Goal: Task Accomplishment & Management: Manage account settings

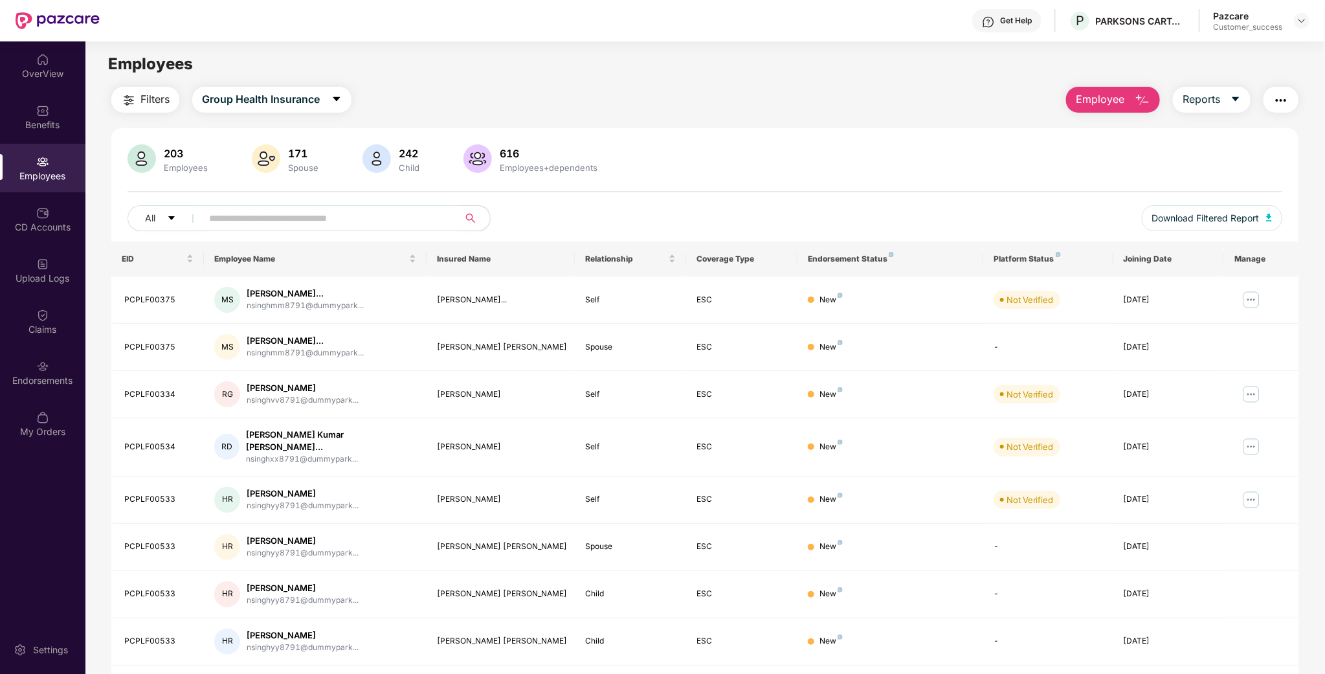
click at [1299, 22] on img at bounding box center [1301, 21] width 10 height 10
click at [1231, 58] on div "Switch to partner view" at bounding box center [1241, 50] width 168 height 25
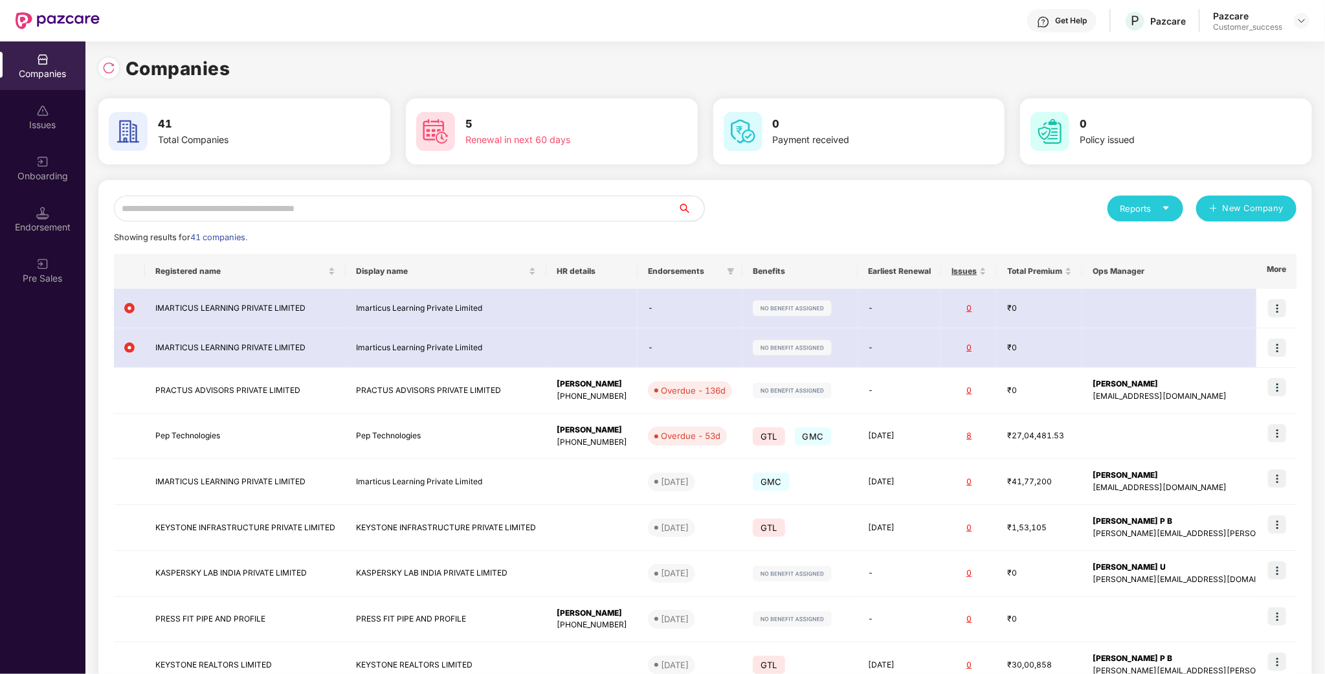
click at [383, 204] on input "text" at bounding box center [396, 208] width 564 height 26
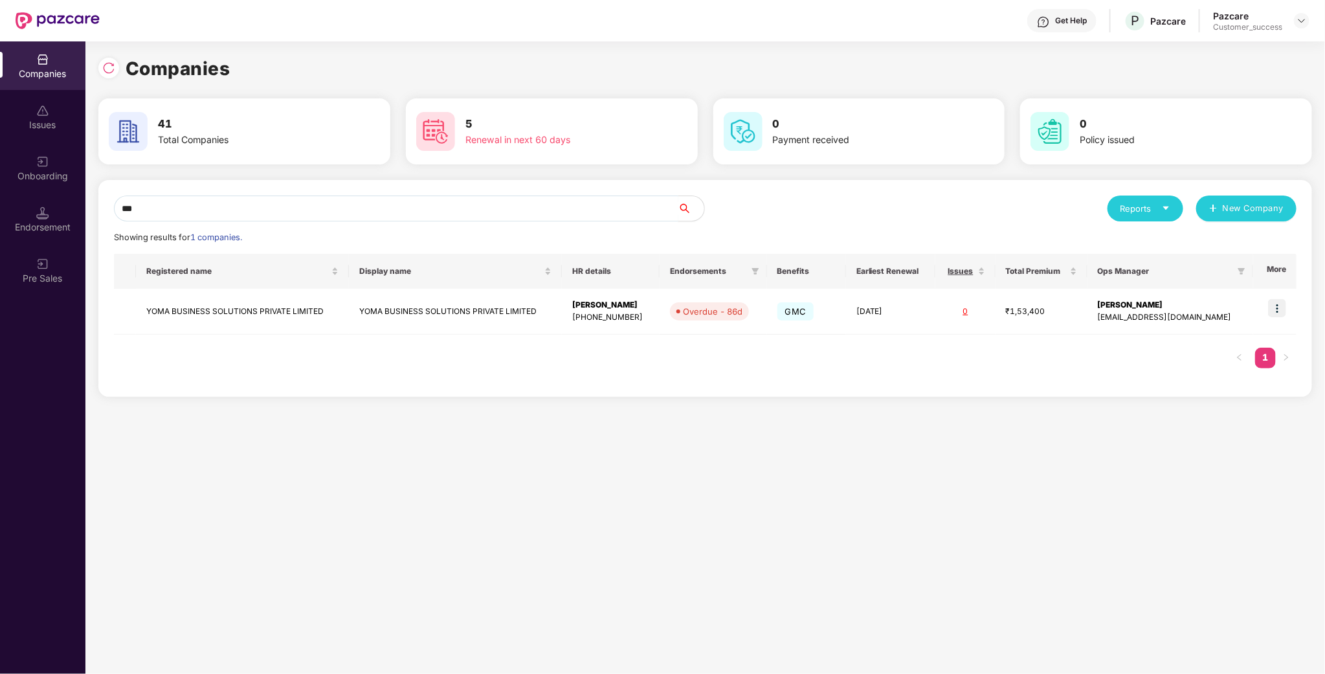
type input "****"
click at [385, 303] on td "YOMA BUSINESS SOLUTIONS PRIVATE LIMITED" at bounding box center [455, 312] width 213 height 46
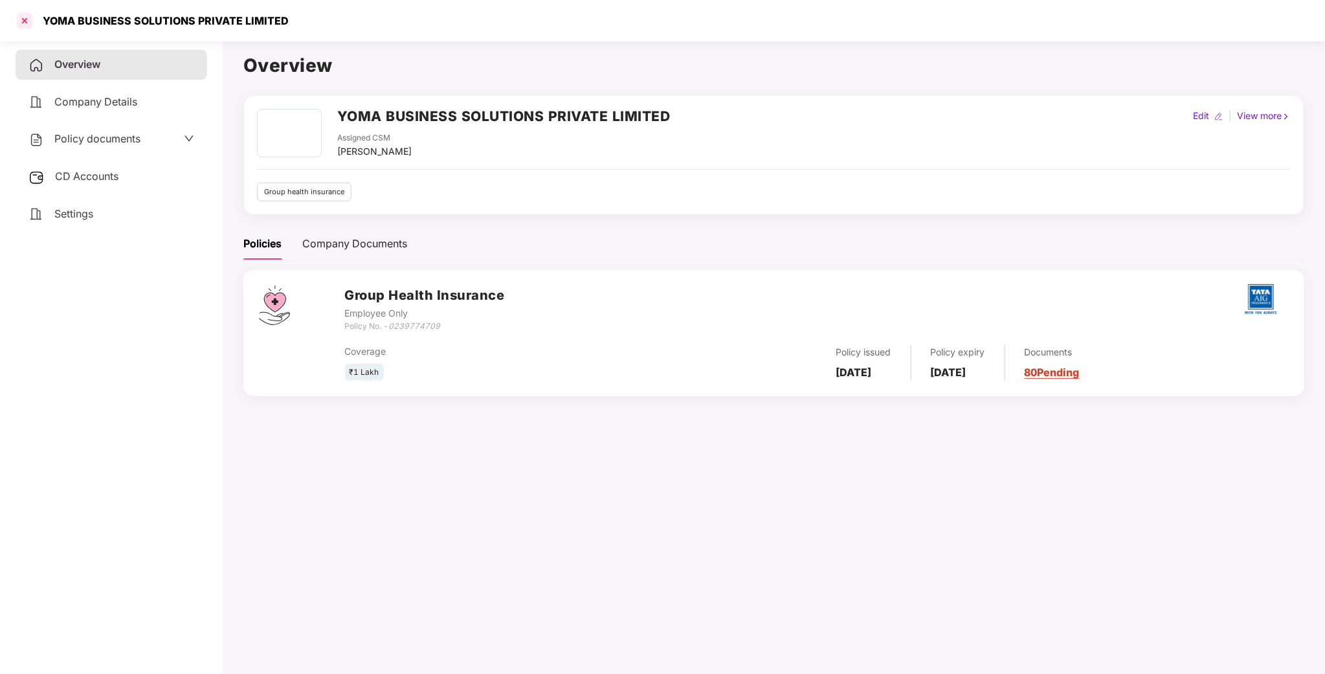
click at [24, 28] on div at bounding box center [24, 20] width 21 height 21
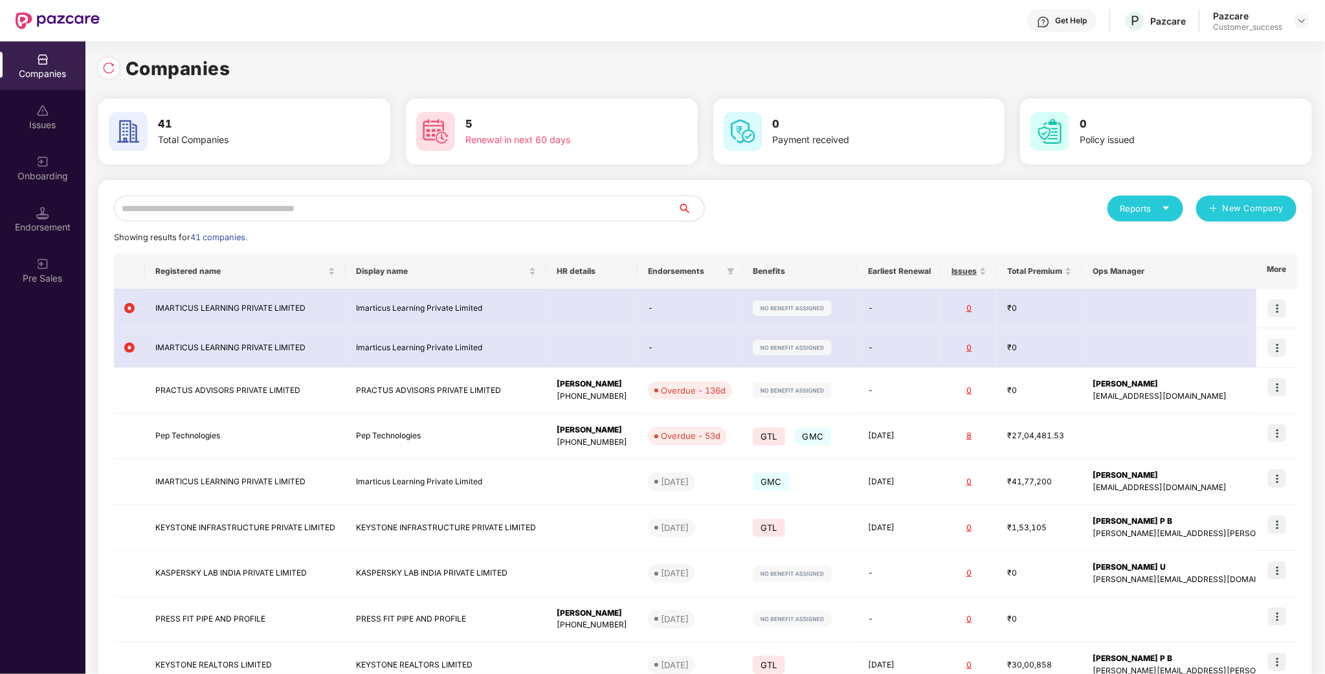
click at [281, 203] on input "text" at bounding box center [396, 208] width 564 height 26
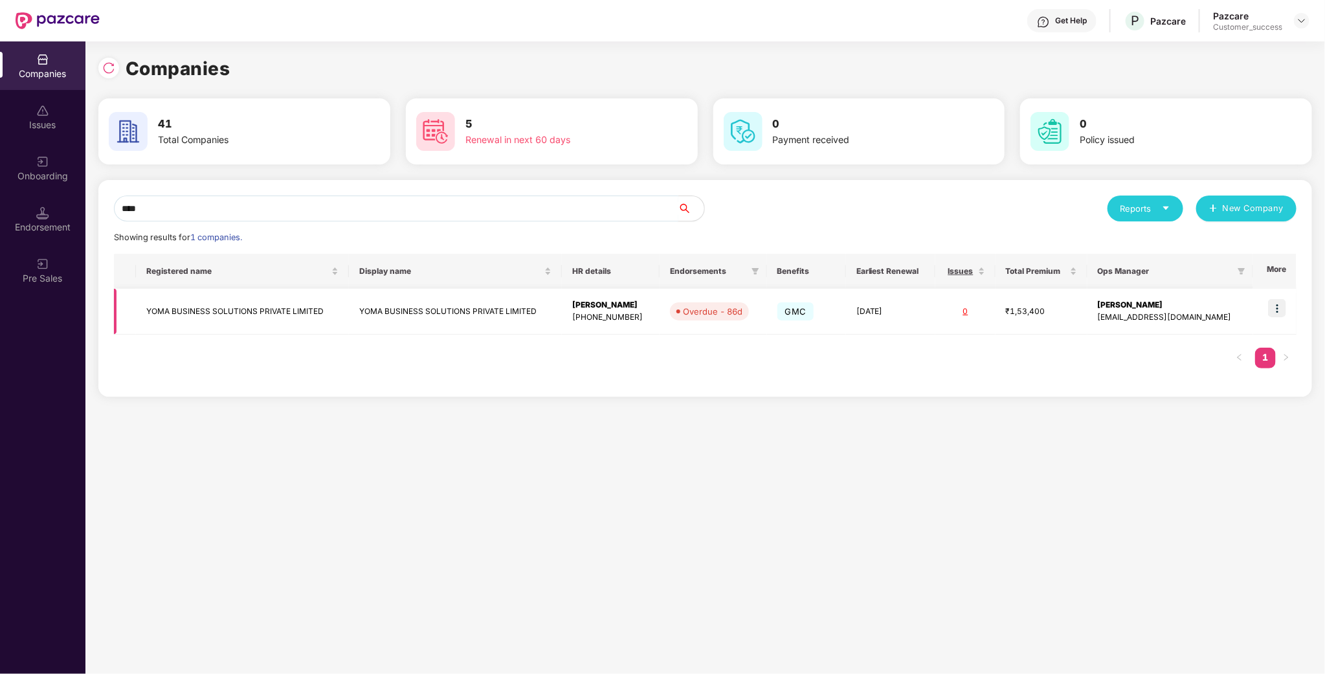
type input "****"
click at [274, 313] on td "YOMA BUSINESS SOLUTIONS PRIVATE LIMITED" at bounding box center [242, 312] width 213 height 46
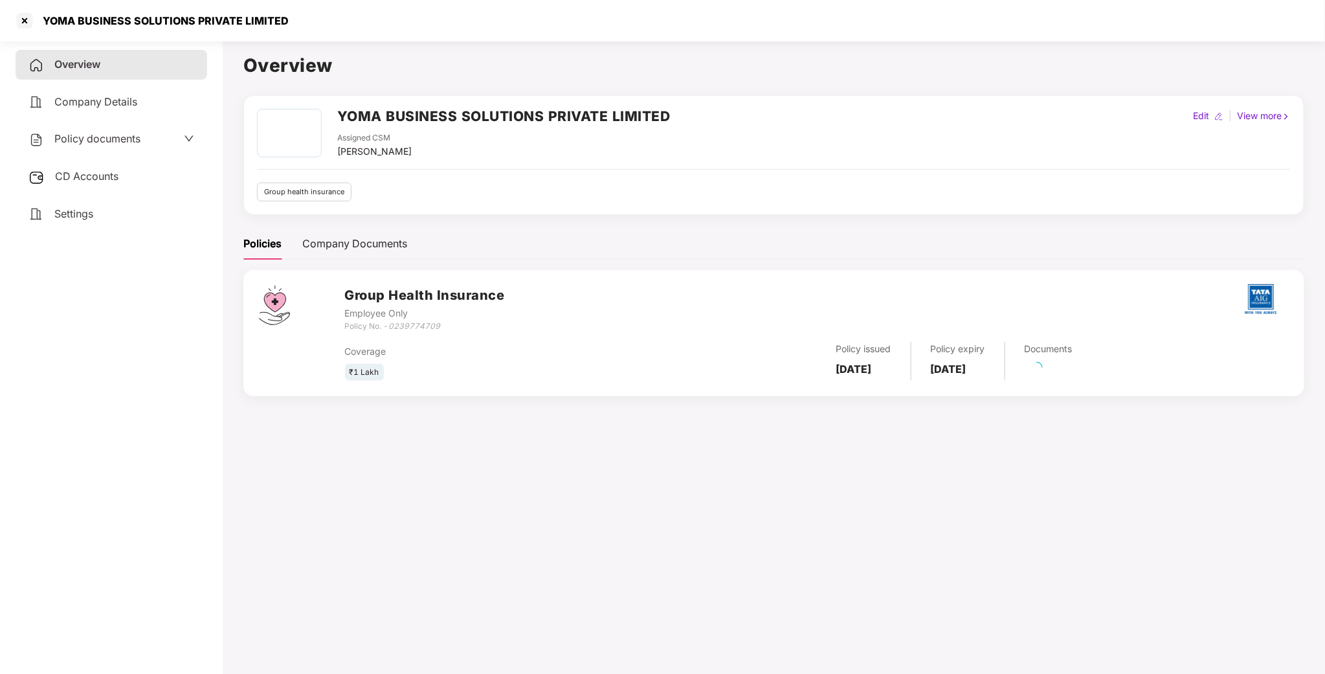
click at [86, 140] on span "Policy documents" at bounding box center [97, 138] width 86 height 13
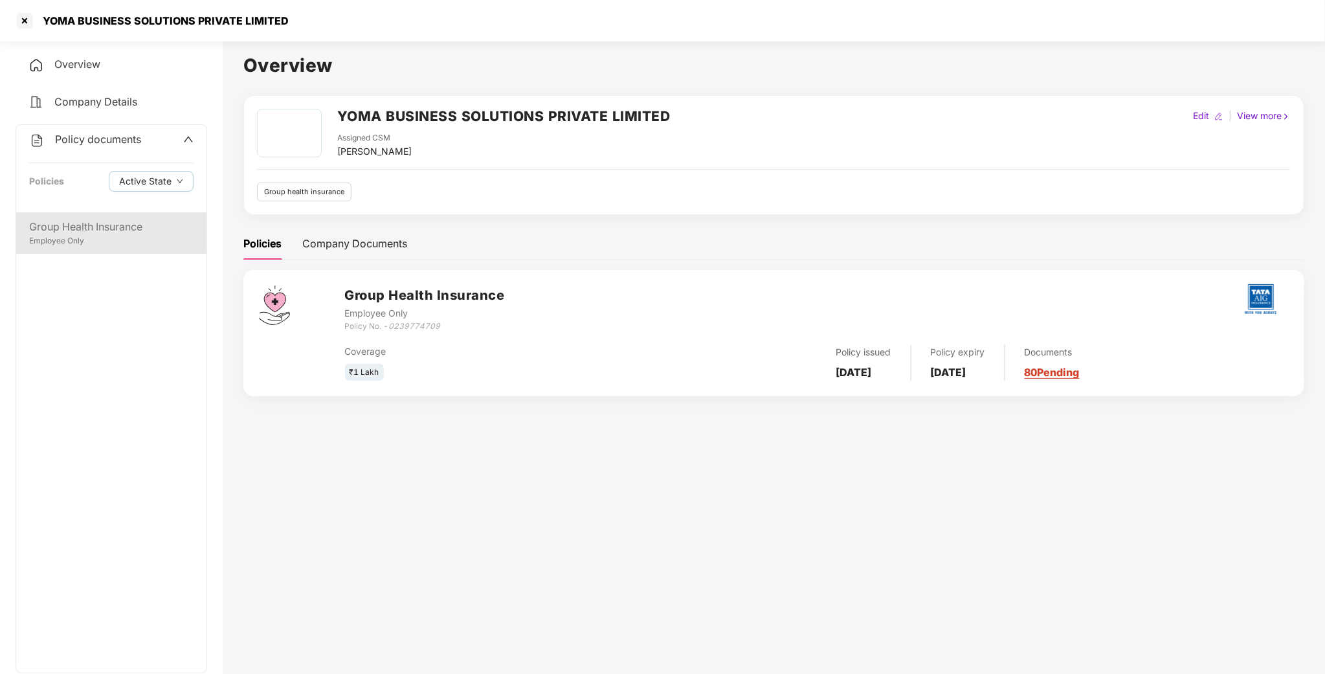
click at [90, 241] on div "Employee Only" at bounding box center [111, 241] width 164 height 12
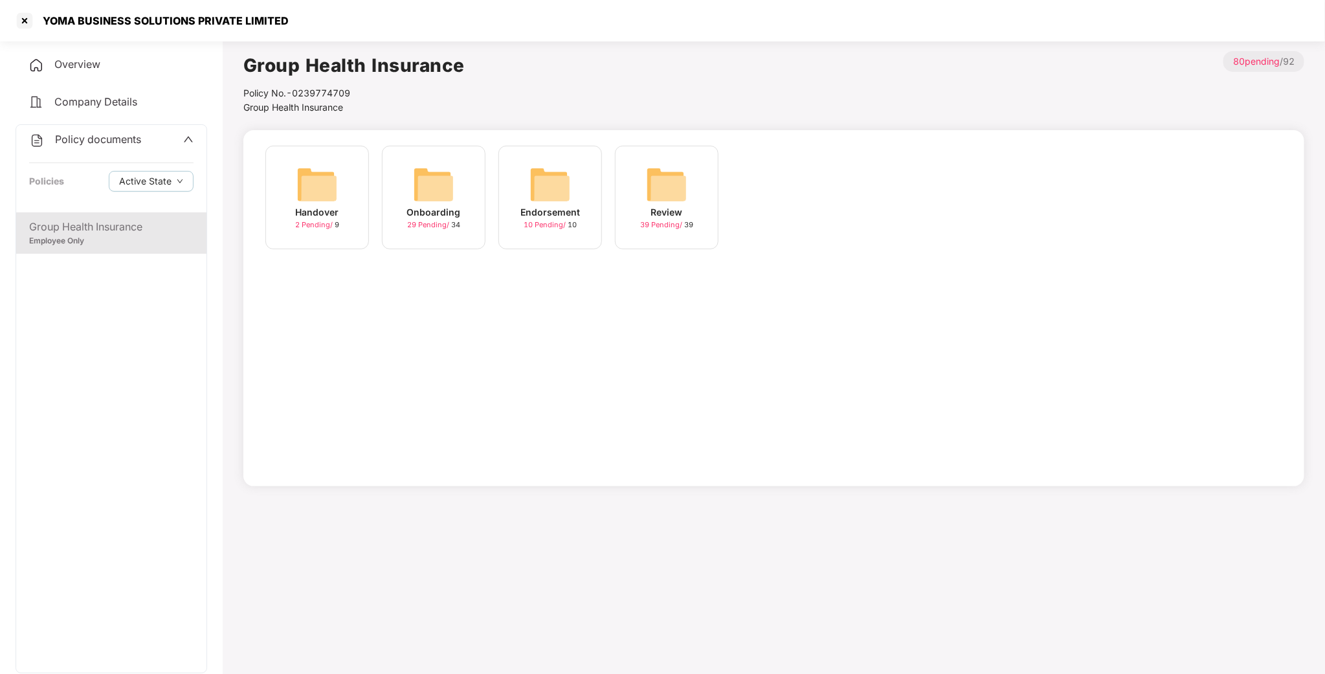
click at [451, 177] on img at bounding box center [433, 184] width 41 height 41
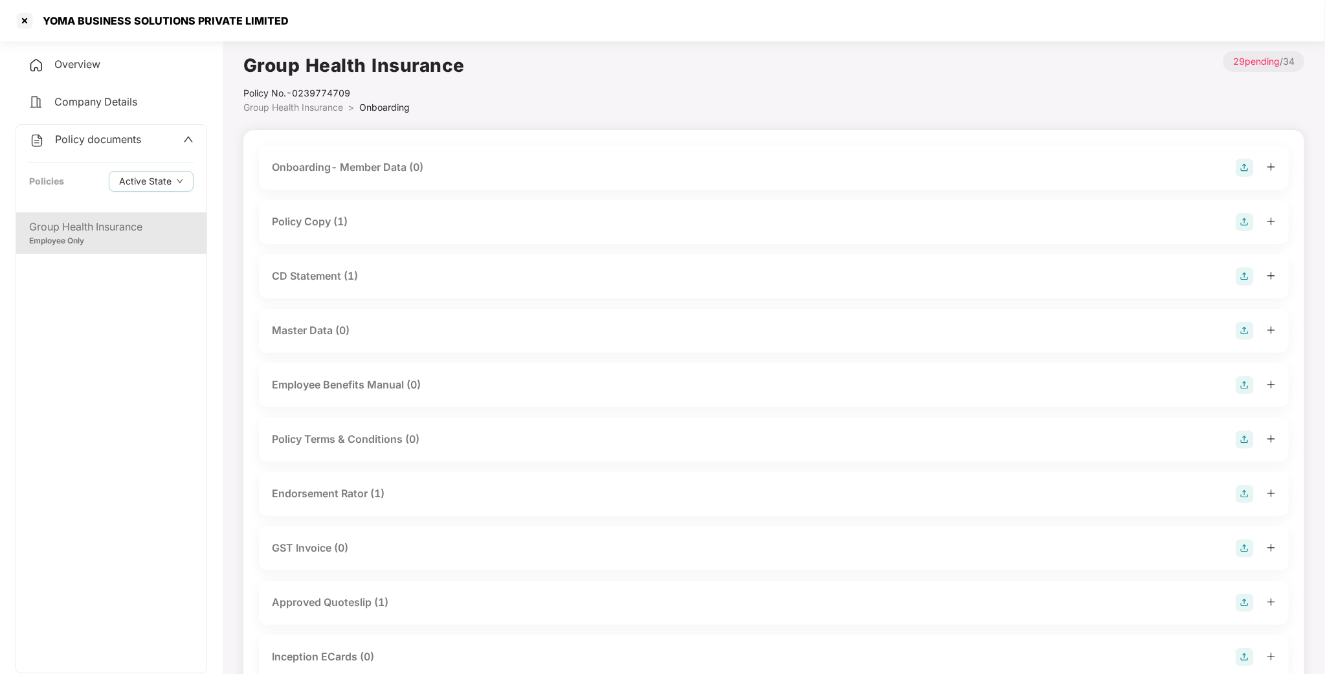
click at [61, 219] on div "Group Health Insurance" at bounding box center [111, 227] width 164 height 16
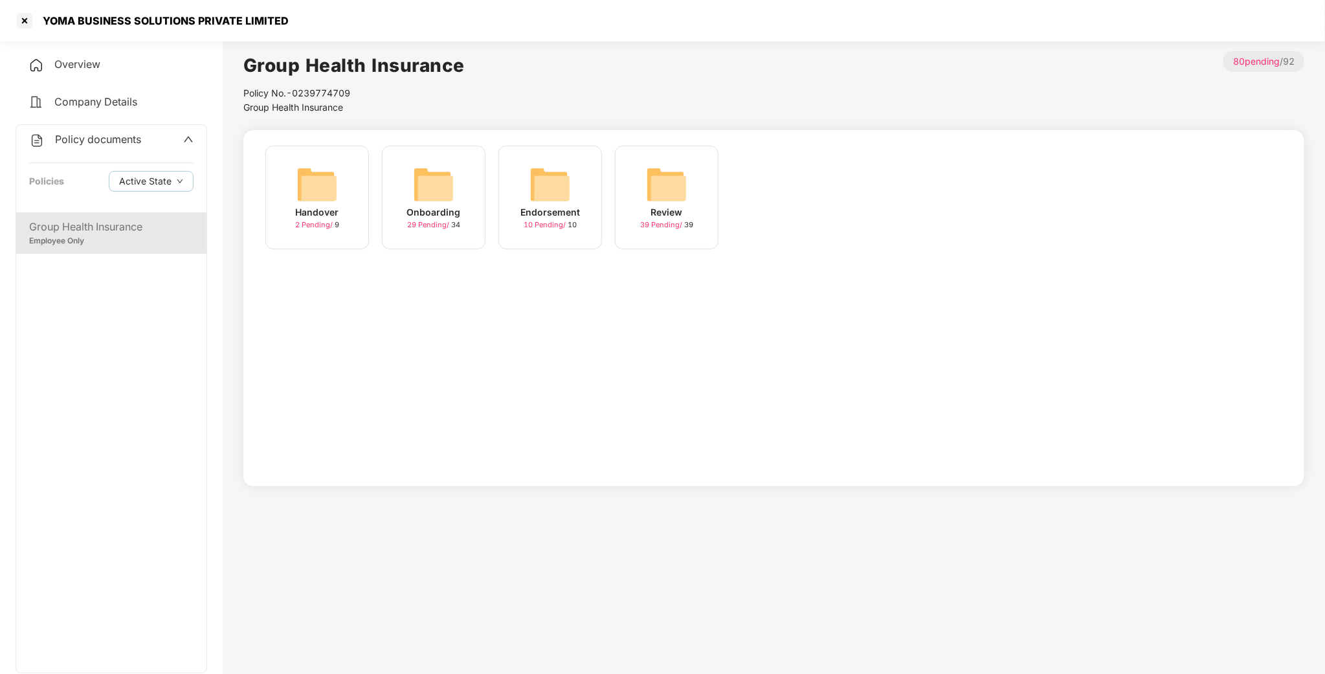
click at [550, 201] on img at bounding box center [549, 184] width 41 height 41
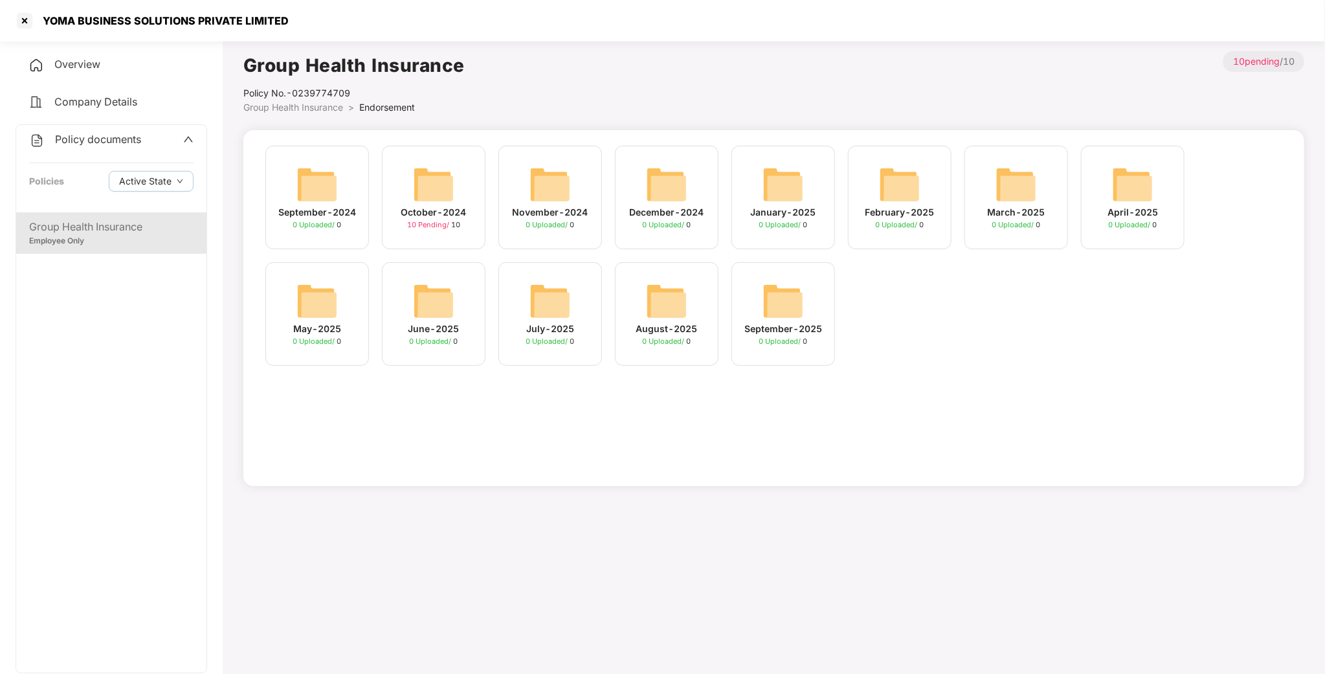
click at [763, 305] on div "September-2025 0 Uploaded / 0" at bounding box center [783, 314] width 104 height 104
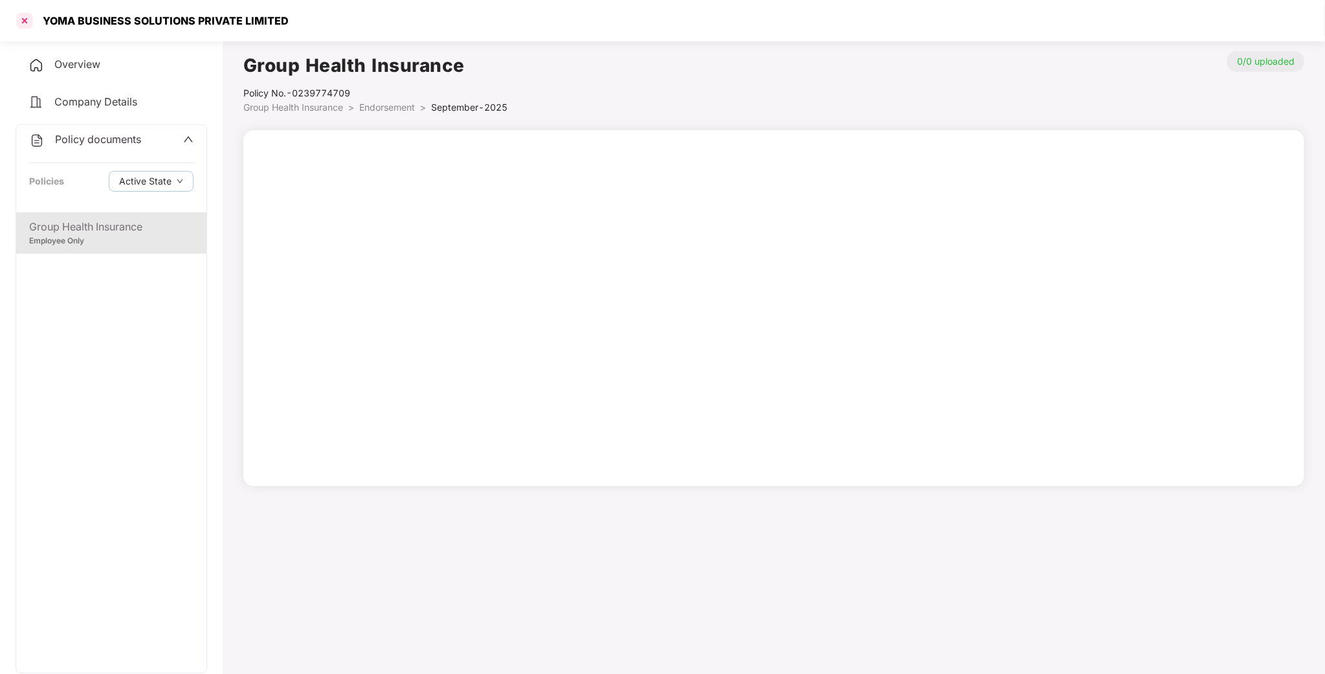
click at [16, 25] on div at bounding box center [24, 20] width 21 height 21
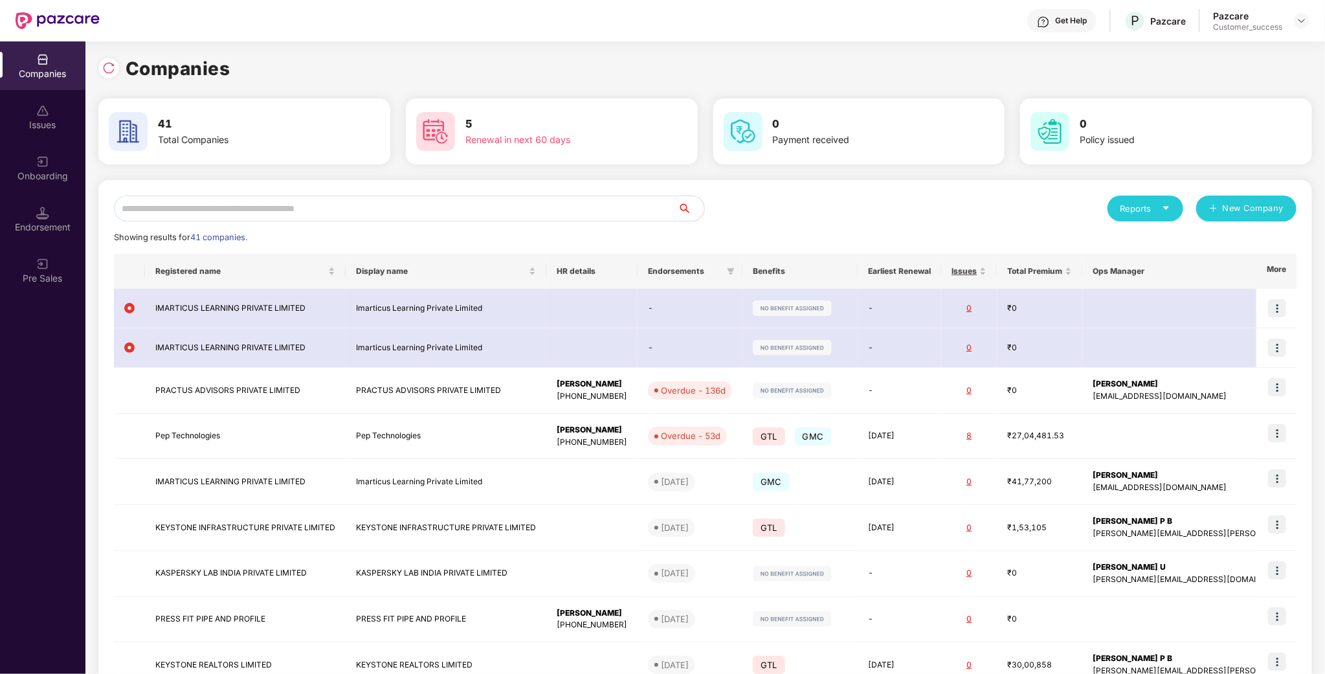
click at [435, 204] on input "text" at bounding box center [396, 208] width 564 height 26
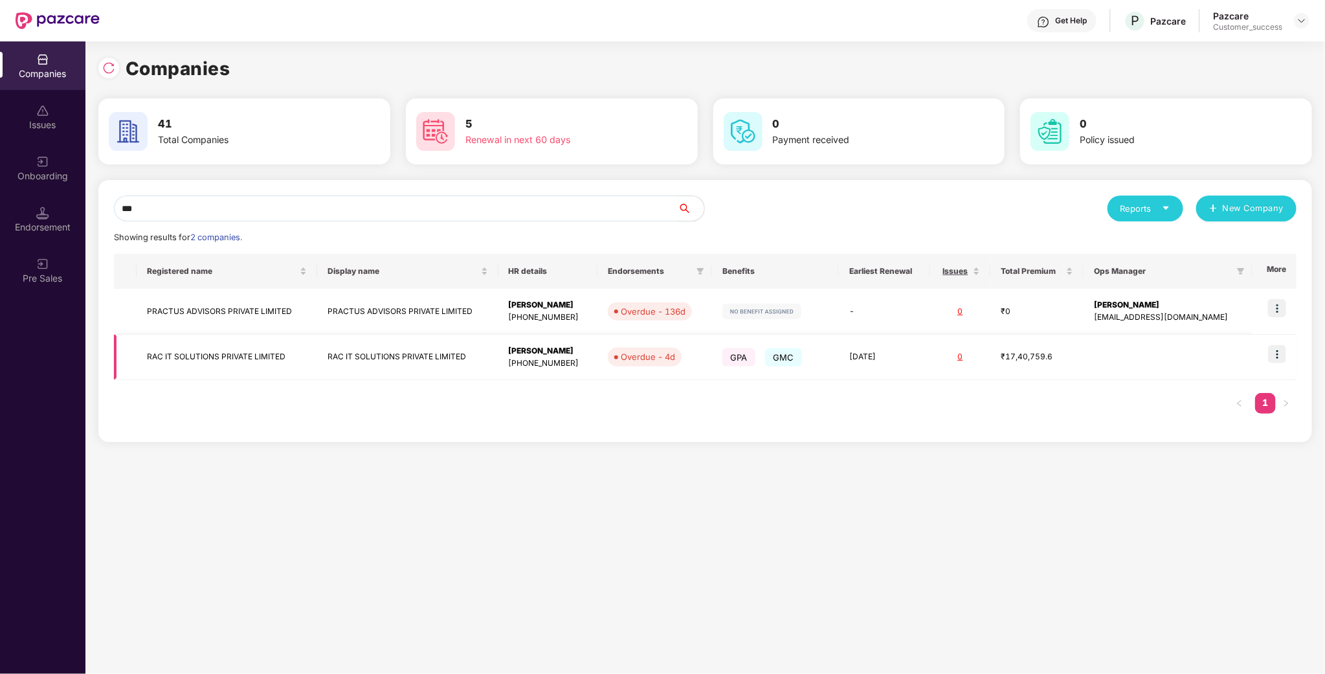
type input "***"
click at [1279, 354] on img at bounding box center [1277, 354] width 18 height 18
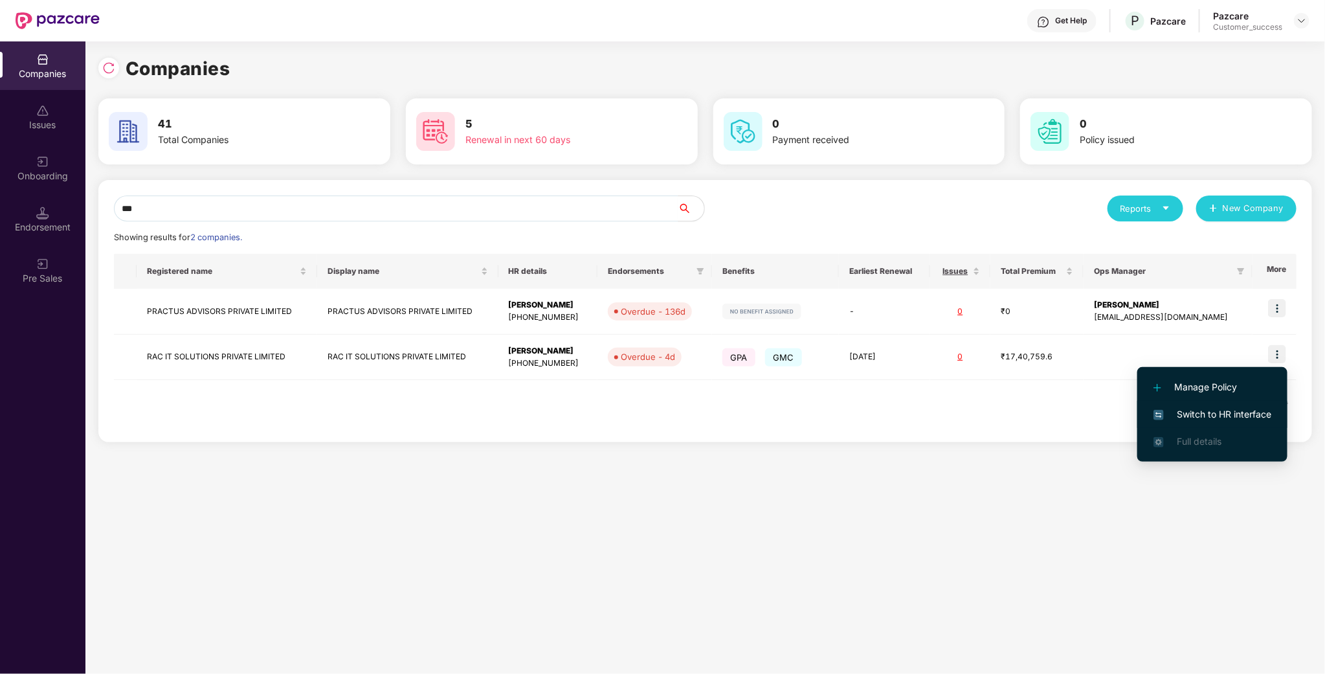
click at [1222, 412] on span "Switch to HR interface" at bounding box center [1212, 414] width 118 height 14
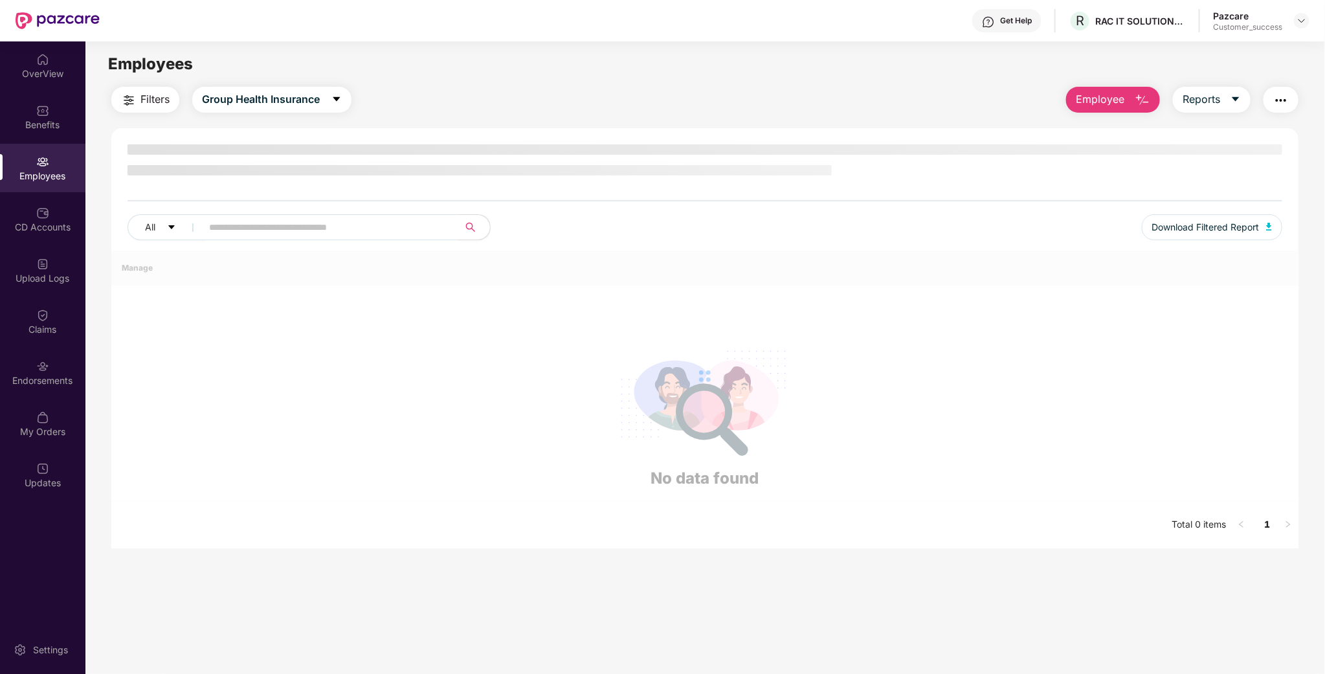
click at [276, 237] on div "All Download Filtered Report" at bounding box center [704, 232] width 1154 height 36
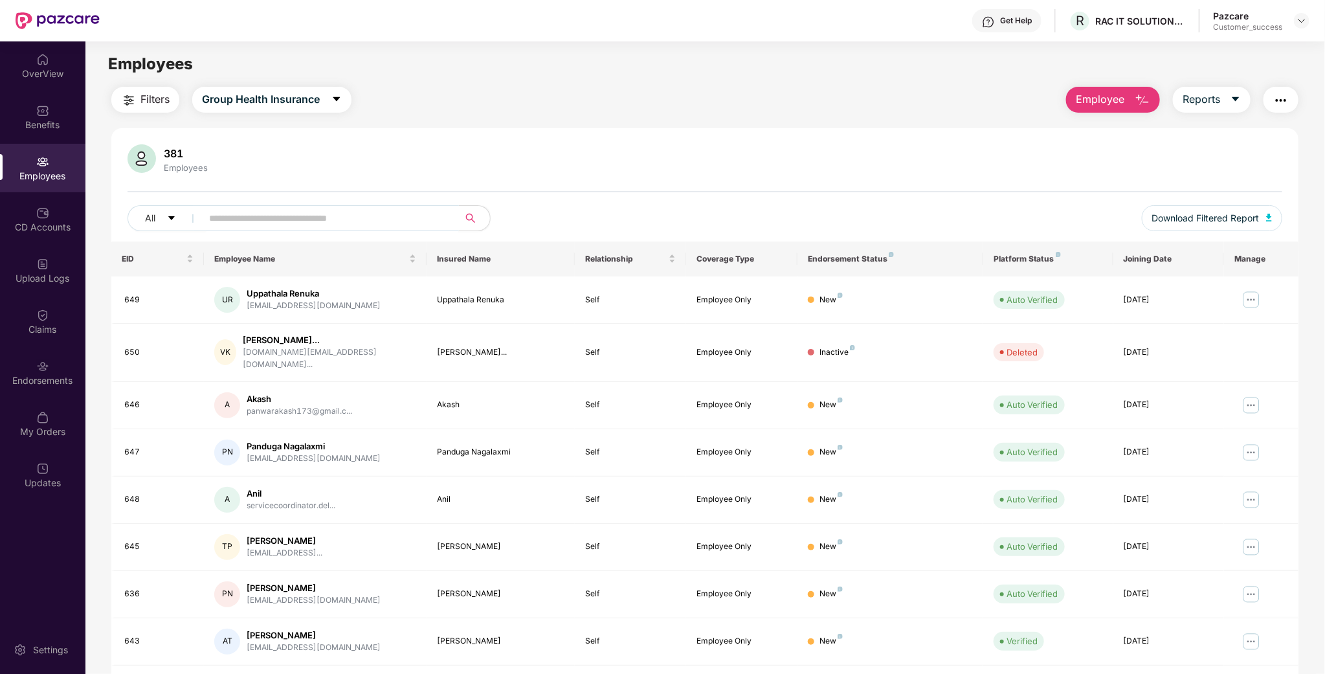
click at [286, 217] on input "text" at bounding box center [325, 217] width 232 height 19
paste input "****"
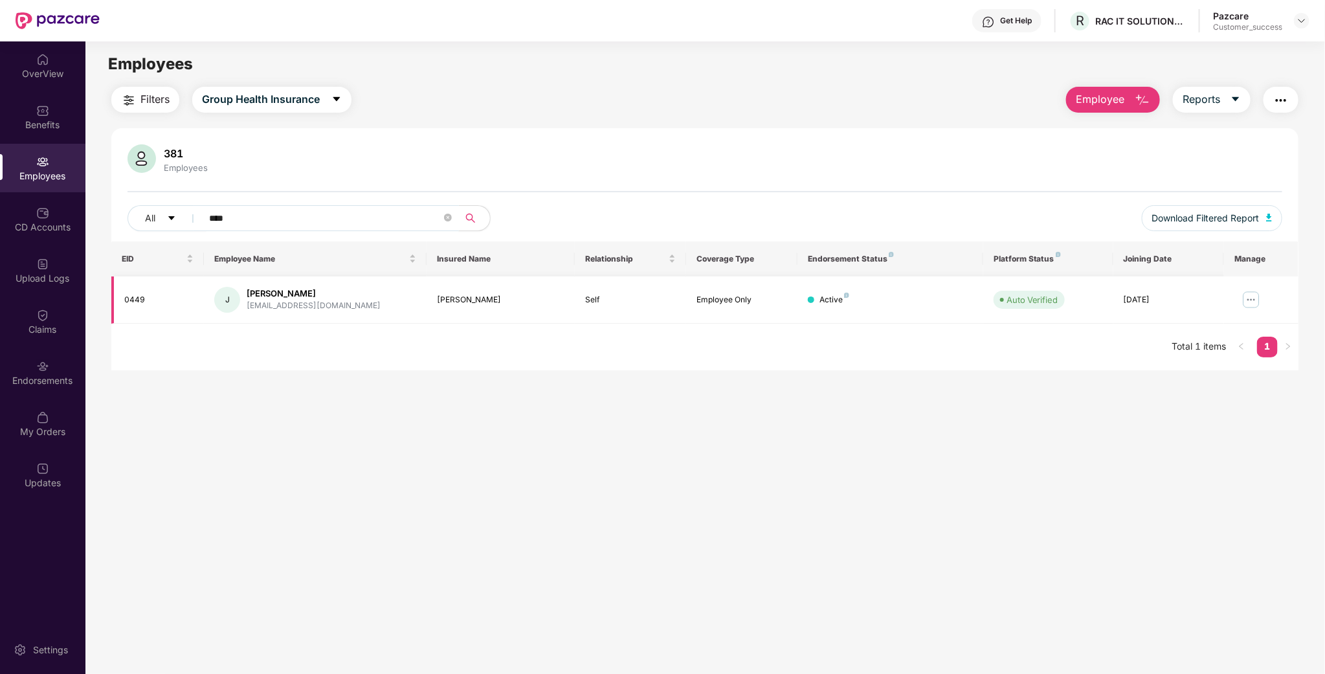
type input "****"
click at [1259, 303] on img at bounding box center [1250, 299] width 21 height 21
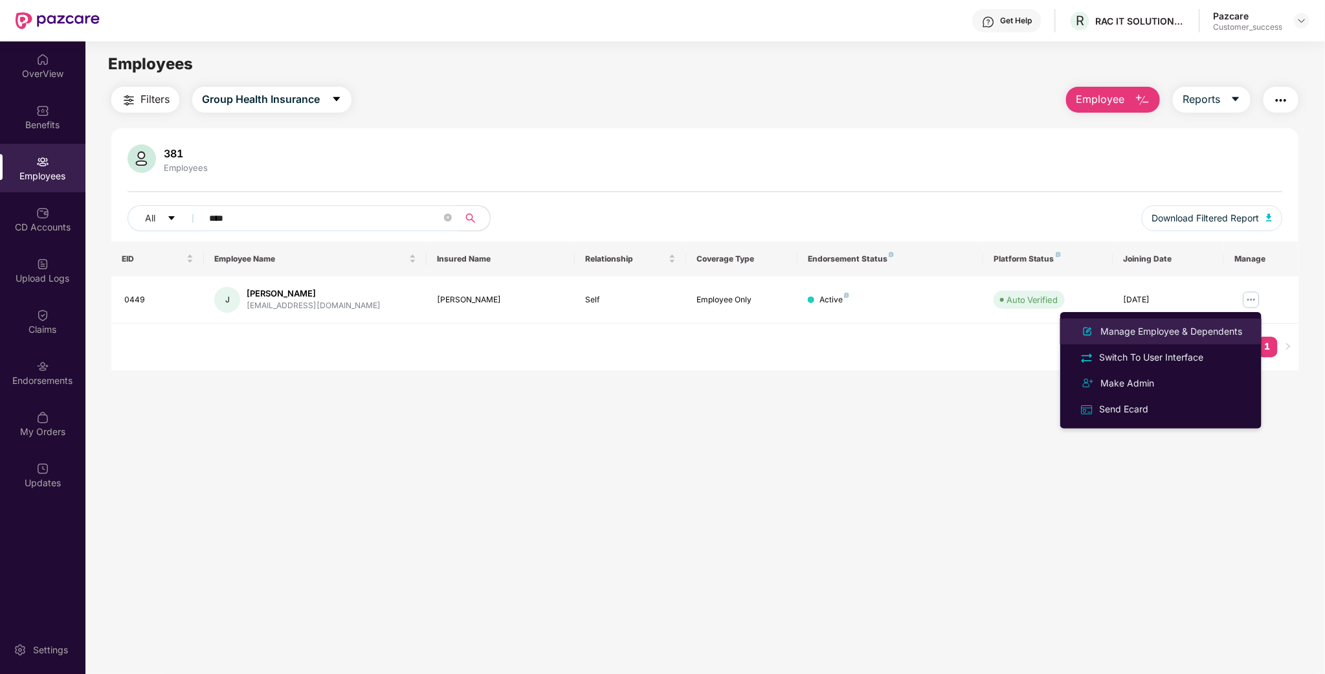
click at [1167, 325] on div "Manage Employee & Dependents" at bounding box center [1170, 331] width 147 height 14
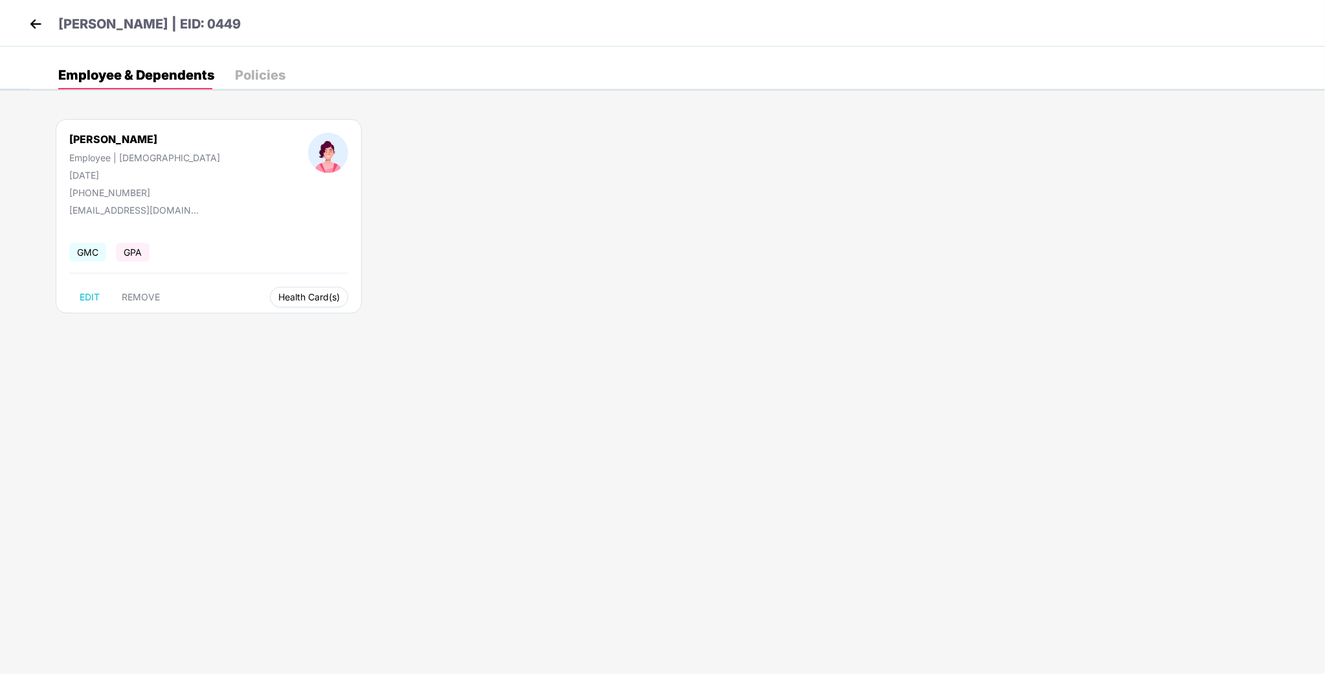
click at [270, 305] on button "Health Card(s)" at bounding box center [309, 297] width 78 height 21
click at [276, 319] on span "Health Insurance(Employee Only)" at bounding box center [285, 323] width 159 height 14
click at [51, 30] on header "[PERSON_NAME] | EID: 0449" at bounding box center [133, 25] width 215 height 23
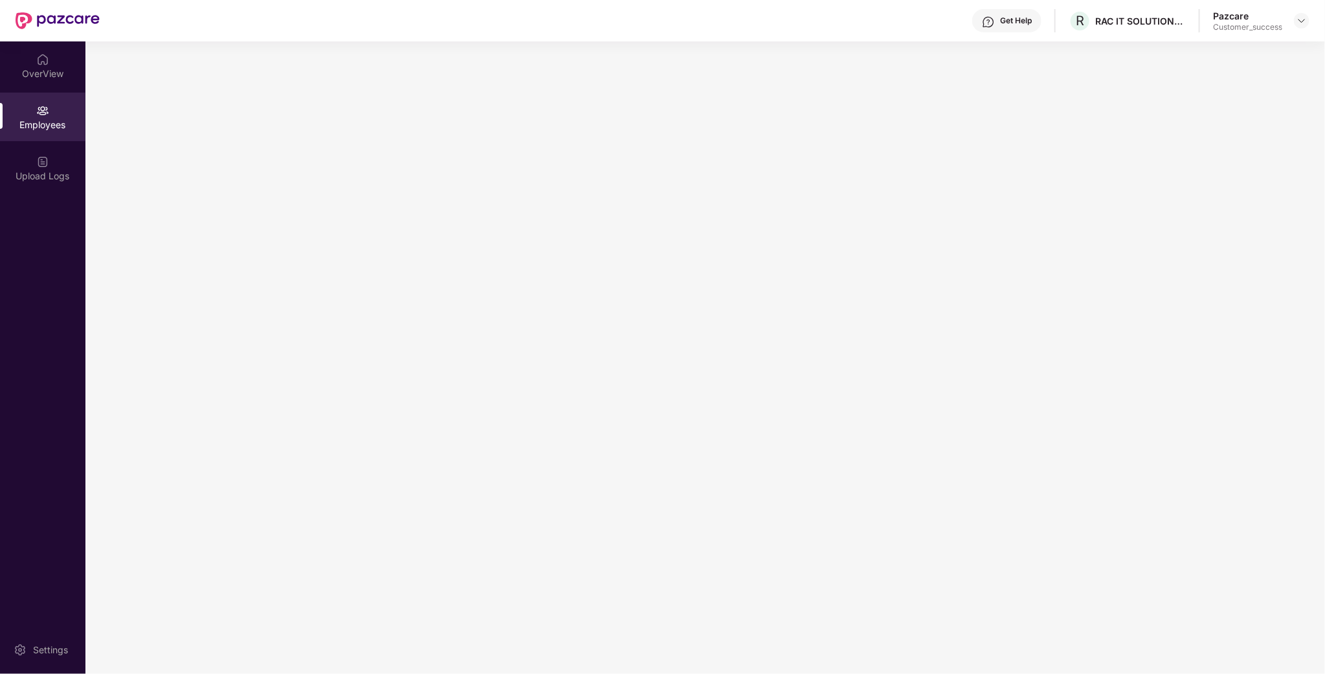
drag, startPoint x: 51, startPoint y: 30, endPoint x: 22, endPoint y: 19, distance: 30.9
click at [22, 20] on img at bounding box center [58, 20] width 84 height 17
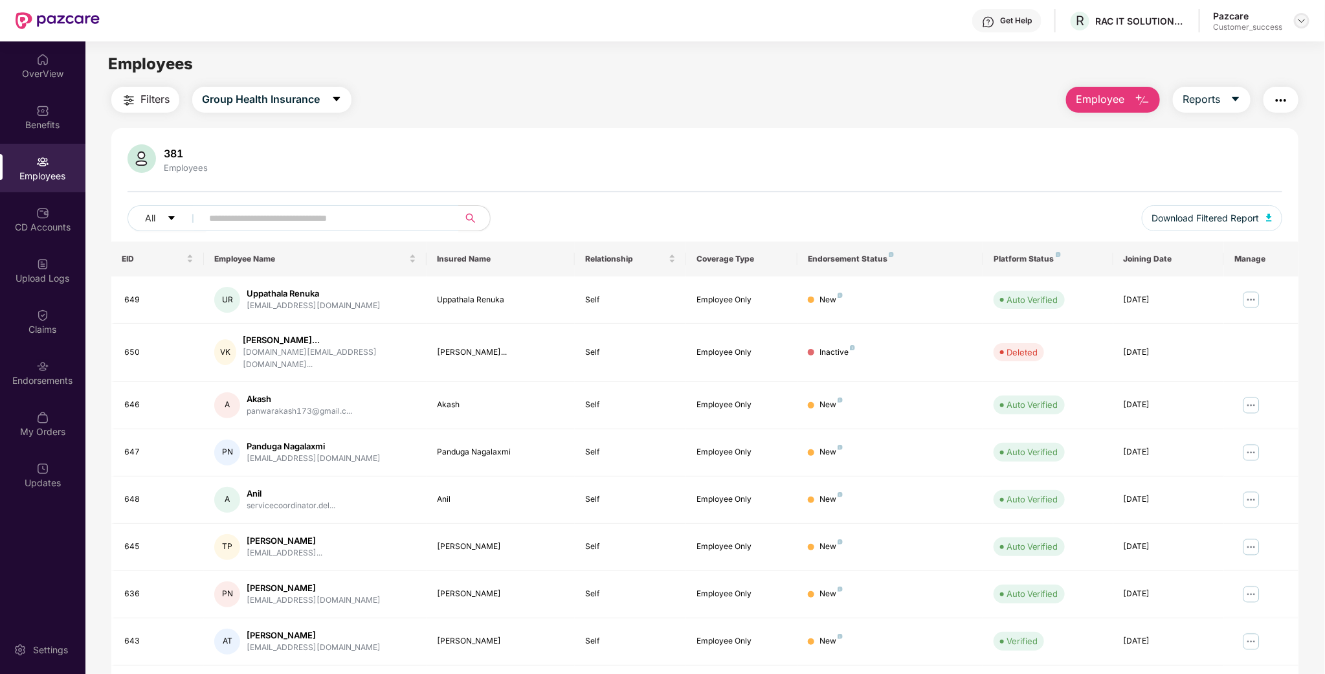
click at [1301, 28] on div at bounding box center [1301, 21] width 16 height 16
click at [1242, 45] on div "Switch to partner view" at bounding box center [1241, 50] width 168 height 25
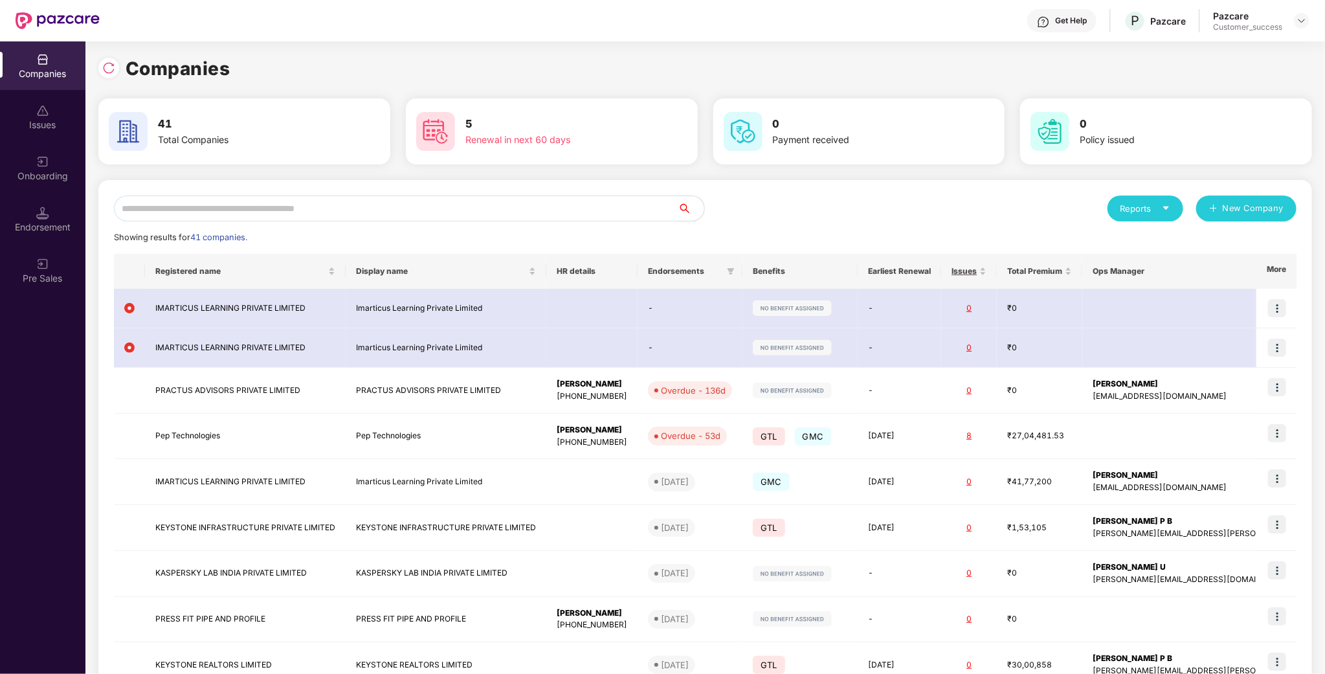
click at [236, 199] on input "text" at bounding box center [396, 208] width 564 height 26
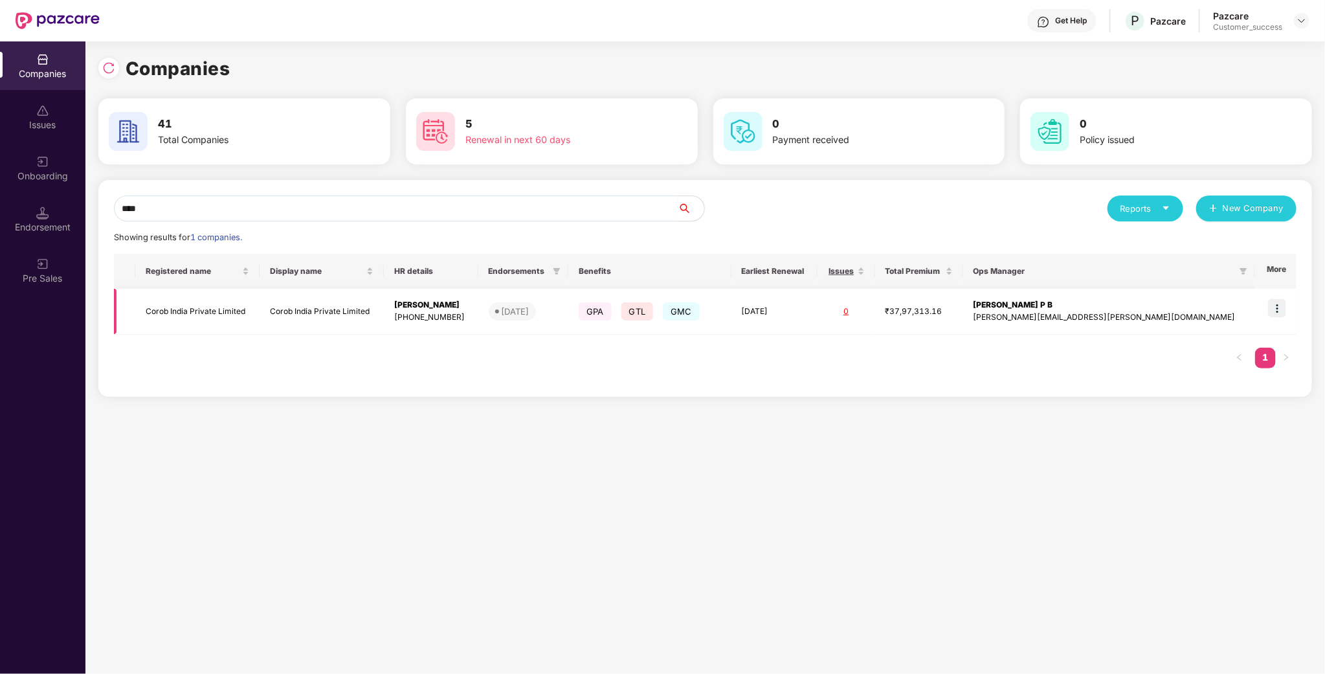
type input "****"
click at [1283, 311] on img at bounding box center [1277, 308] width 18 height 18
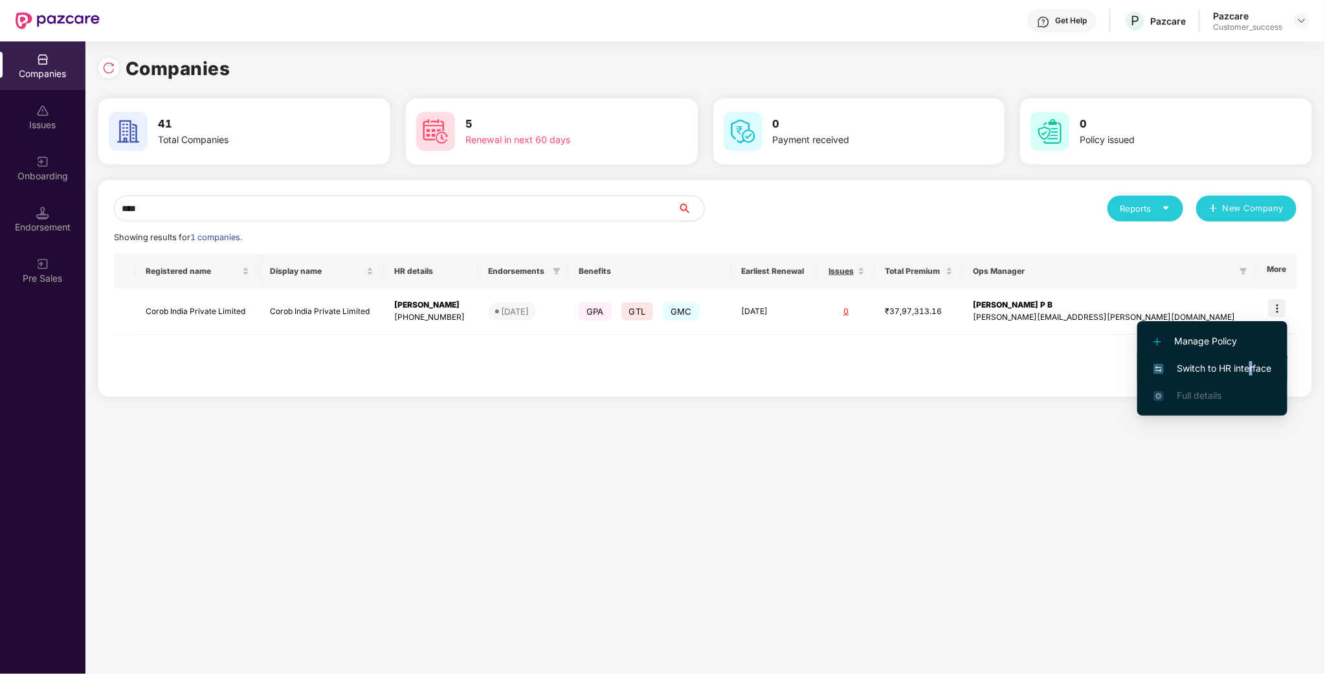
click at [1250, 363] on span "Switch to HR interface" at bounding box center [1212, 368] width 118 height 14
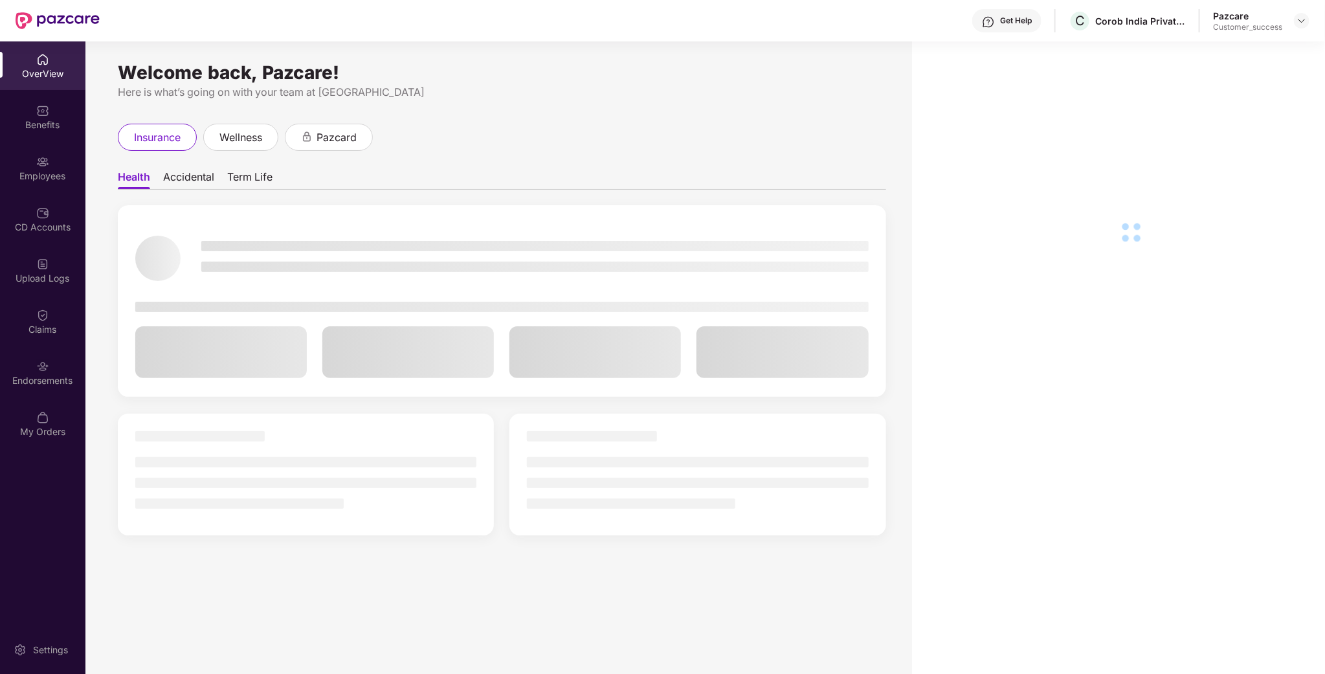
click at [47, 185] on div "Employees" at bounding box center [42, 168] width 85 height 49
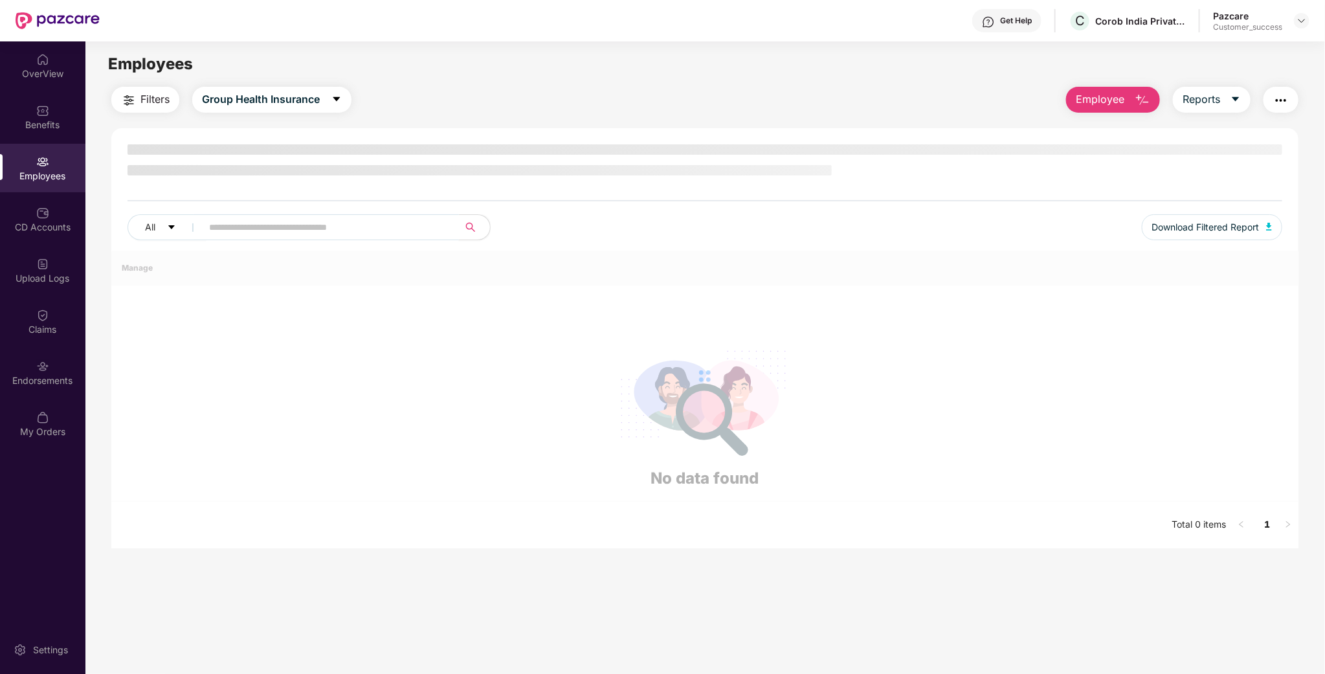
click at [280, 226] on input "text" at bounding box center [325, 226] width 232 height 19
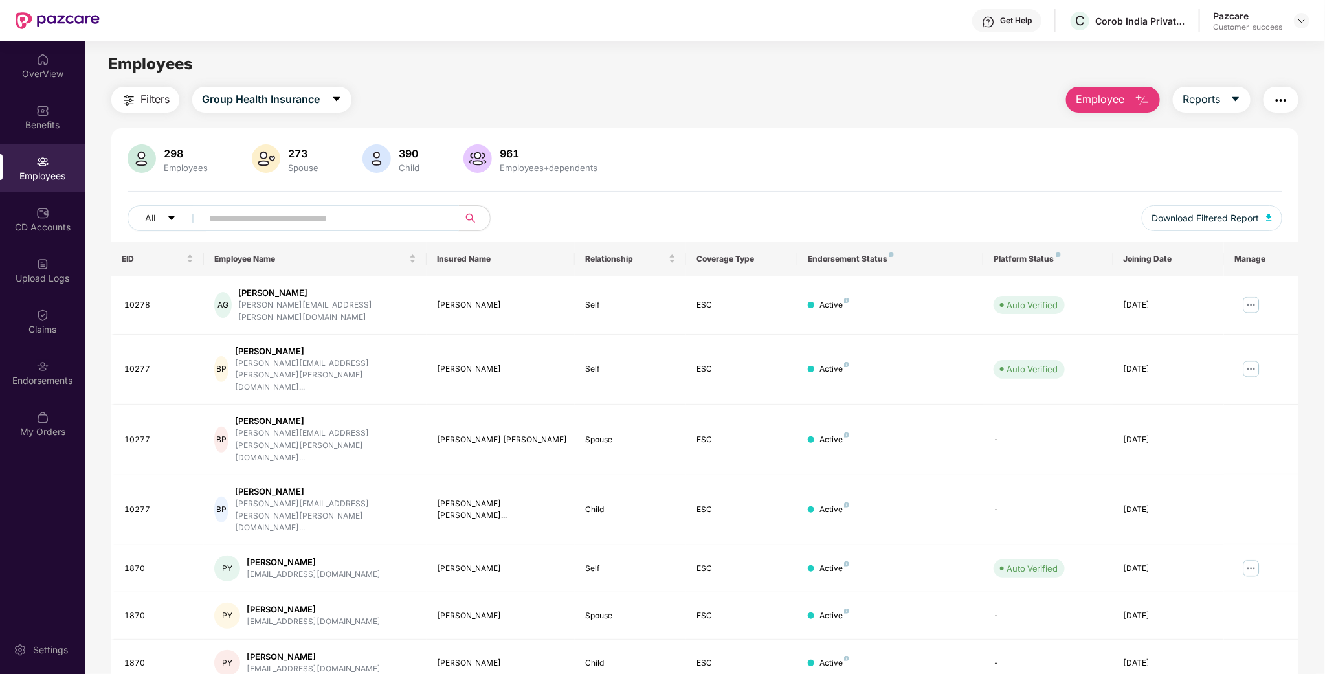
paste input "****"
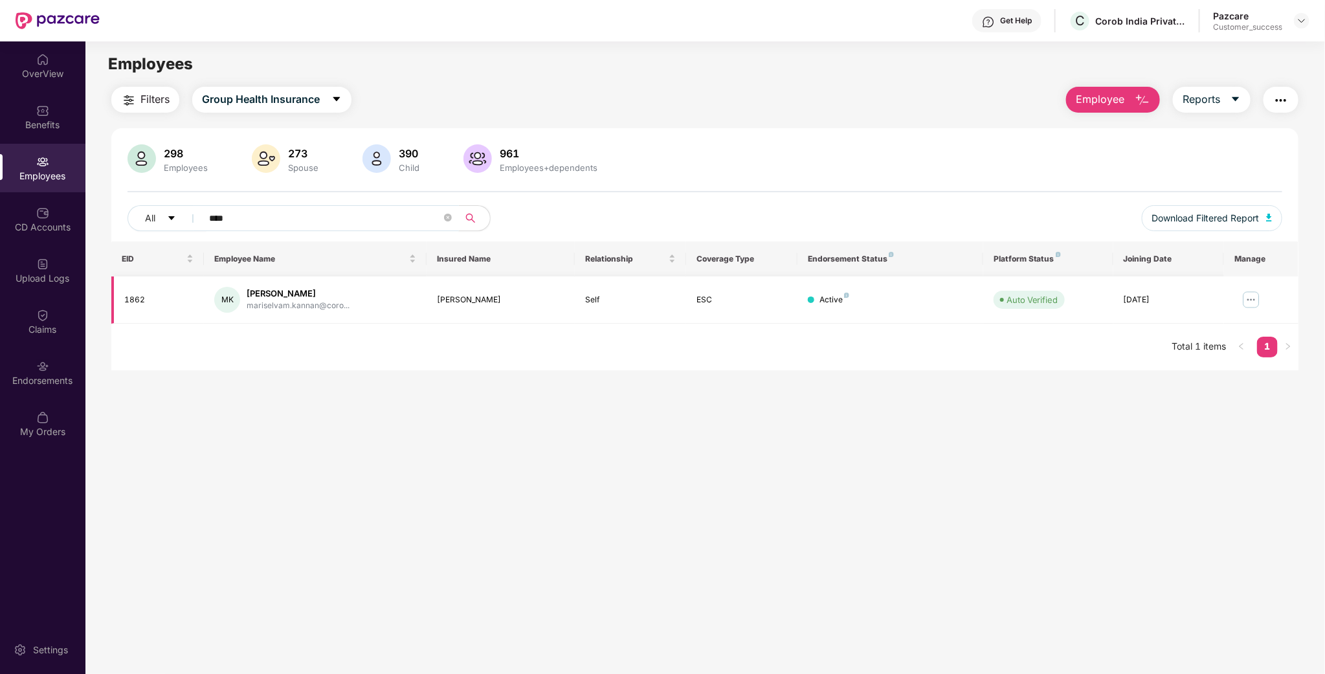
type input "****"
click at [1252, 298] on img at bounding box center [1250, 299] width 21 height 21
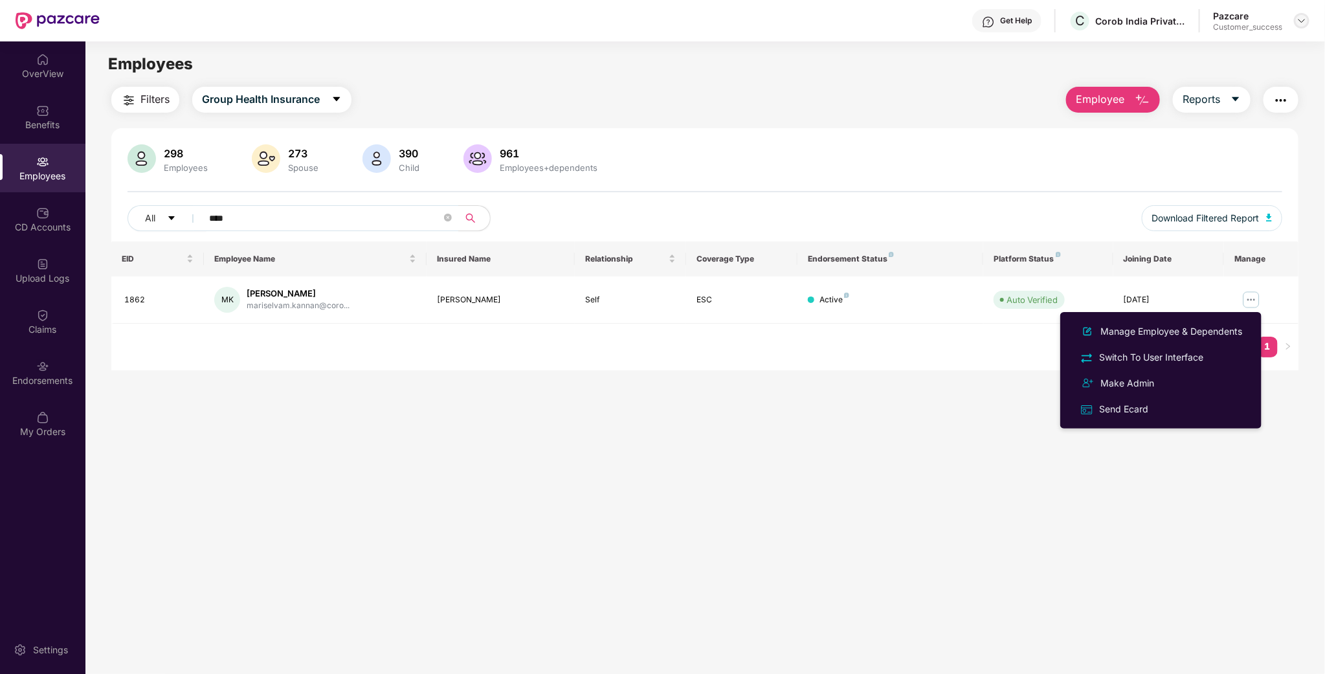
click at [1304, 17] on img at bounding box center [1301, 21] width 10 height 10
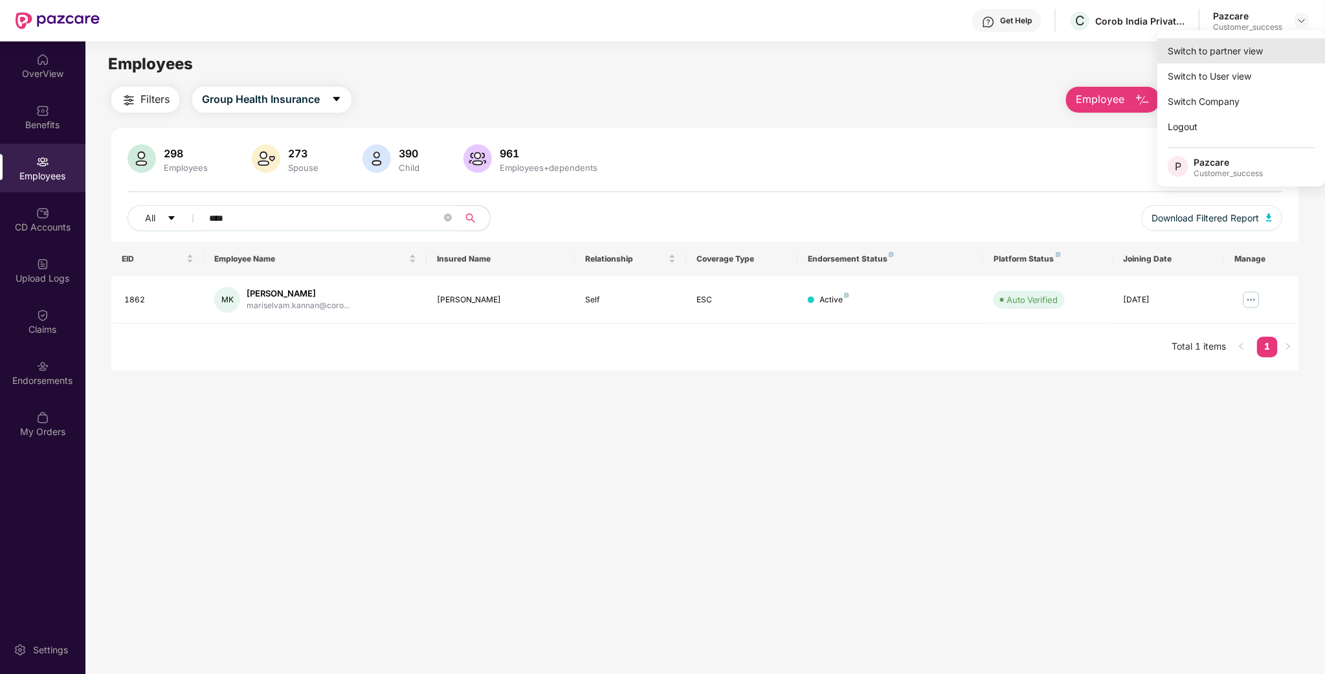
click at [1245, 55] on div "Switch to partner view" at bounding box center [1241, 50] width 168 height 25
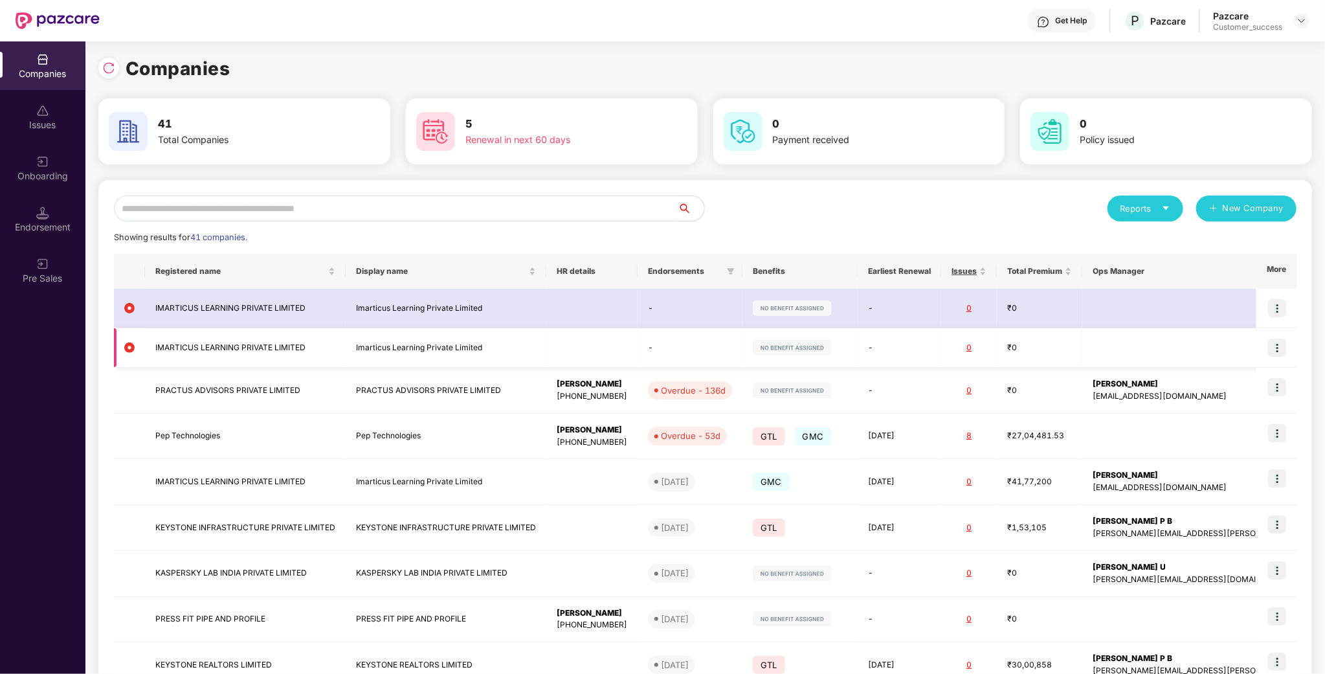
click at [303, 346] on td "IMARTICUS LEARNING PRIVATE LIMITED" at bounding box center [245, 347] width 201 height 39
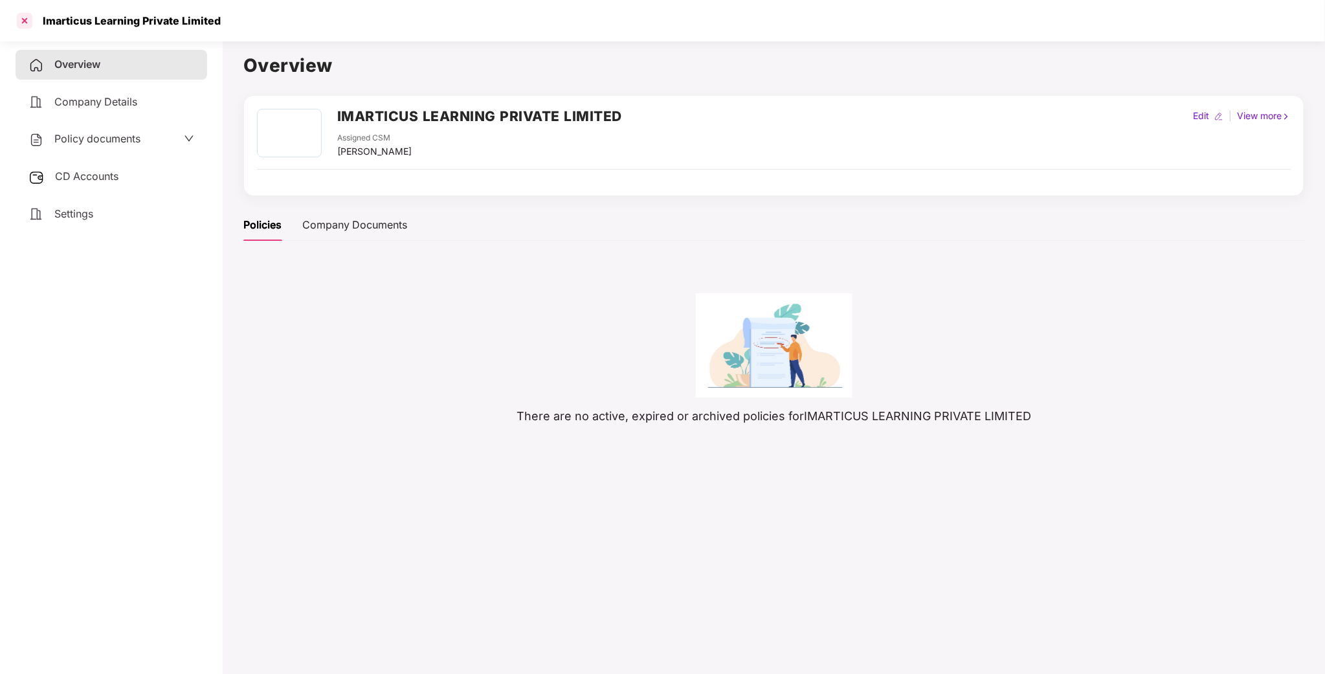
click at [28, 16] on div at bounding box center [24, 20] width 21 height 21
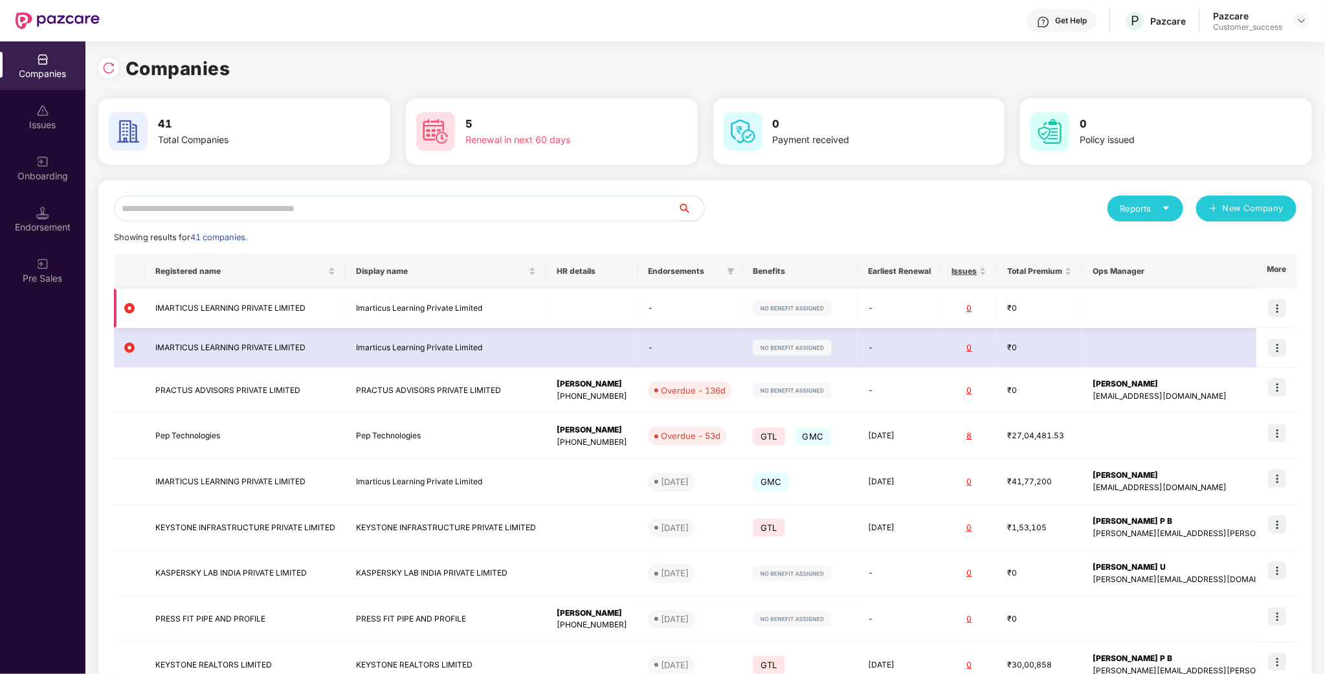
click at [1284, 303] on img at bounding box center [1277, 308] width 18 height 18
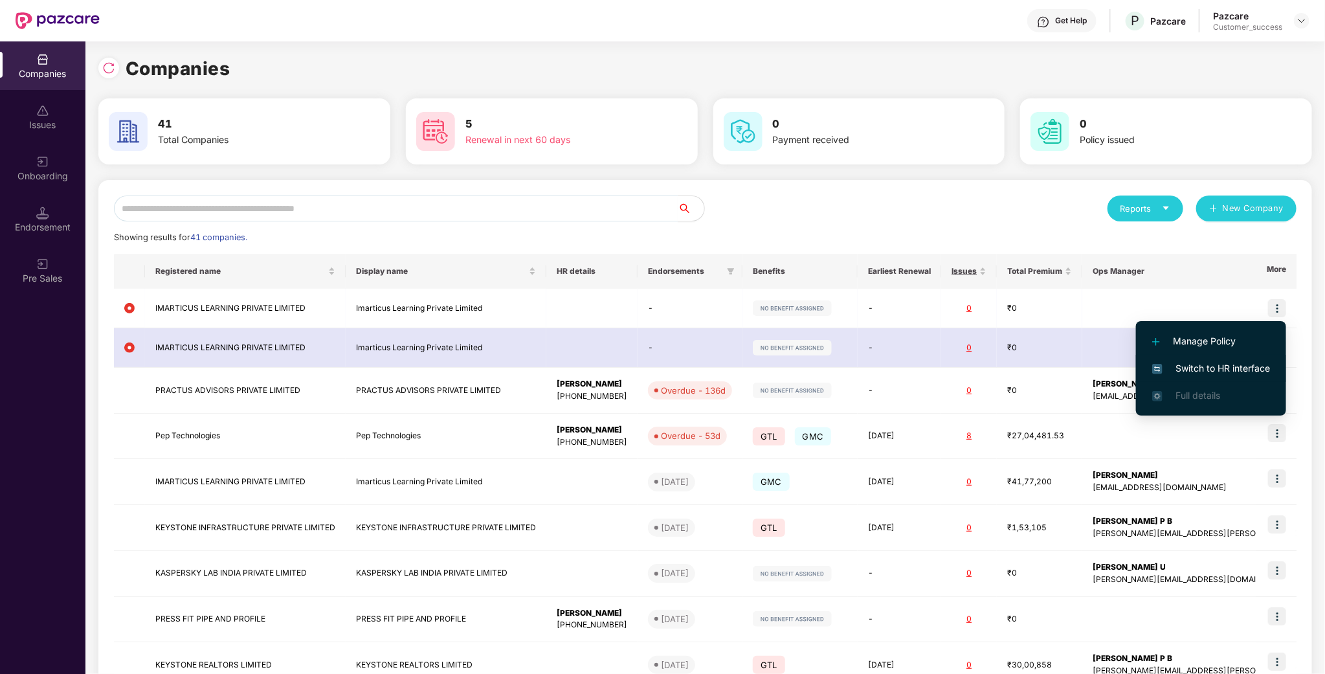
click at [1217, 371] on span "Switch to HR interface" at bounding box center [1211, 368] width 118 height 14
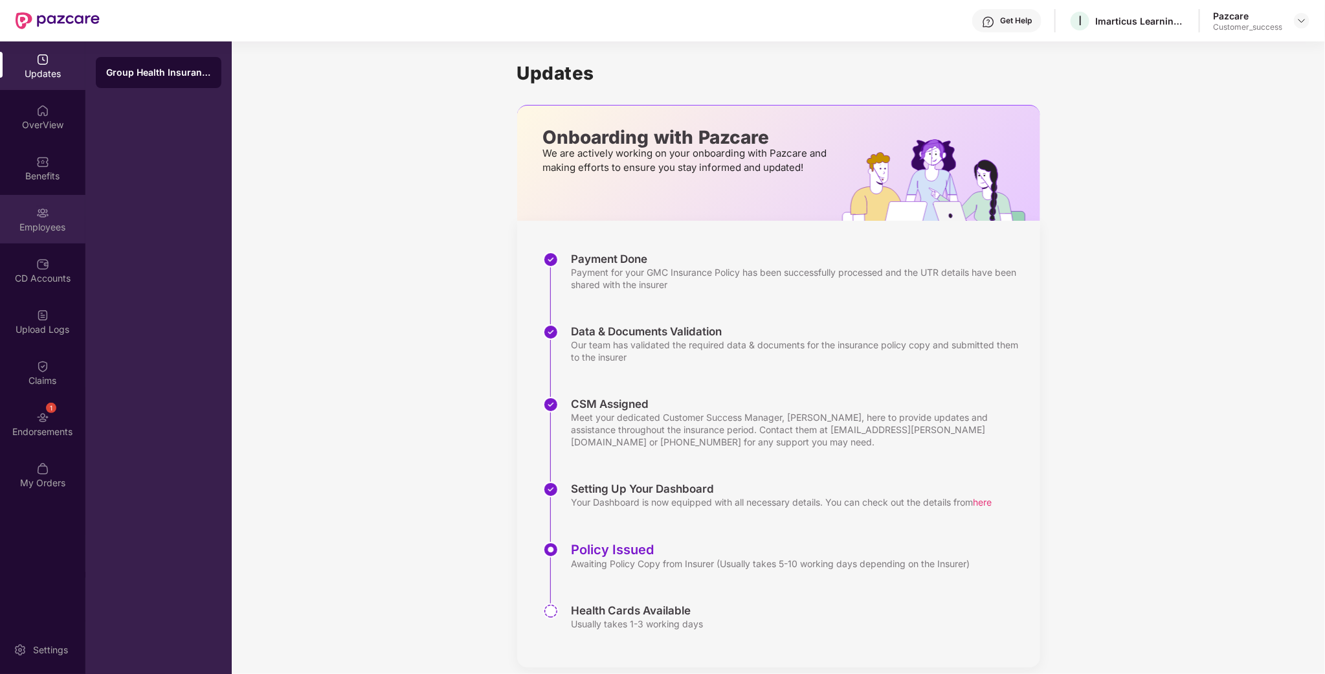
click at [60, 237] on div "Employees" at bounding box center [42, 219] width 85 height 49
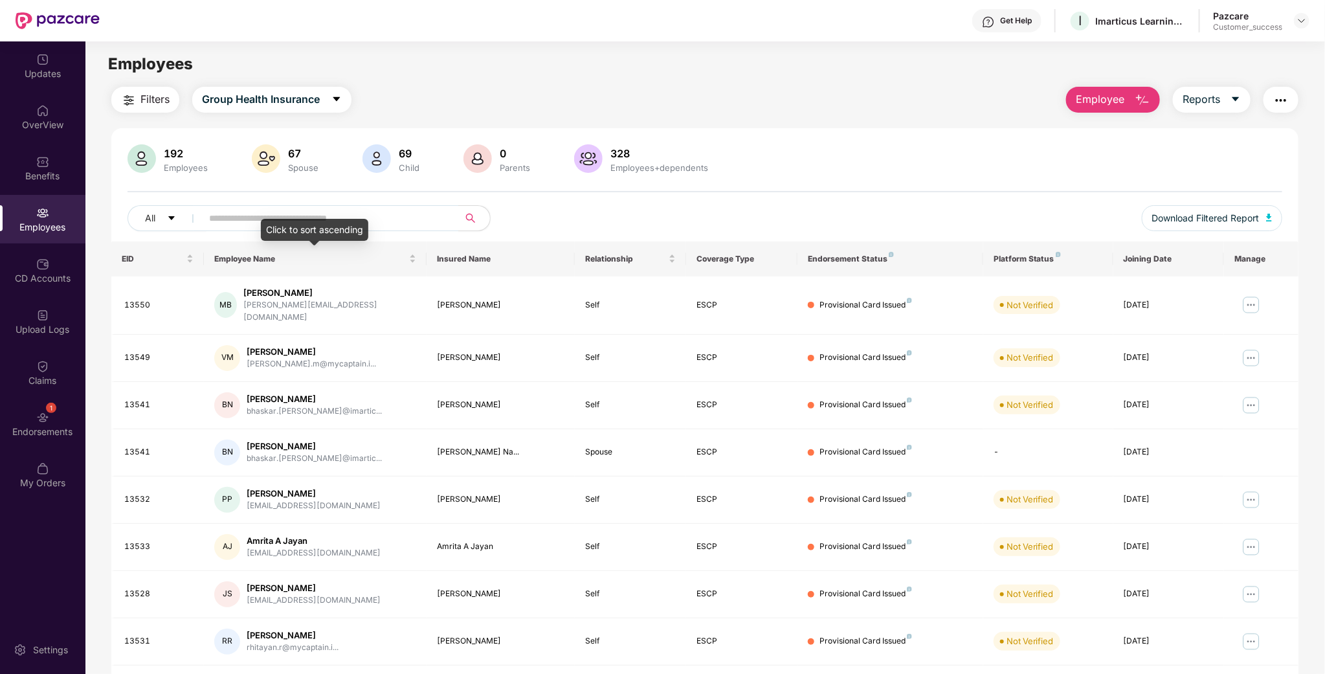
click at [261, 231] on div "Click to sort ascending" at bounding box center [314, 230] width 107 height 22
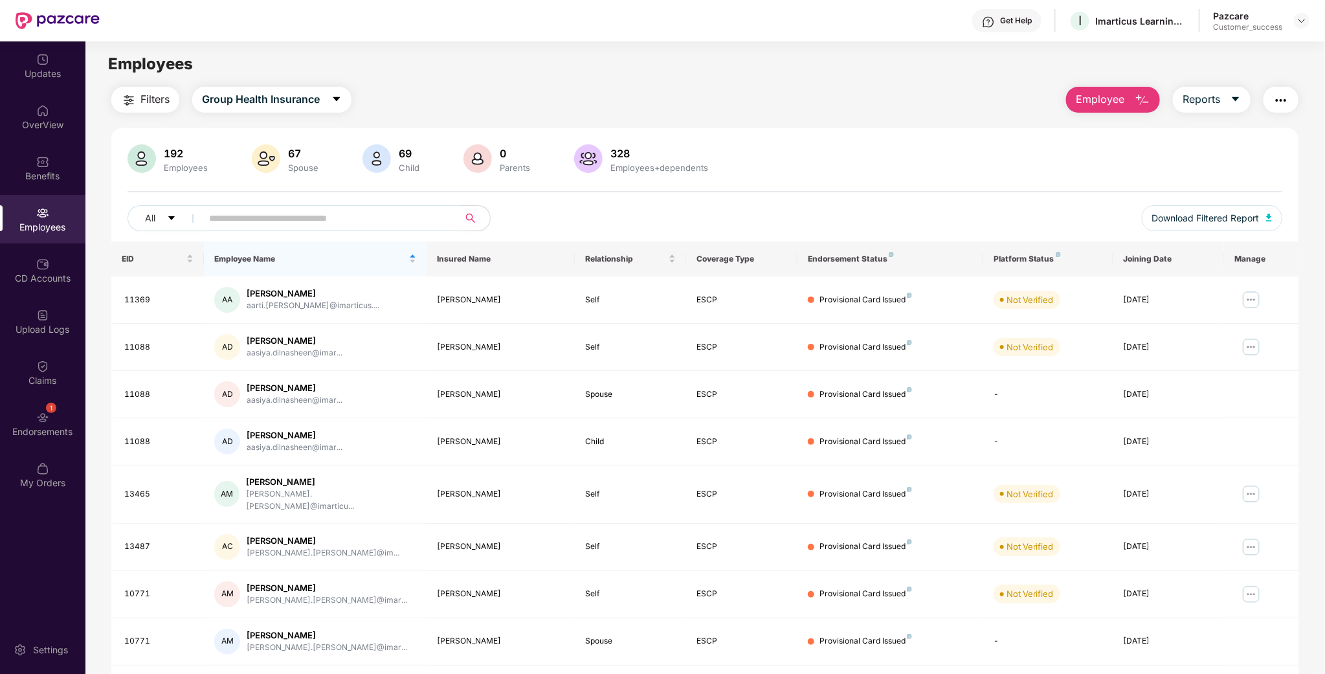
click at [247, 223] on input "text" at bounding box center [325, 217] width 232 height 19
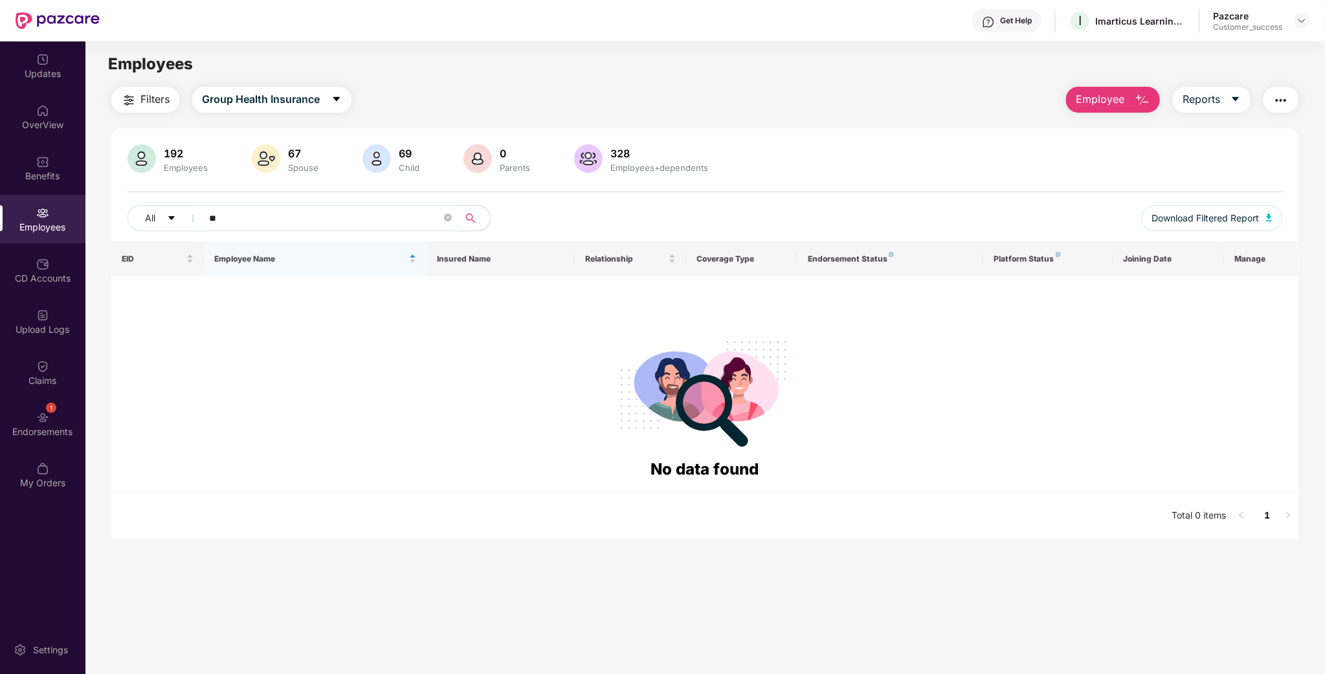
type input "*"
type input "***"
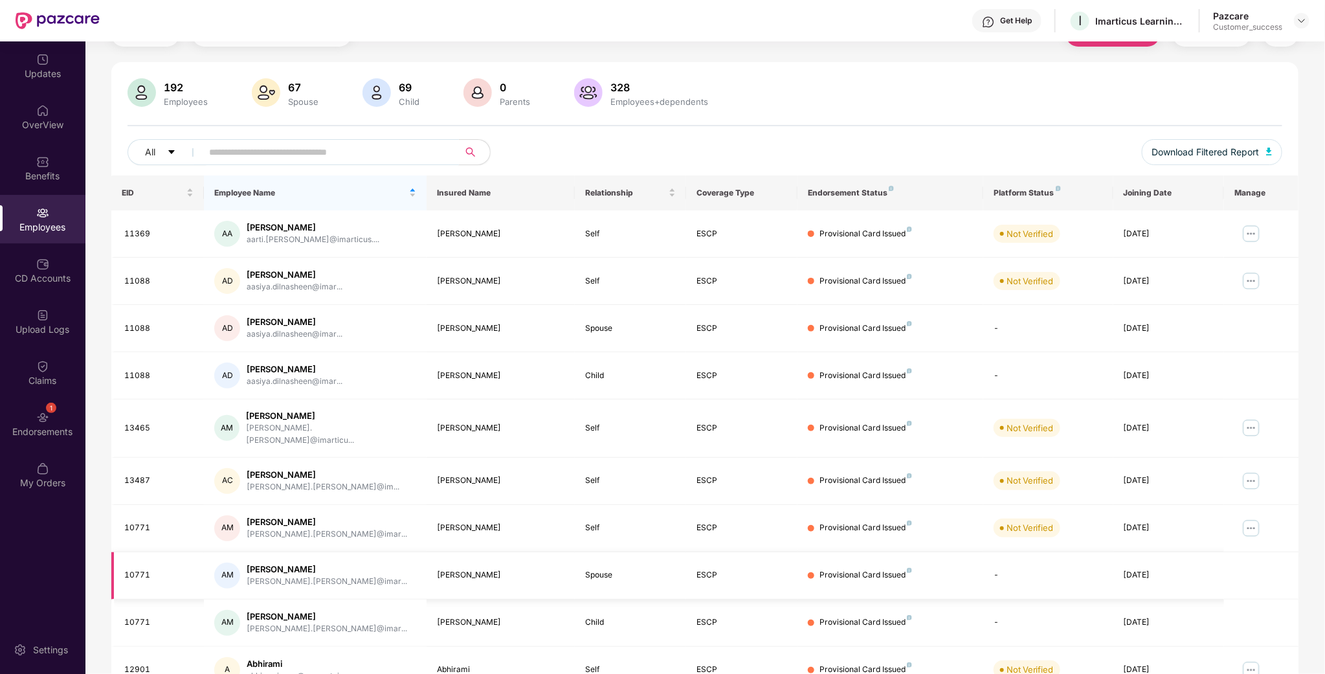
scroll to position [125, 0]
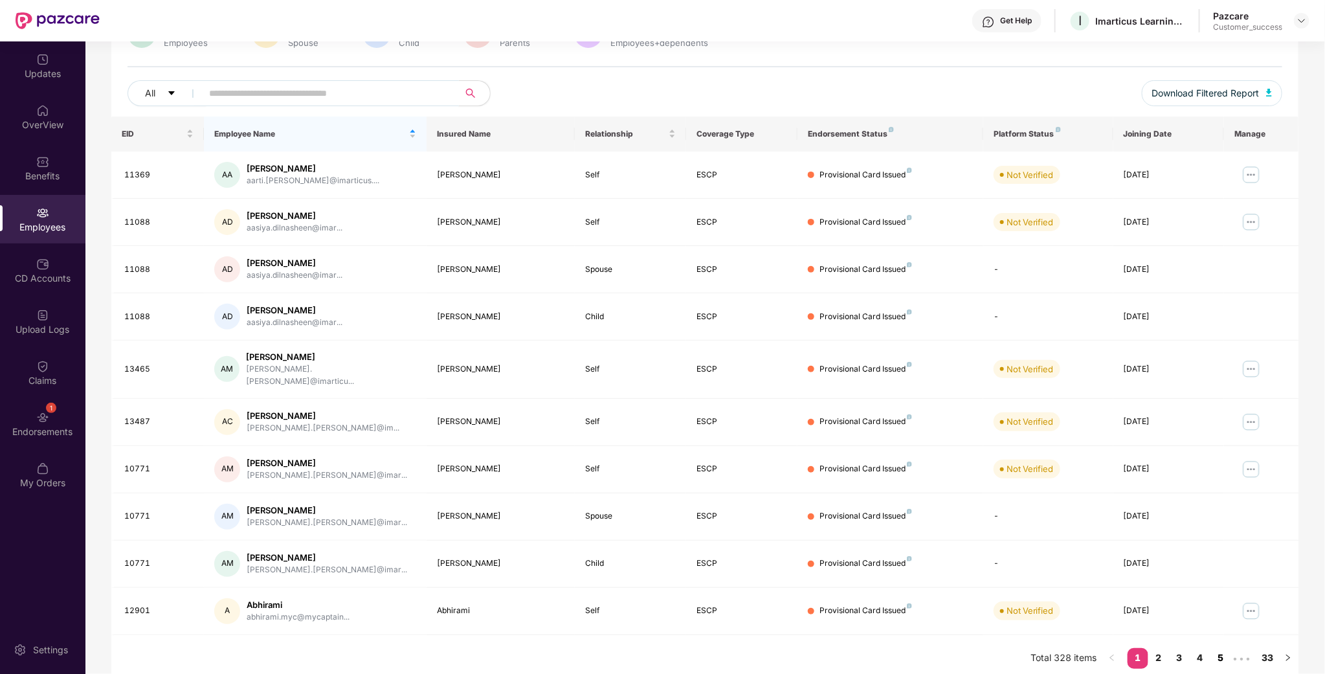
click at [1224, 648] on link "5" at bounding box center [1220, 657] width 21 height 19
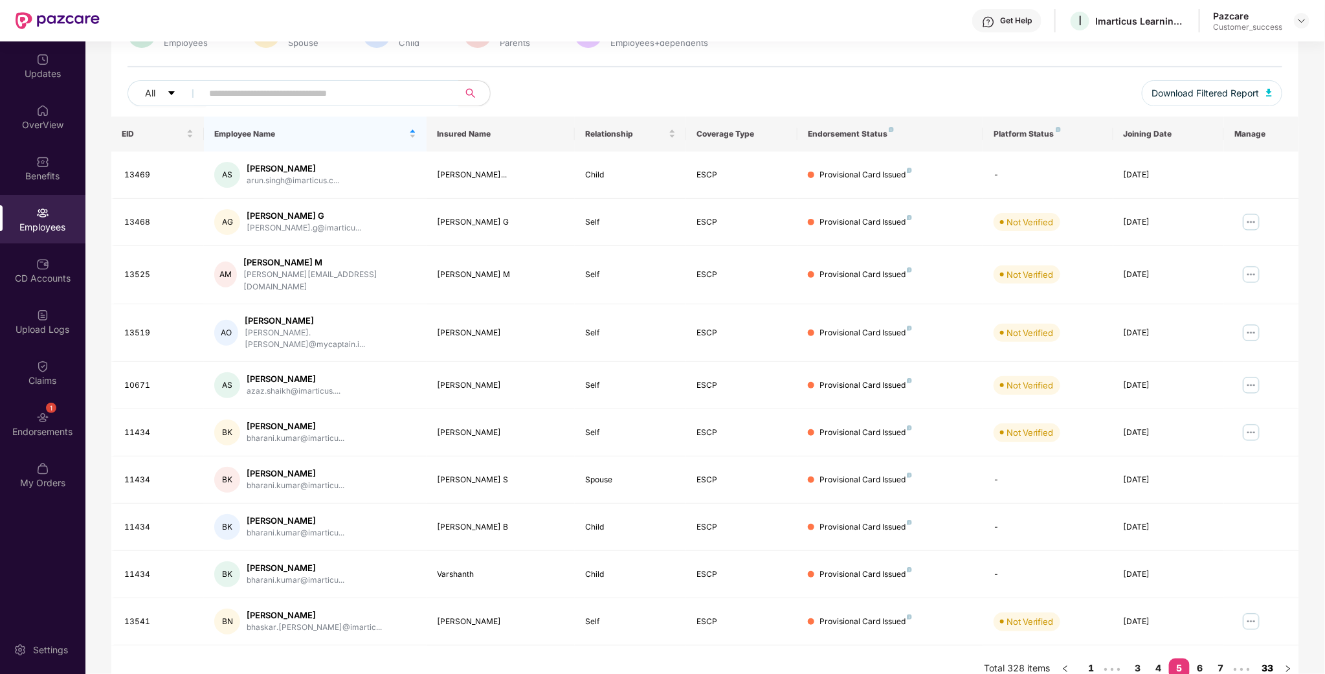
click at [1262, 658] on link "33" at bounding box center [1267, 667] width 21 height 19
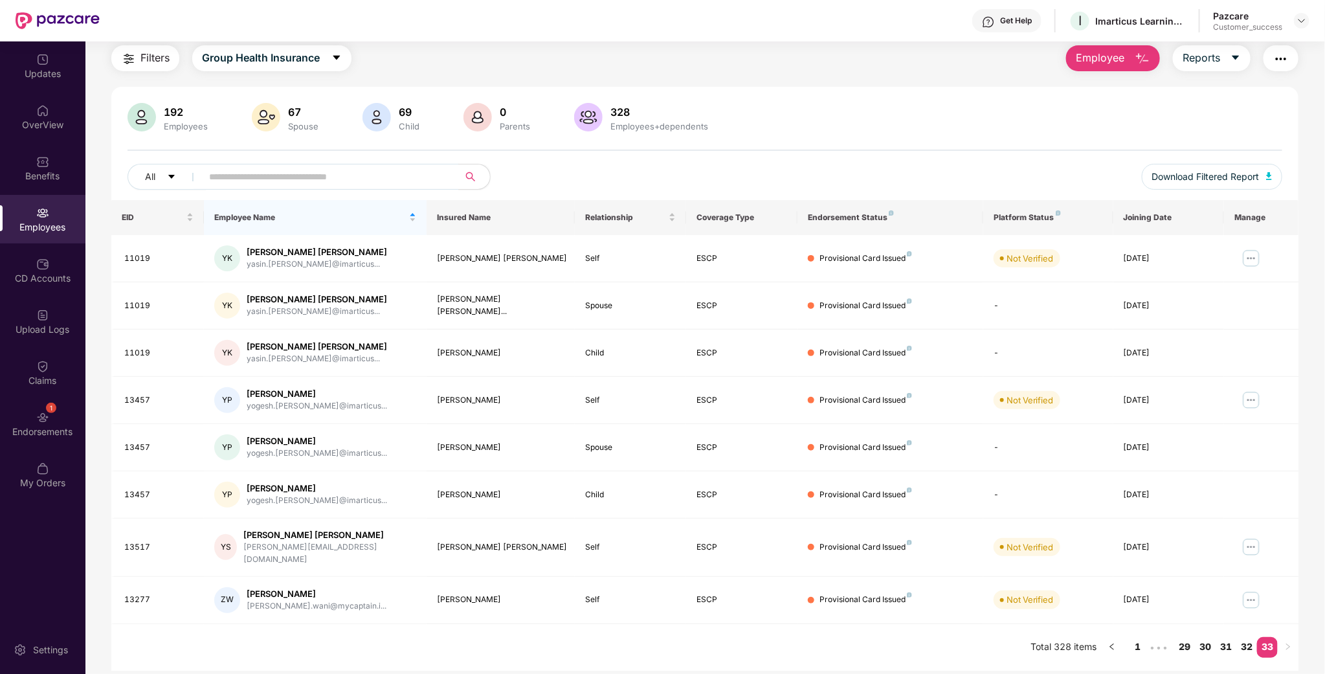
scroll to position [41, 0]
click at [1249, 637] on link "32" at bounding box center [1246, 646] width 21 height 19
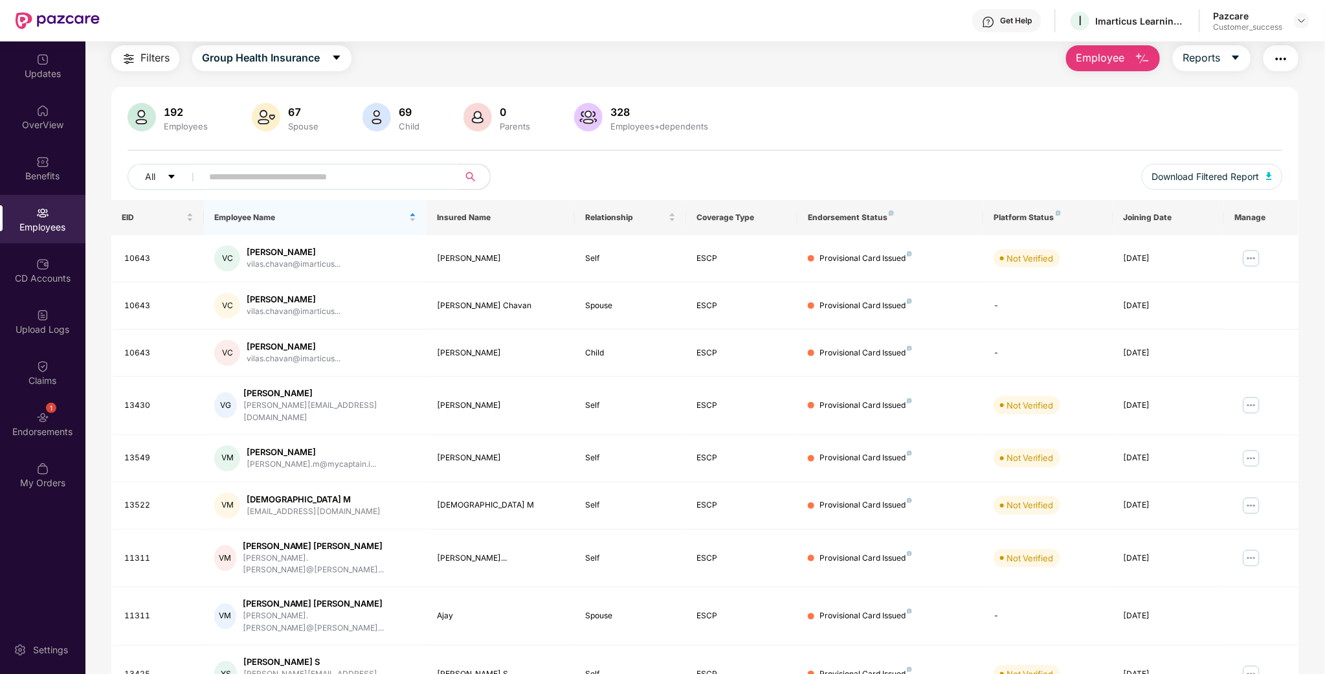
click at [1216, 645] on td "[DATE]" at bounding box center [1168, 674] width 111 height 58
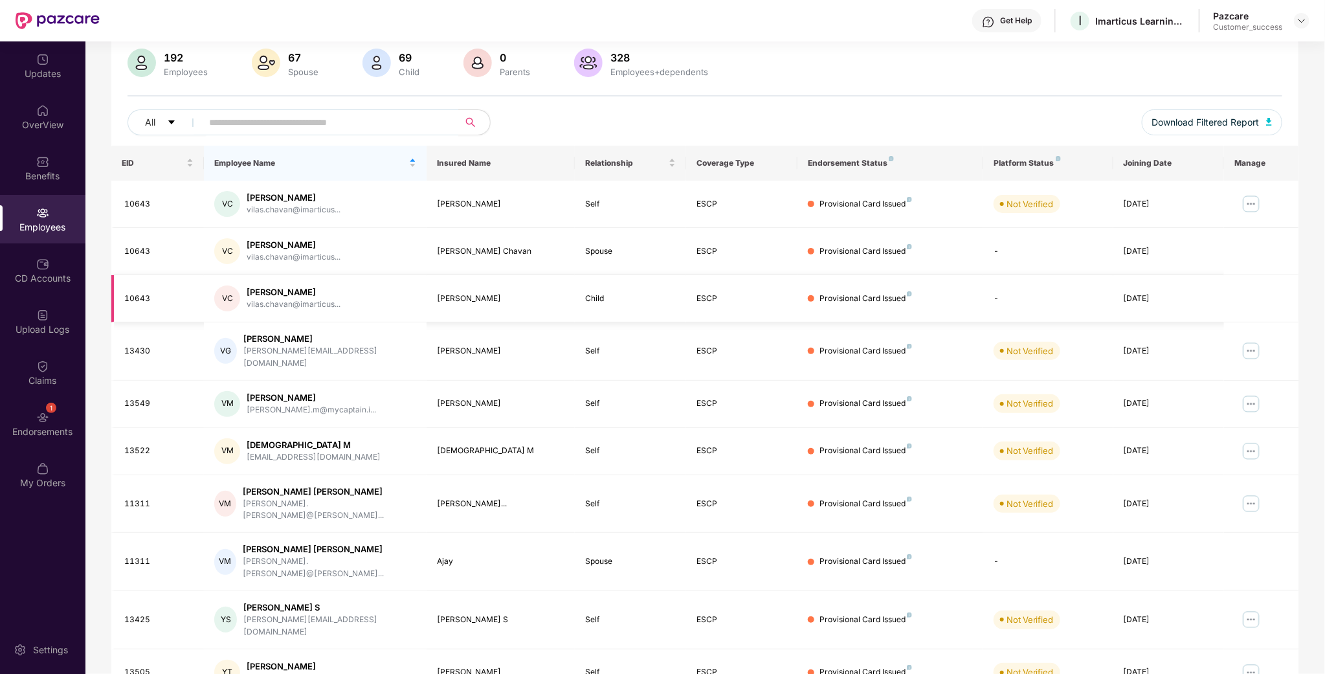
scroll to position [125, 0]
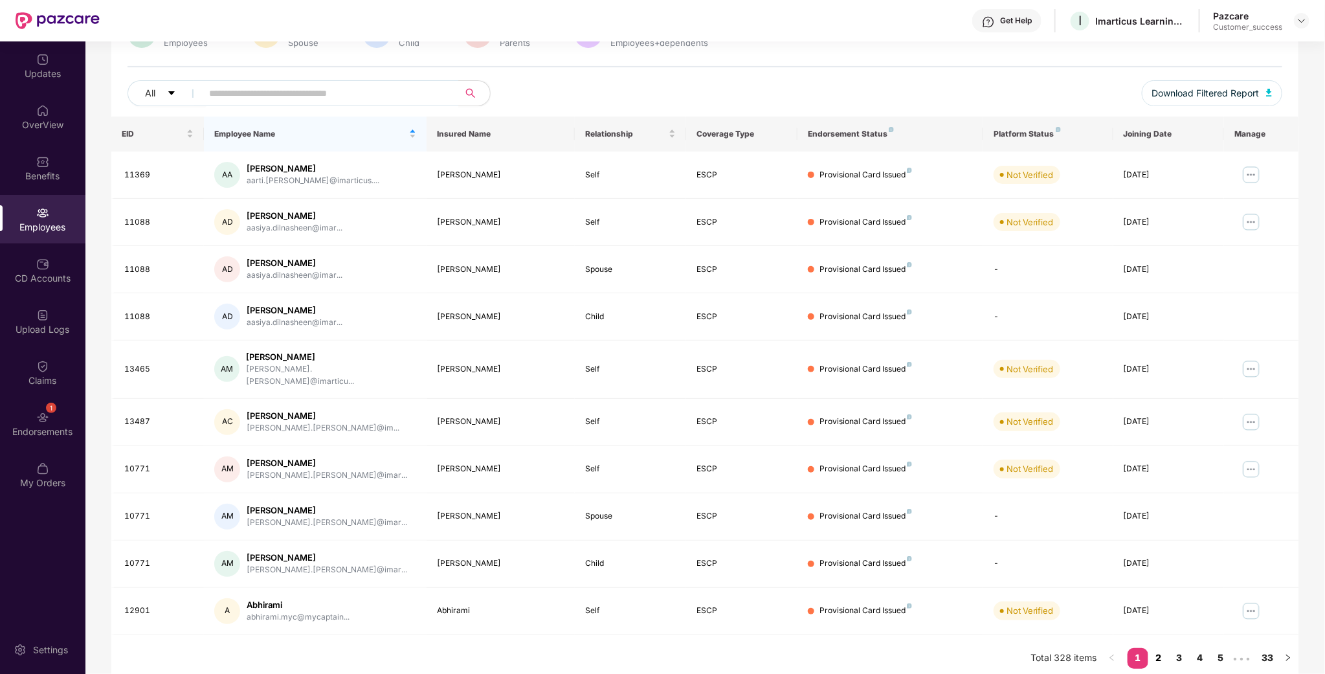
click at [1154, 649] on link "2" at bounding box center [1158, 657] width 21 height 19
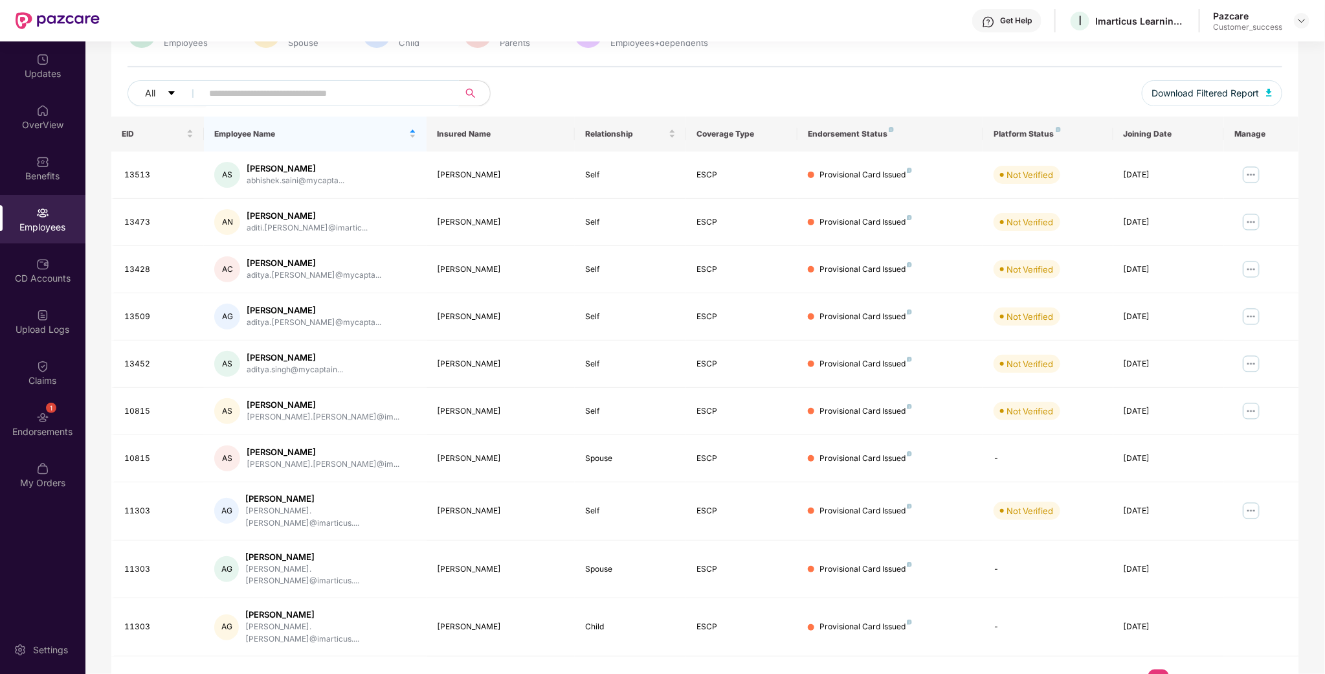
click at [224, 99] on input "text" at bounding box center [325, 92] width 232 height 19
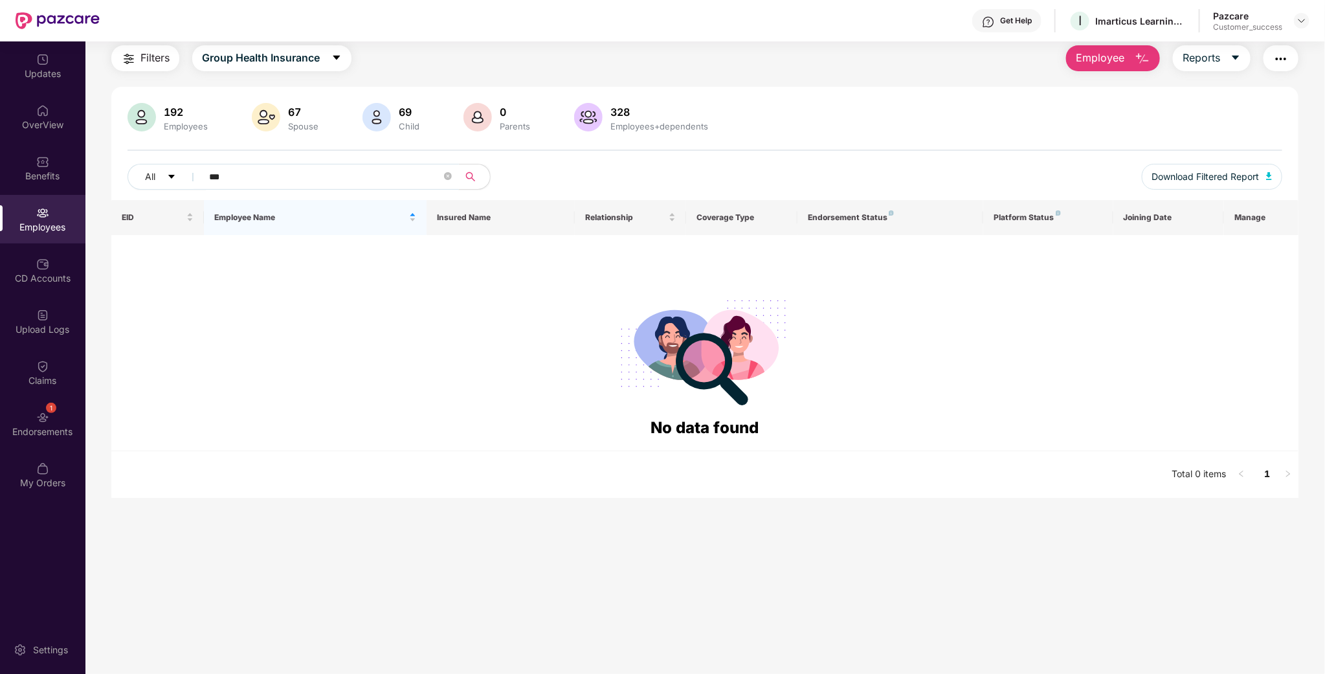
scroll to position [41, 0]
type input "*****"
click at [1293, 22] on div at bounding box center [1301, 21] width 16 height 16
click at [1277, 51] on div "Switch to partner view" at bounding box center [1241, 50] width 168 height 25
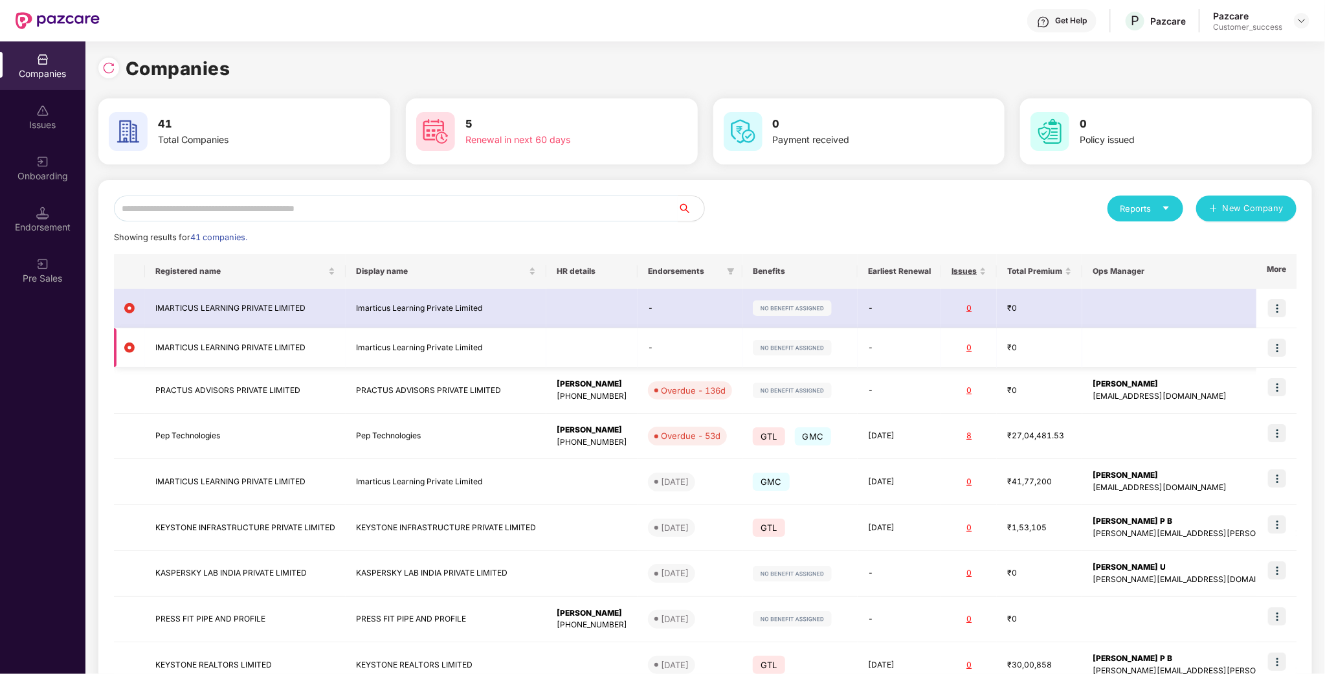
click at [1275, 344] on img at bounding box center [1277, 347] width 18 height 18
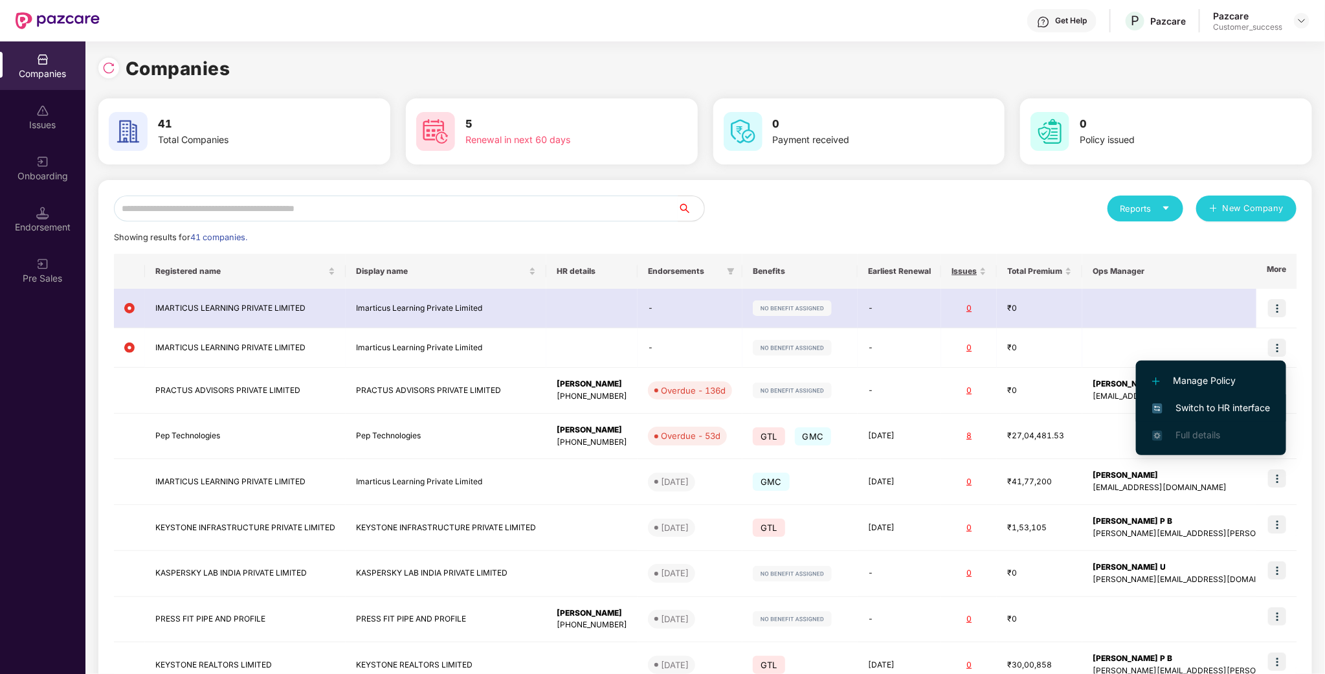
click at [1244, 401] on span "Switch to HR interface" at bounding box center [1211, 408] width 118 height 14
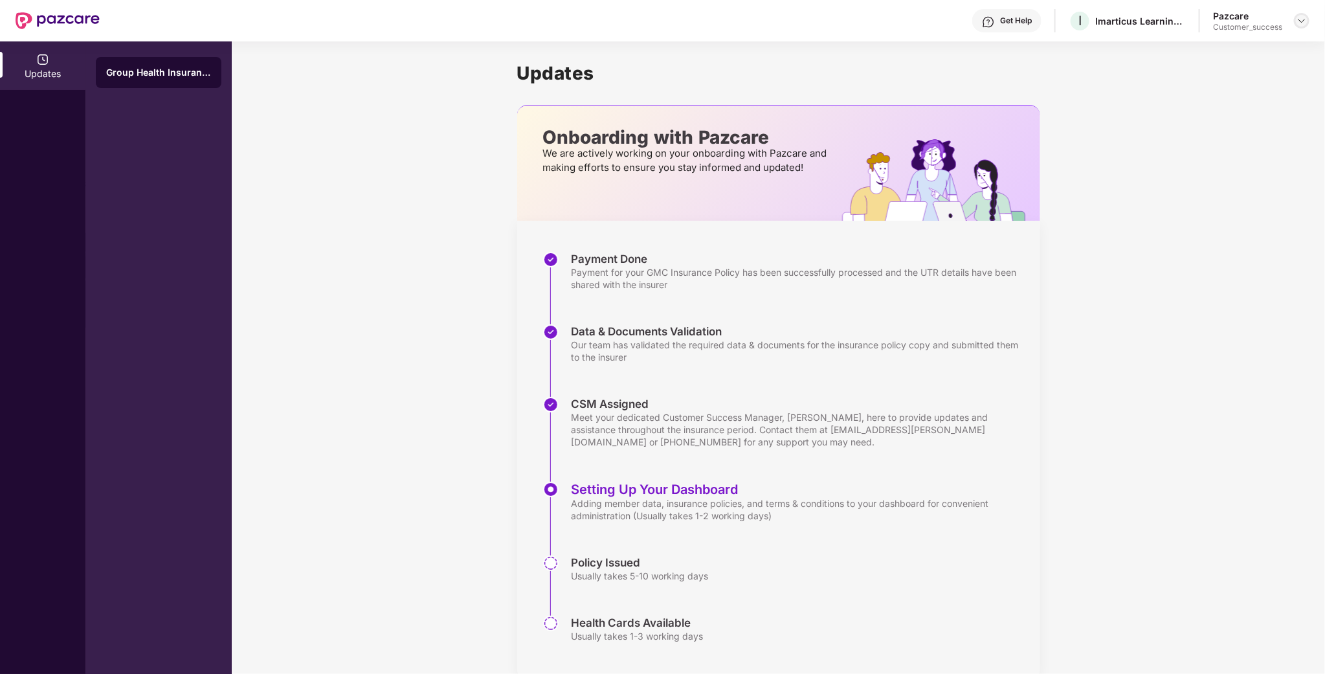
click at [1299, 14] on div at bounding box center [1301, 21] width 16 height 16
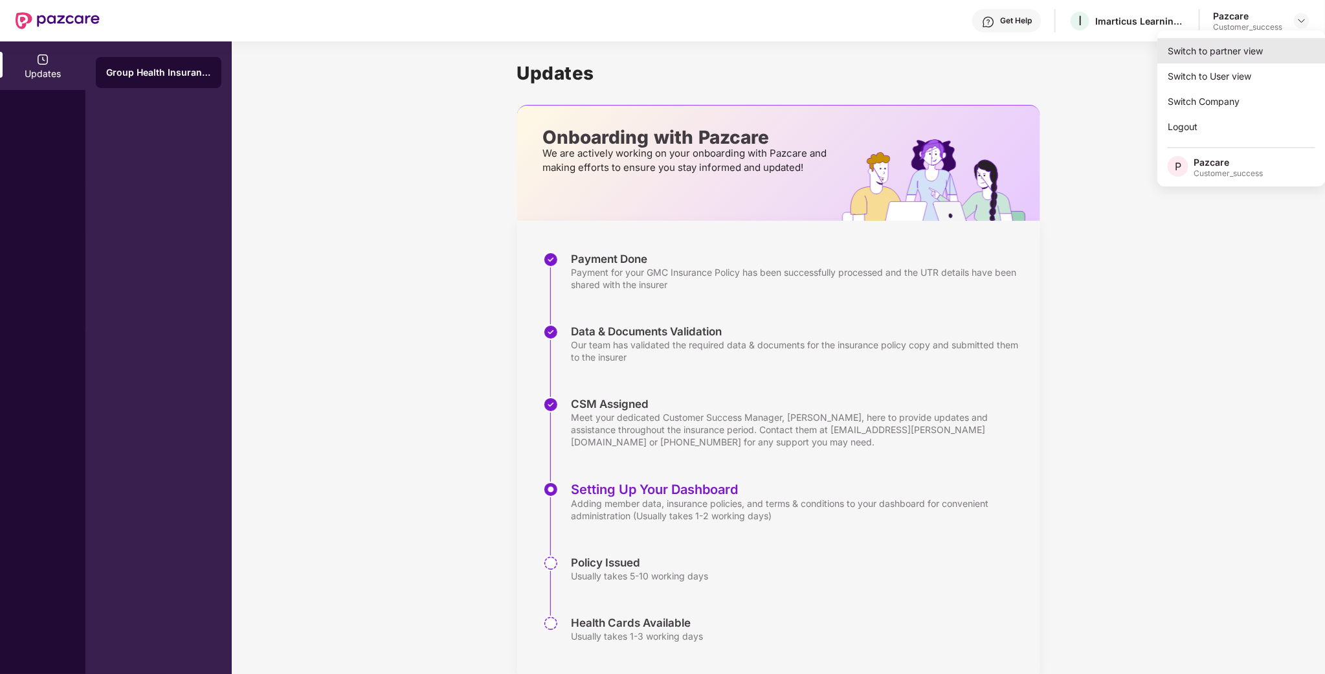
click at [1221, 56] on div "Switch to partner view" at bounding box center [1241, 50] width 168 height 25
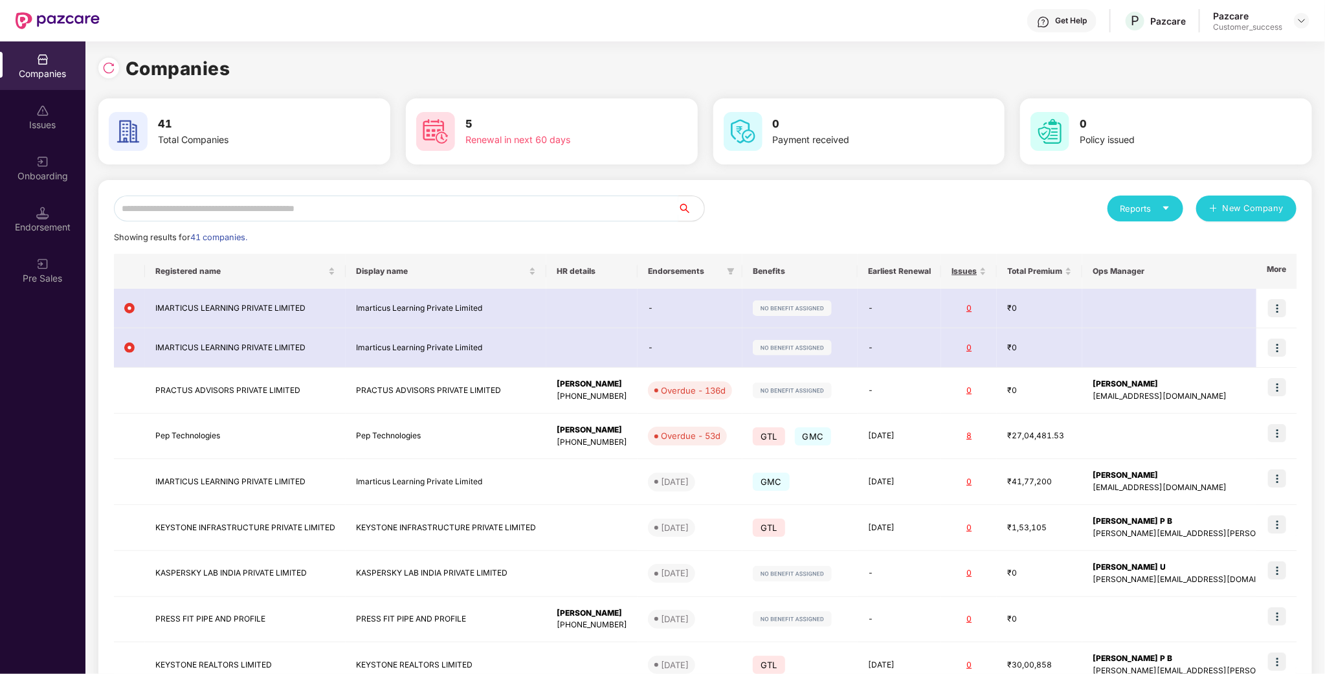
click at [206, 214] on input "text" at bounding box center [396, 208] width 564 height 26
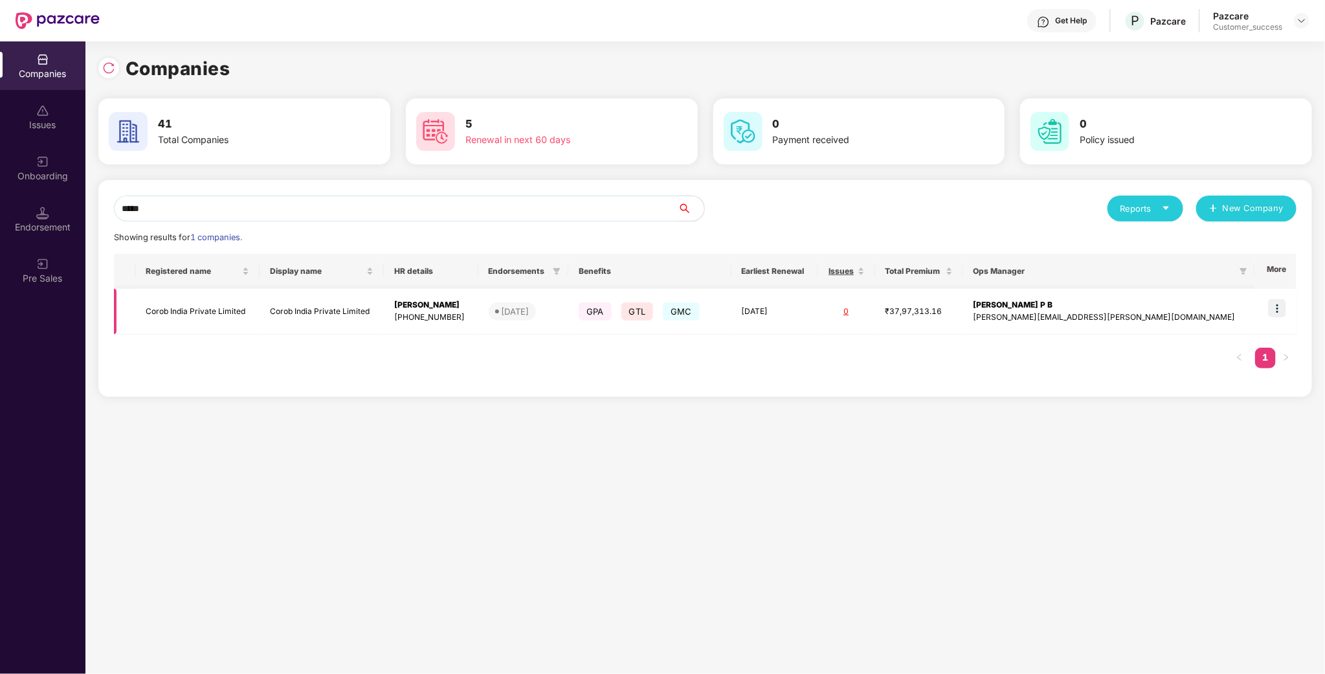
type input "*****"
click at [1270, 303] on img at bounding box center [1277, 308] width 18 height 18
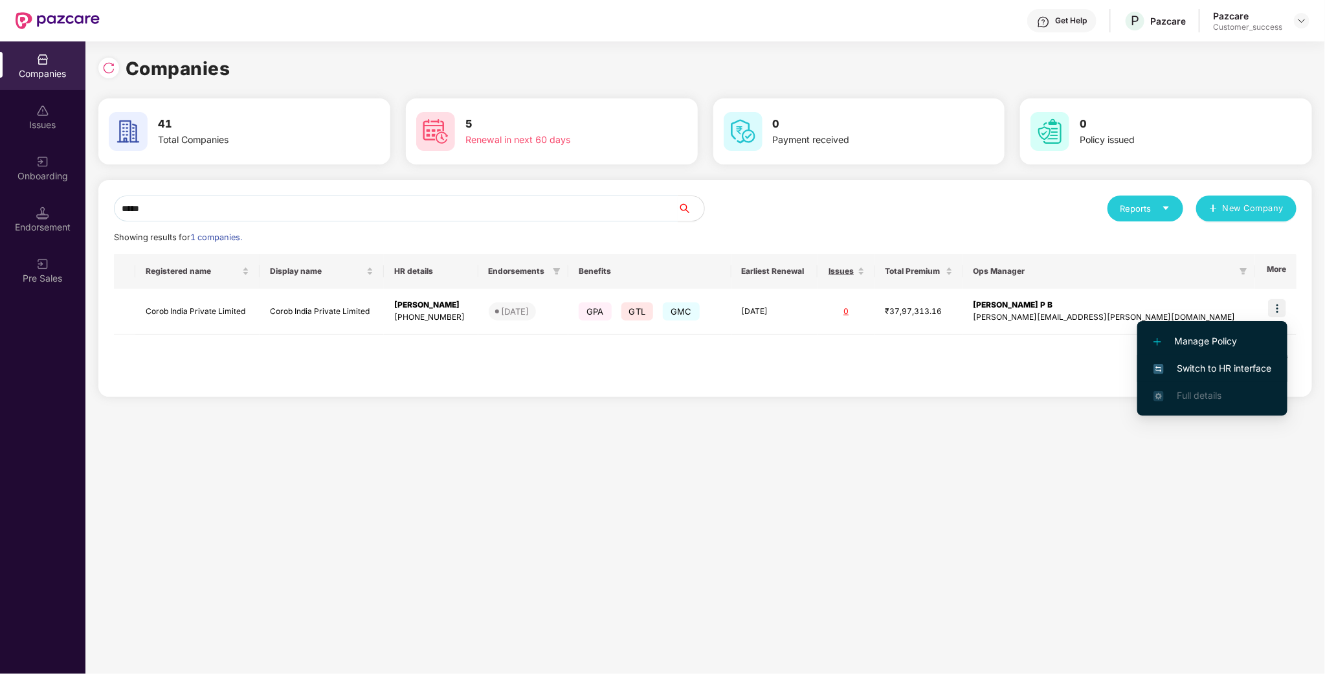
click at [1235, 373] on span "Switch to HR interface" at bounding box center [1212, 368] width 118 height 14
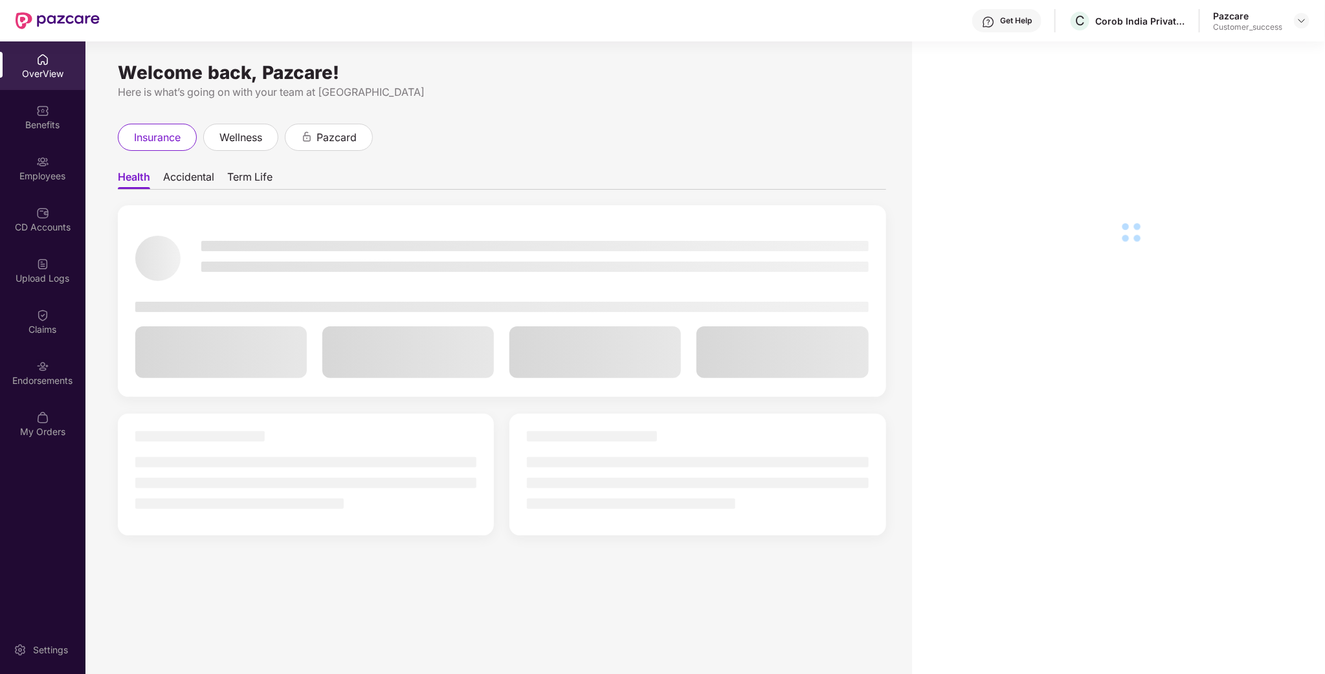
click at [29, 173] on div "Employees" at bounding box center [42, 176] width 85 height 13
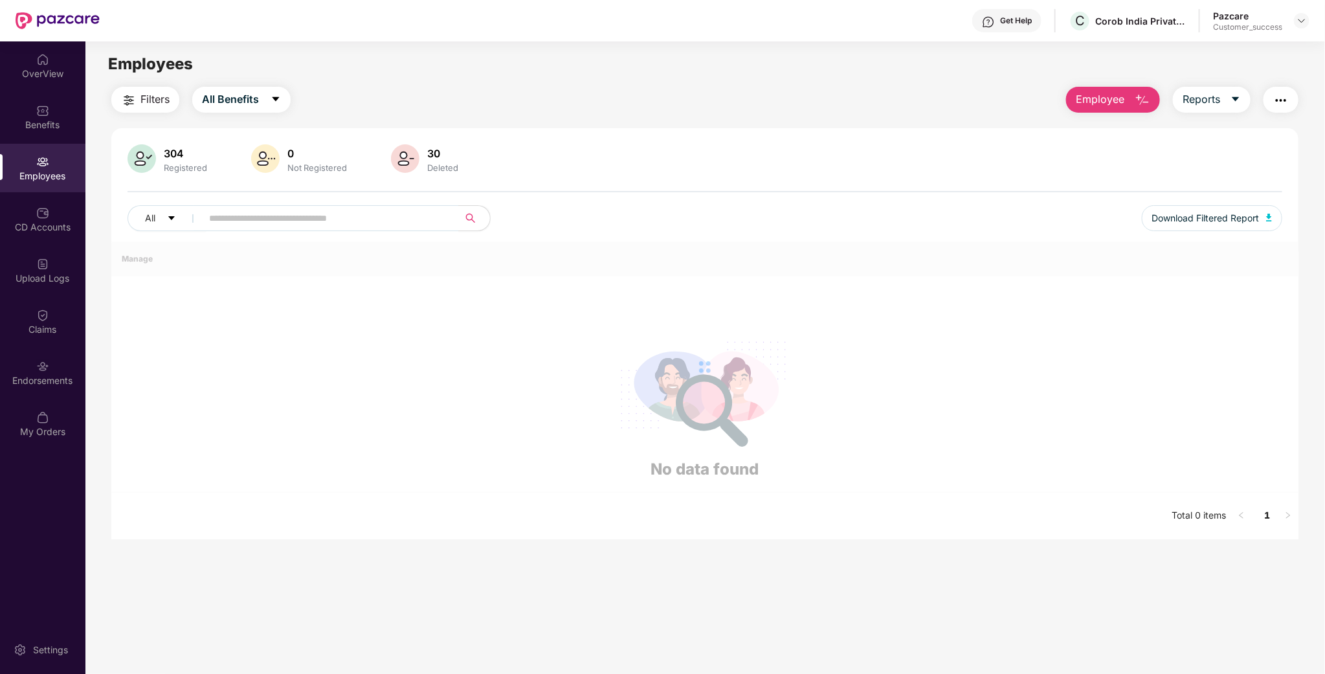
click at [270, 235] on div "All Download Filtered Report" at bounding box center [704, 223] width 1154 height 36
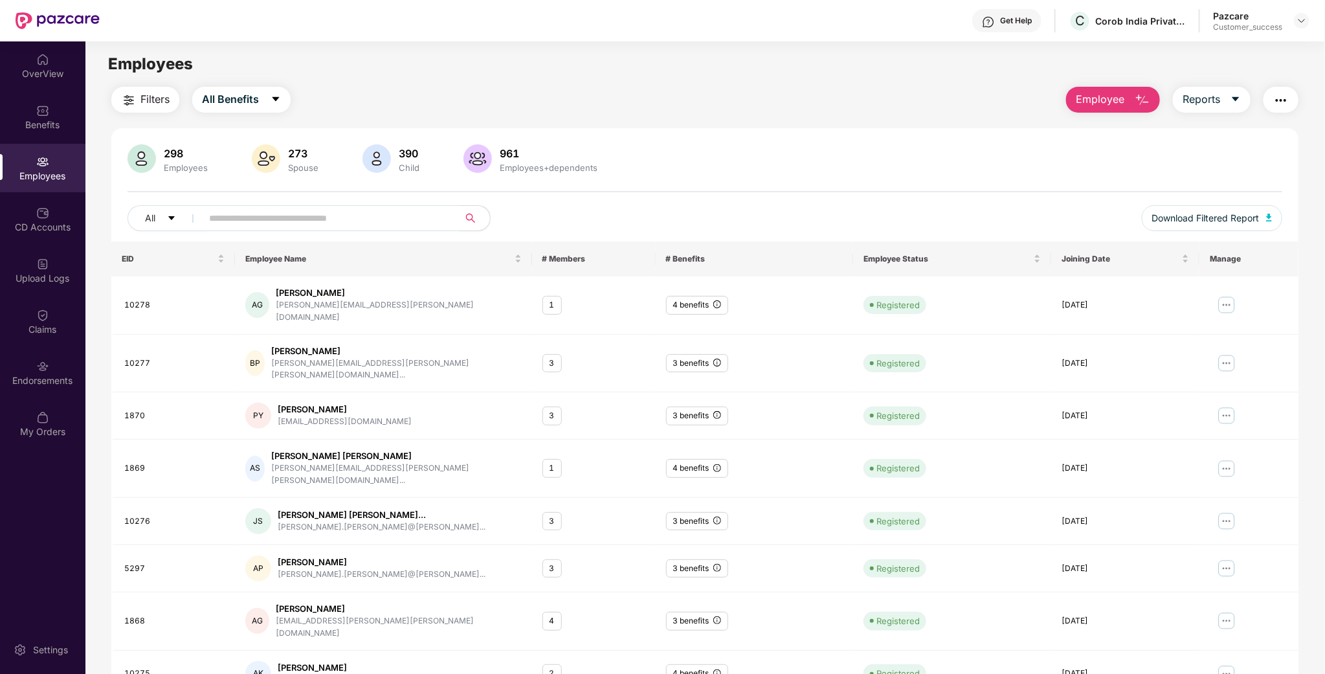
click at [272, 224] on input "text" at bounding box center [325, 217] width 232 height 19
paste input "*****"
type input "*****"
paste input "****"
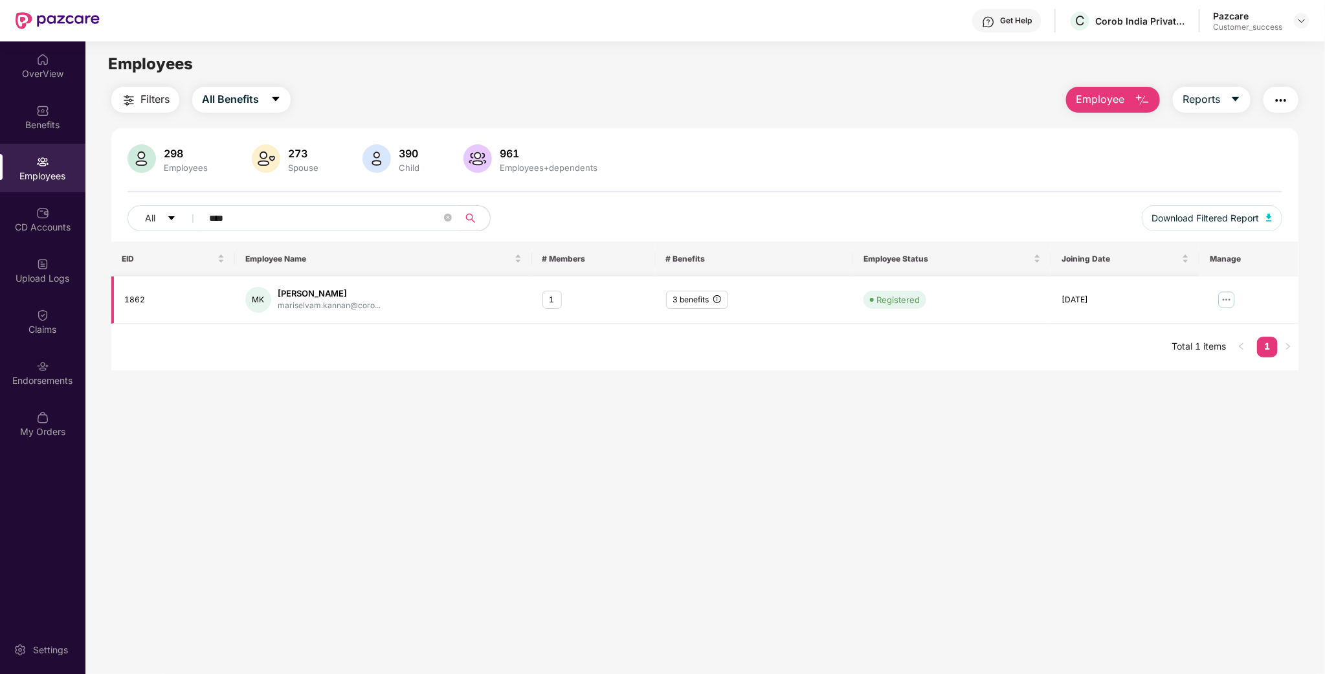
type input "****"
click at [1231, 297] on img at bounding box center [1226, 299] width 21 height 21
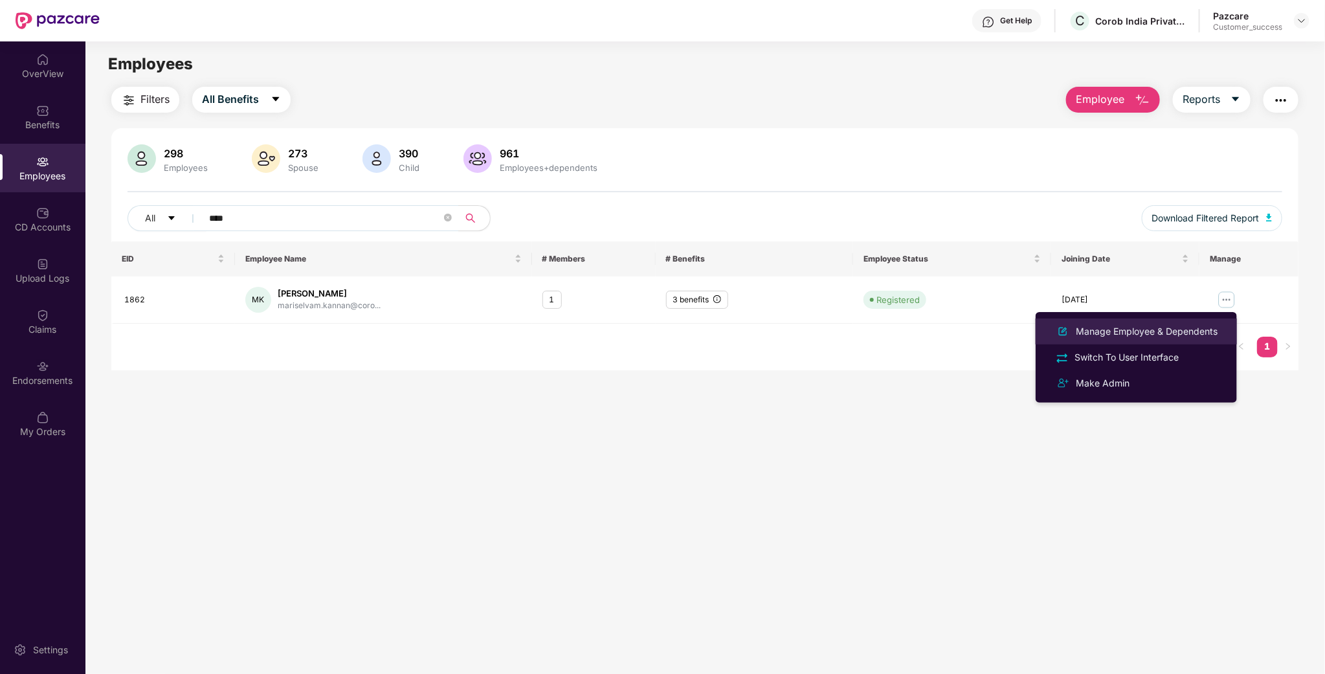
click at [1142, 332] on div "Manage Employee & Dependents" at bounding box center [1146, 331] width 147 height 14
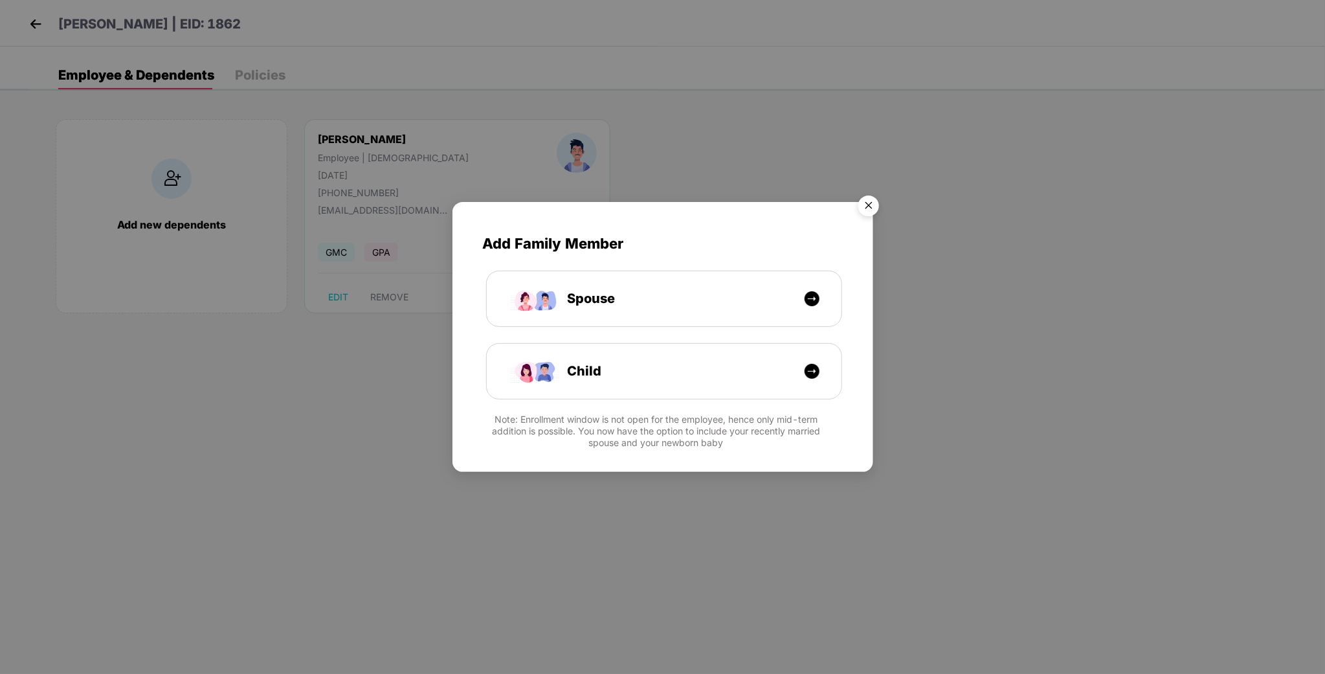
click at [872, 201] on img "Close" at bounding box center [868, 208] width 36 height 36
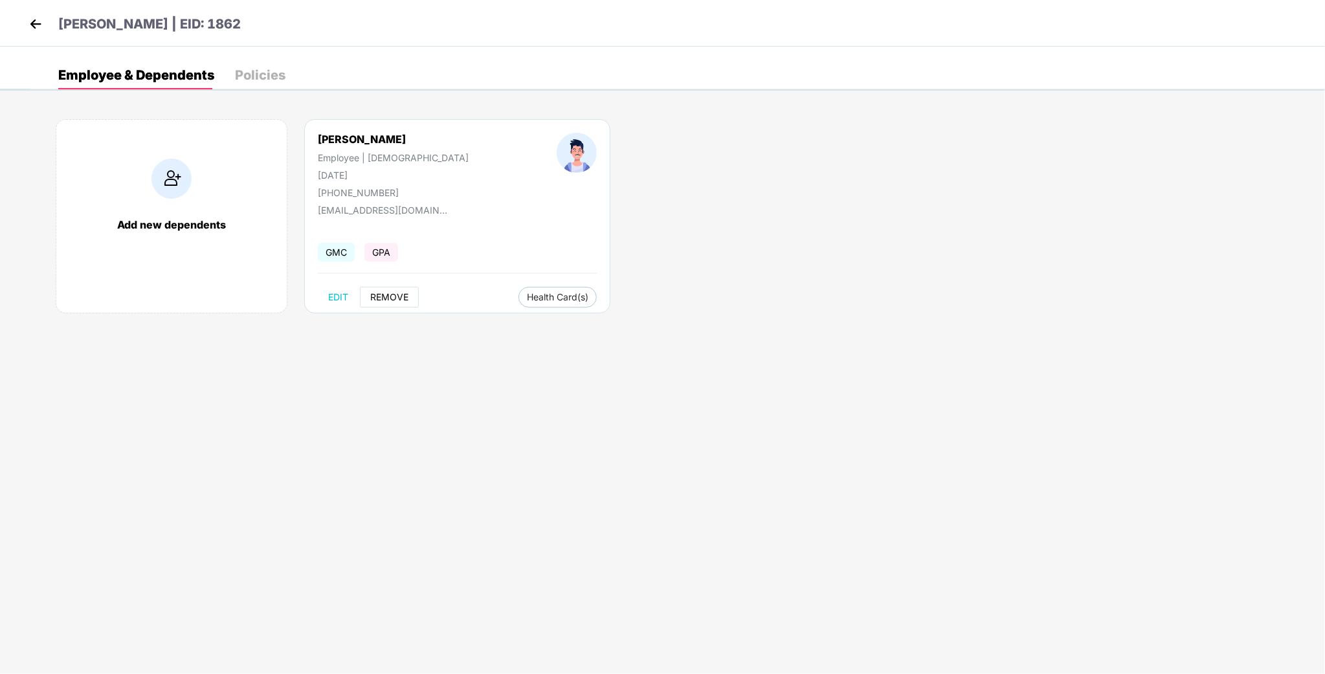
click at [391, 299] on span "REMOVE" at bounding box center [389, 297] width 38 height 10
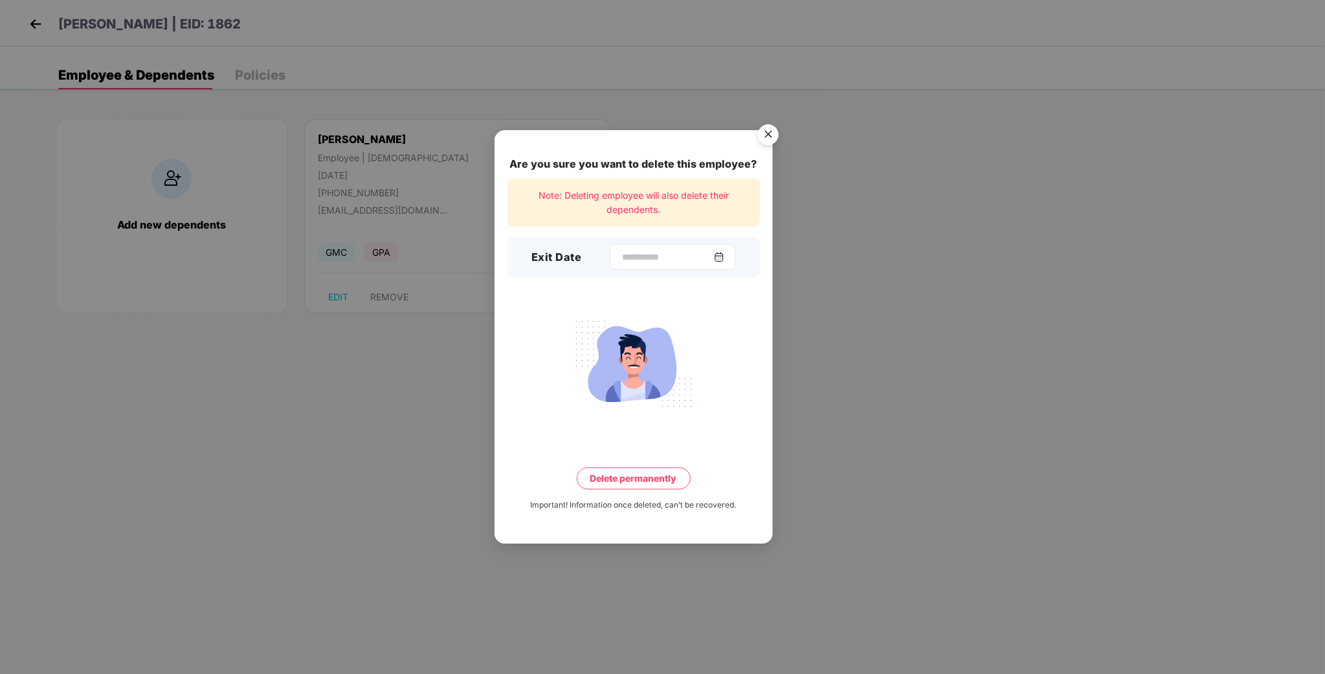
click at [626, 267] on div at bounding box center [673, 257] width 126 height 26
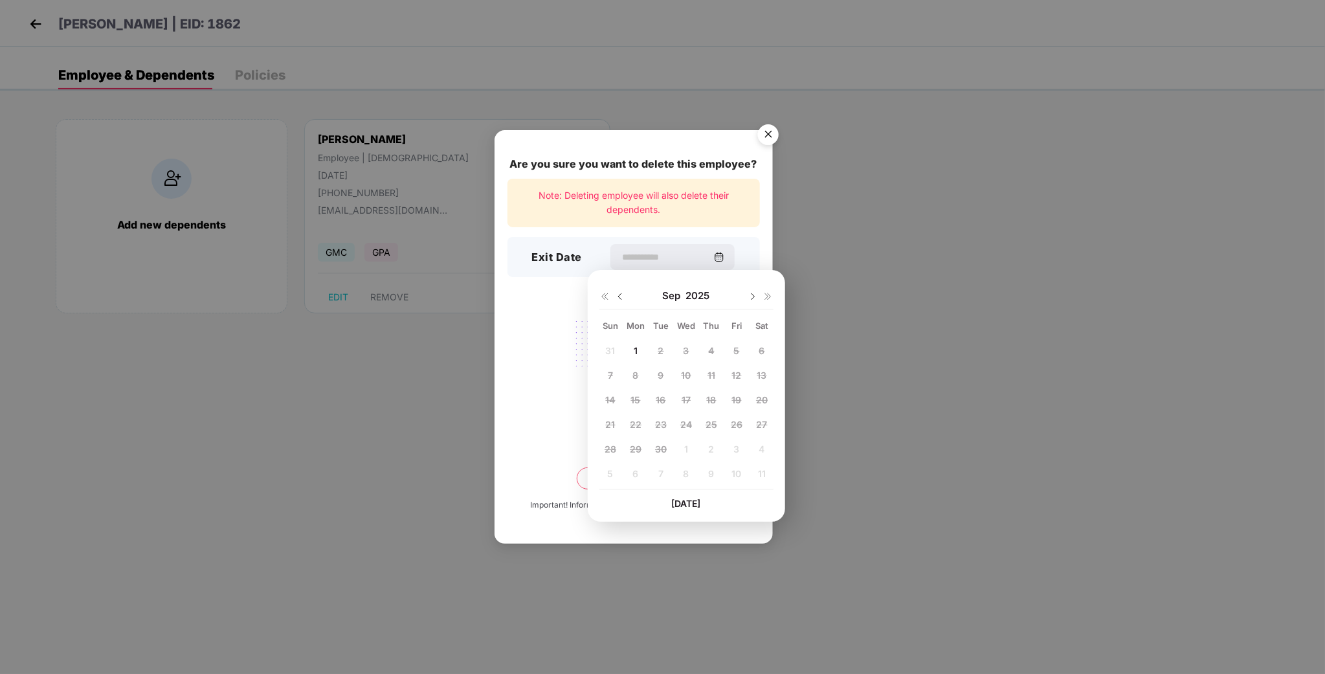
click at [615, 302] on div "[DATE]" at bounding box center [686, 296] width 174 height 26
click at [620, 297] on img at bounding box center [620, 296] width 10 height 10
click at [756, 299] on img at bounding box center [752, 296] width 10 height 10
click at [610, 381] on div "3" at bounding box center [611, 375] width 19 height 19
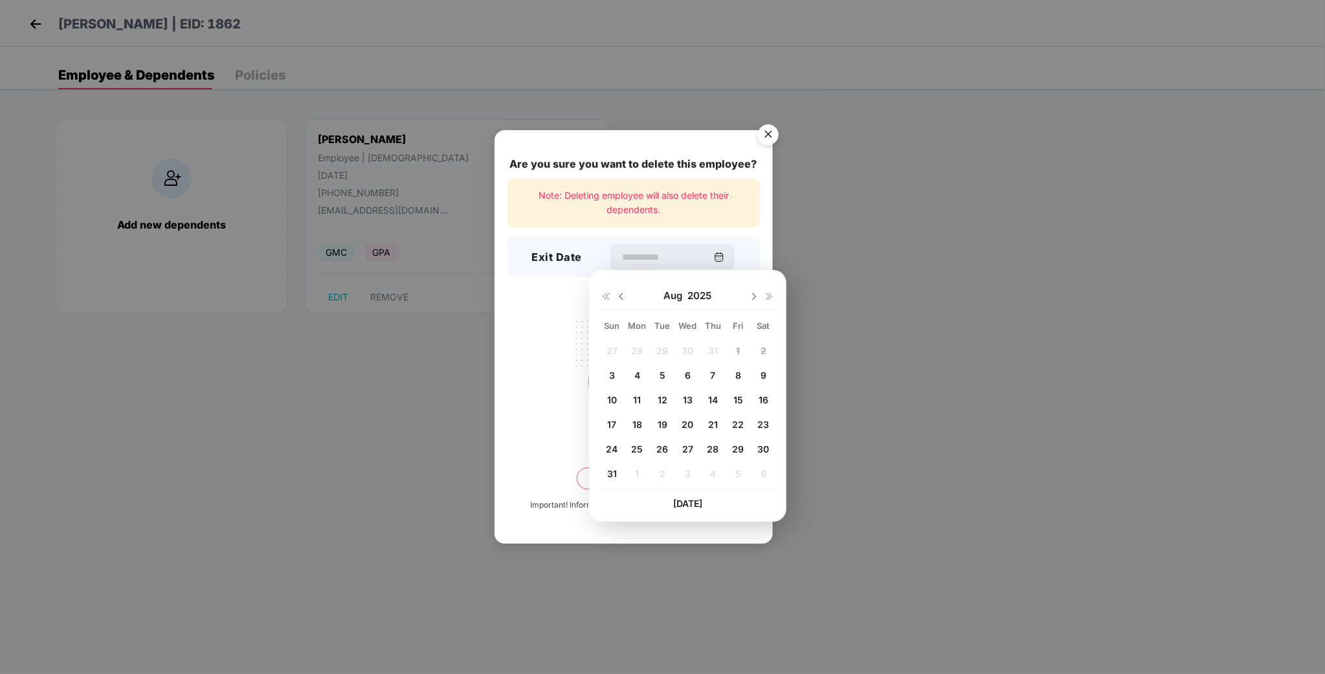
type input "**********"
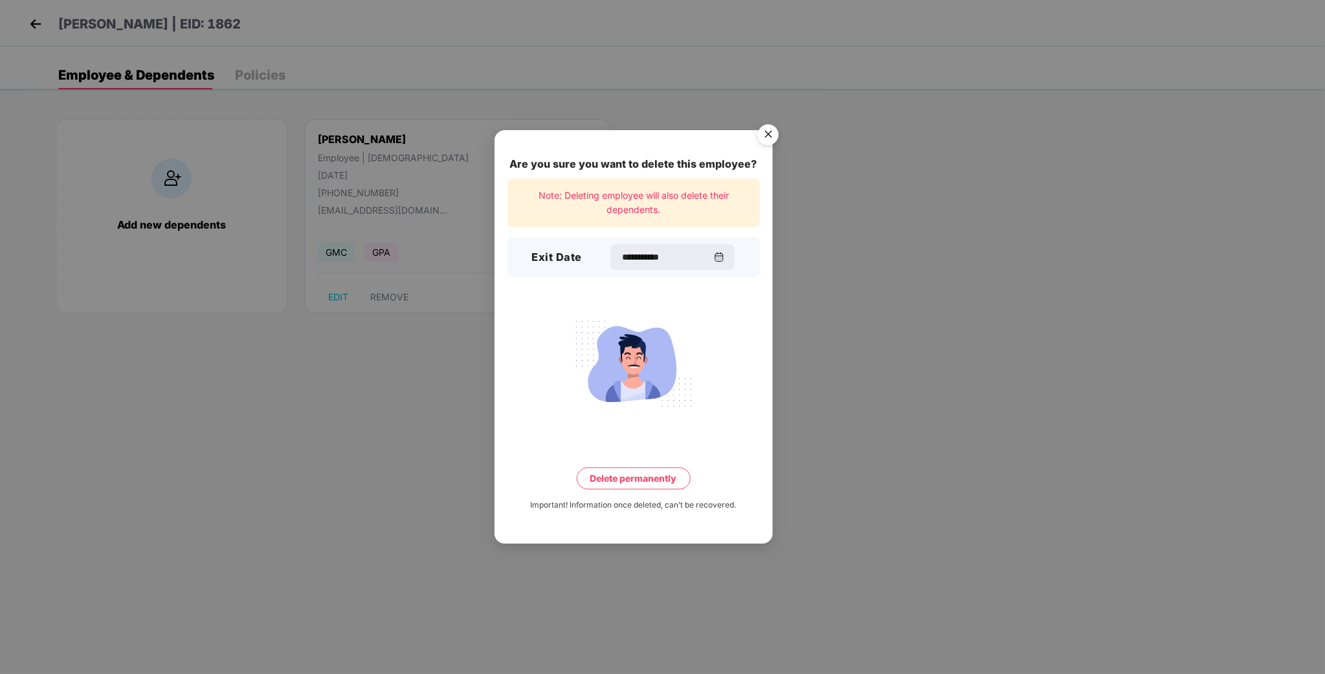
click at [639, 482] on button "Delete permanently" at bounding box center [634, 478] width 114 height 22
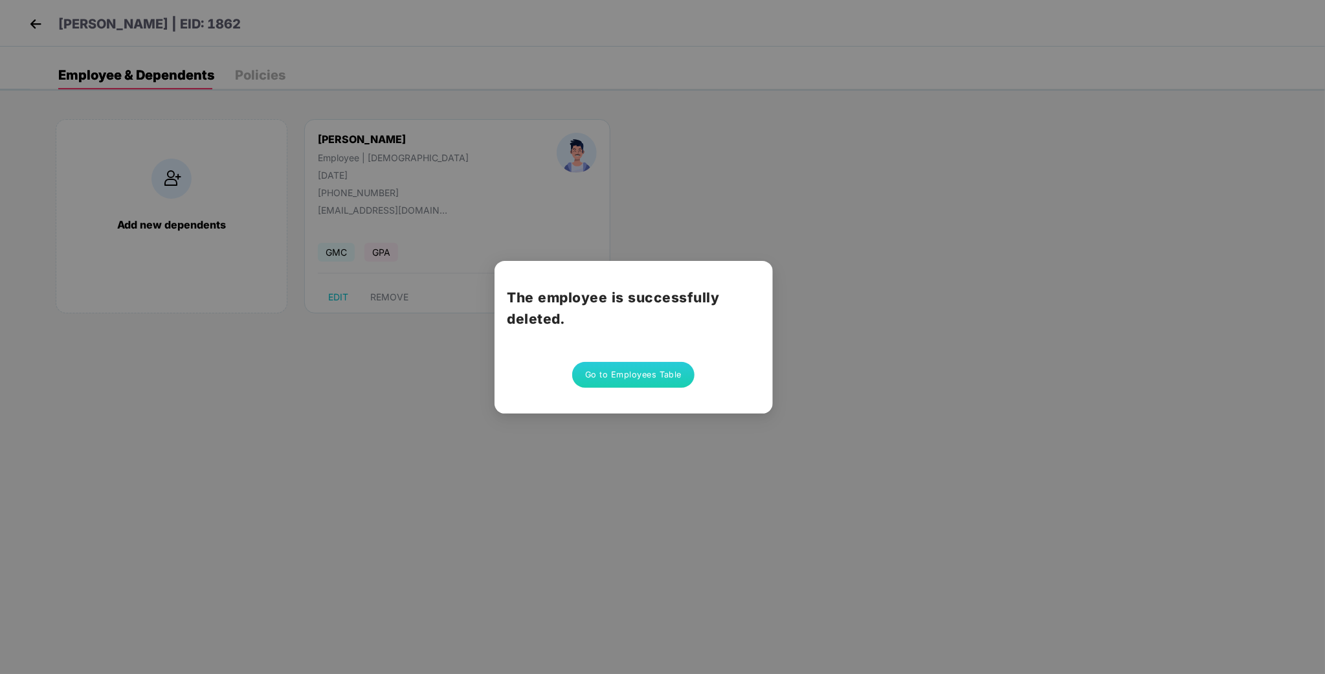
click at [653, 364] on button "Go to Employees Table" at bounding box center [633, 375] width 123 height 26
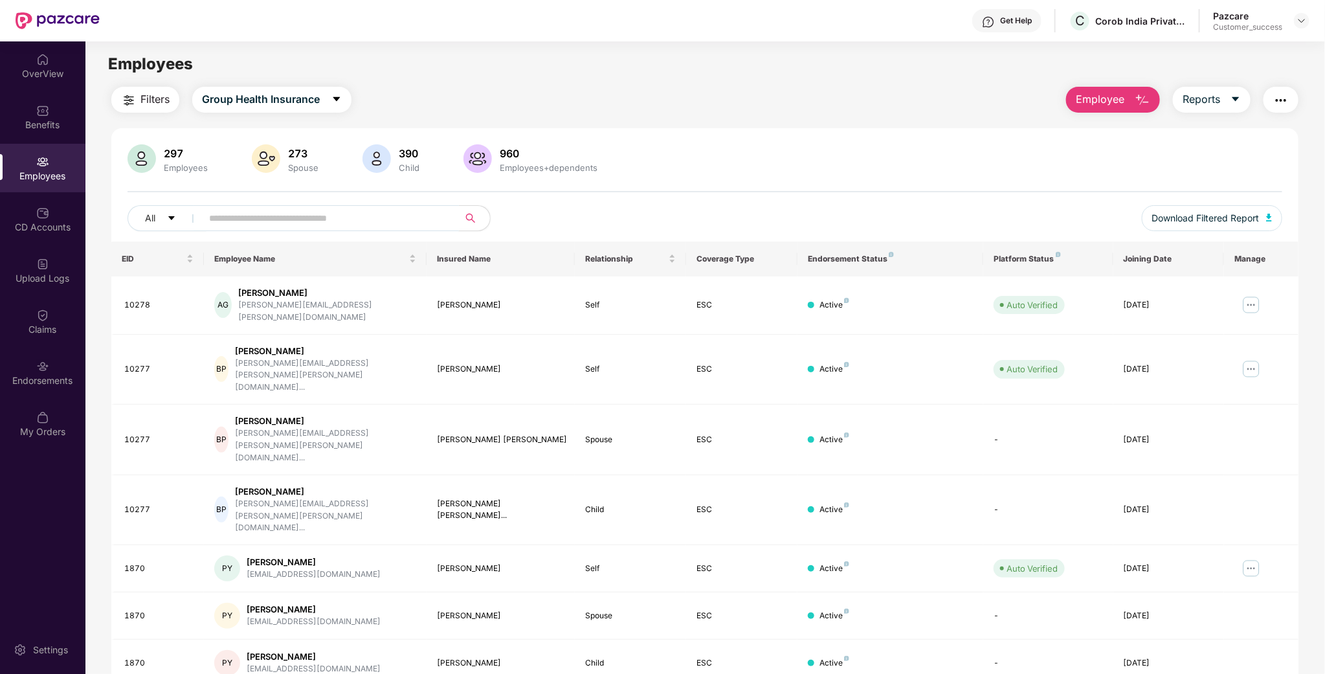
click at [237, 225] on input "text" at bounding box center [325, 217] width 232 height 19
click at [441, 218] on input "text" at bounding box center [325, 217] width 232 height 19
paste input "****"
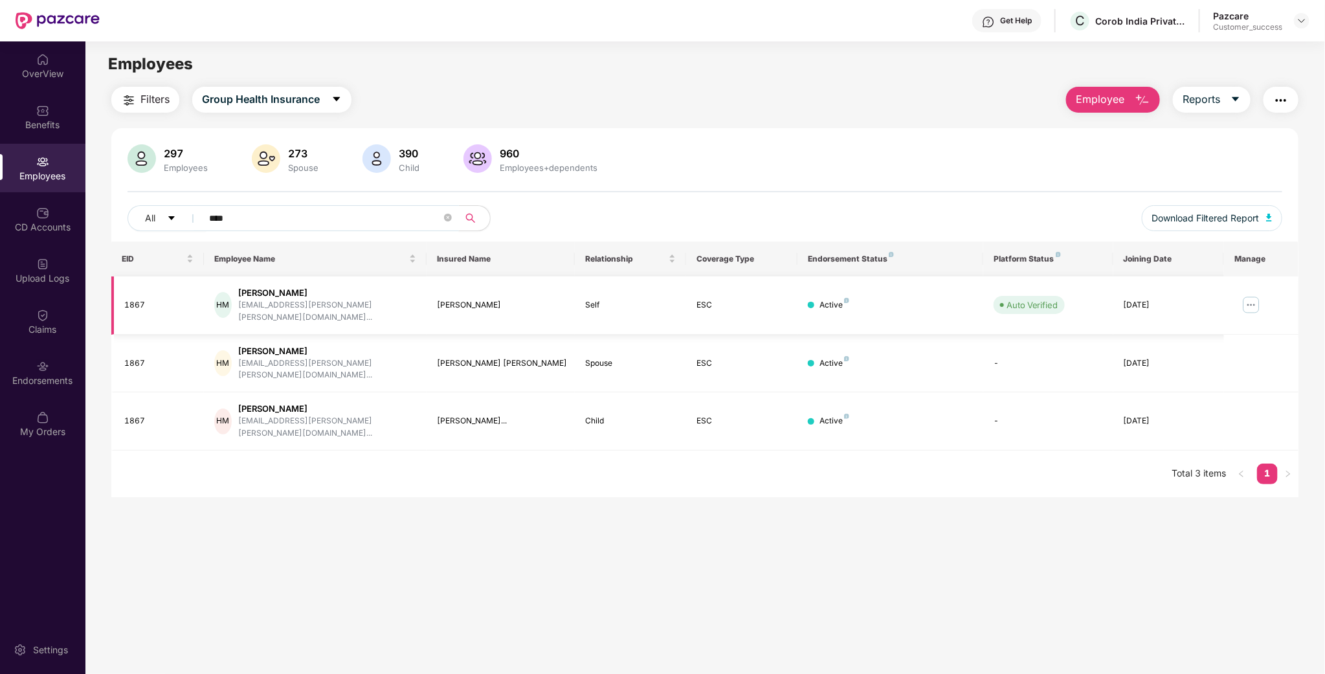
type input "****"
click at [1238, 297] on td at bounding box center [1261, 305] width 74 height 58
click at [1256, 302] on img at bounding box center [1250, 304] width 21 height 21
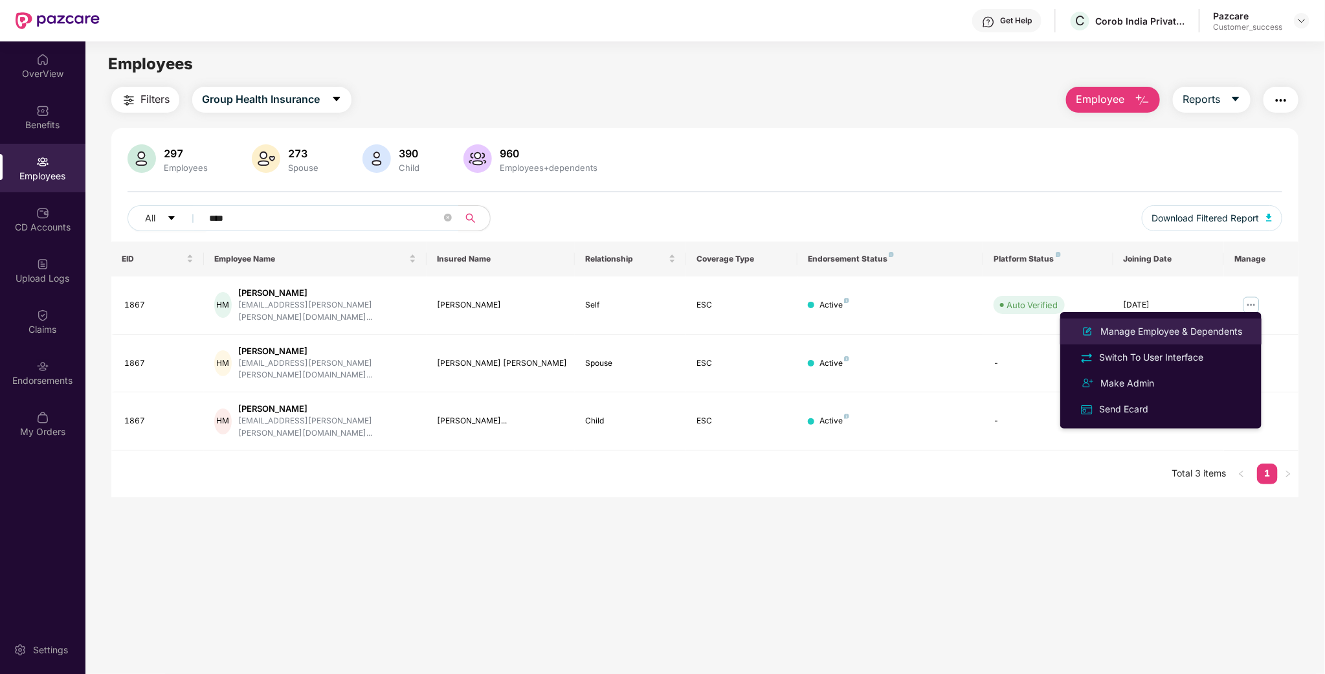
click at [1167, 318] on li "Manage Employee & Dependents" at bounding box center [1160, 331] width 201 height 26
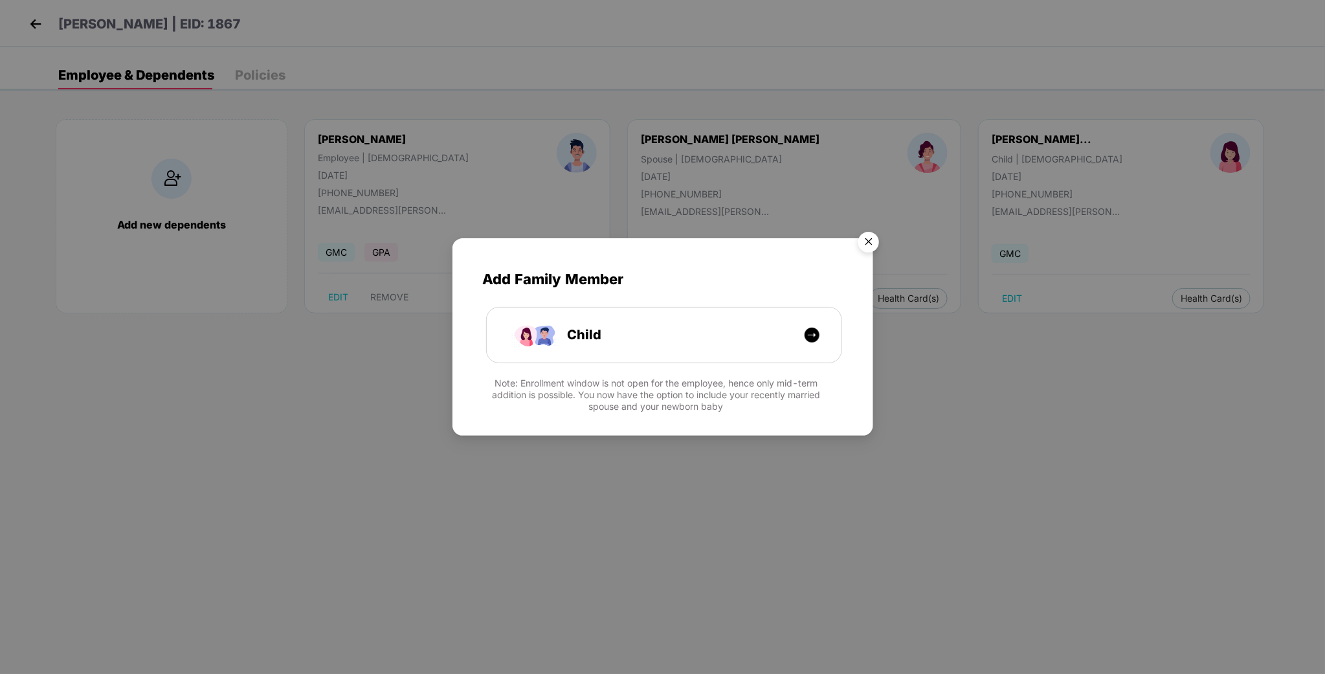
click at [859, 239] on img "Close" at bounding box center [868, 244] width 36 height 36
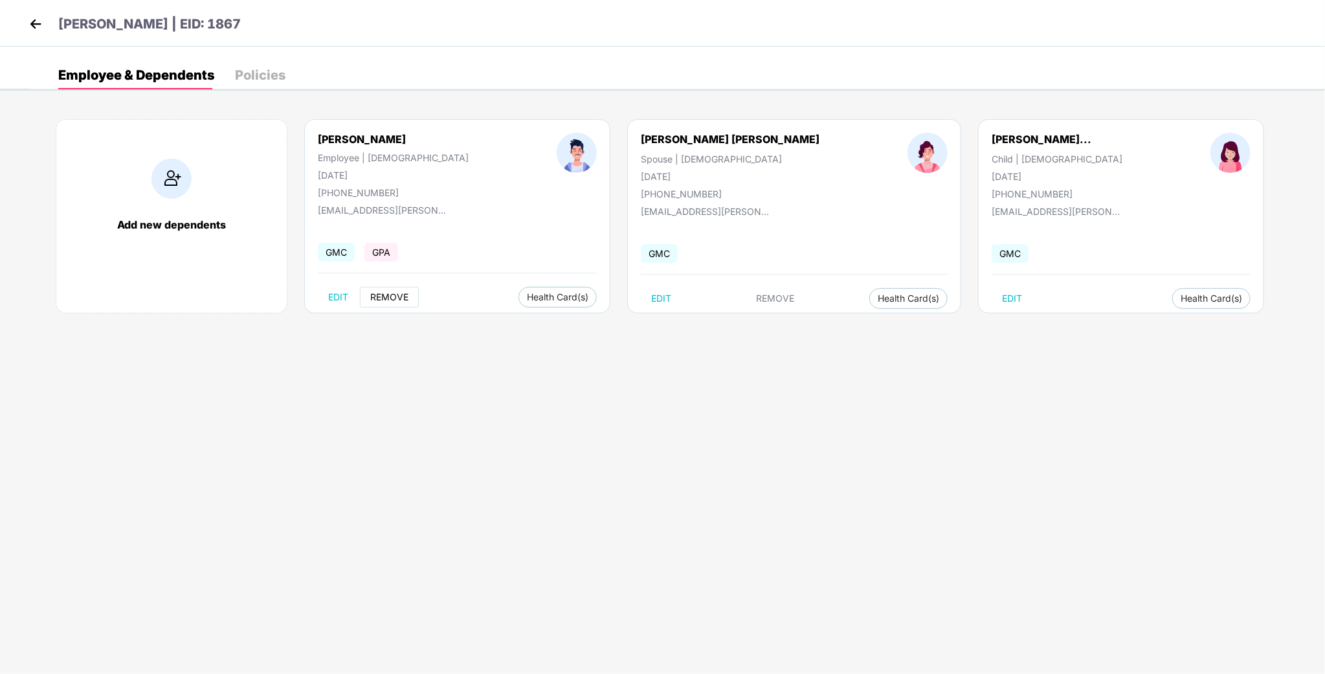
click at [402, 302] on span "REMOVE" at bounding box center [389, 297] width 38 height 10
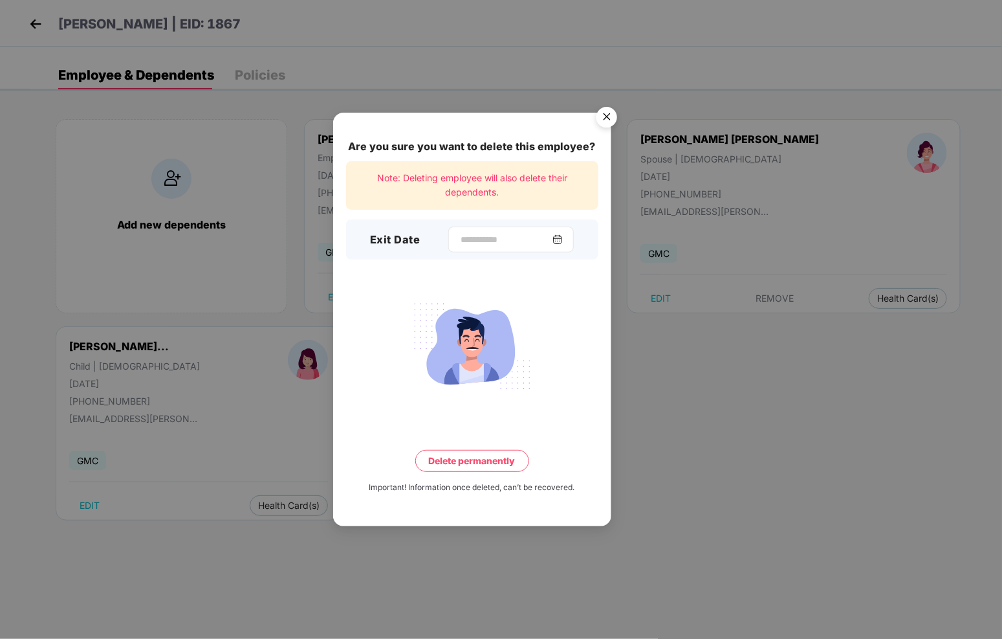
click at [483, 247] on div at bounding box center [511, 239] width 126 height 26
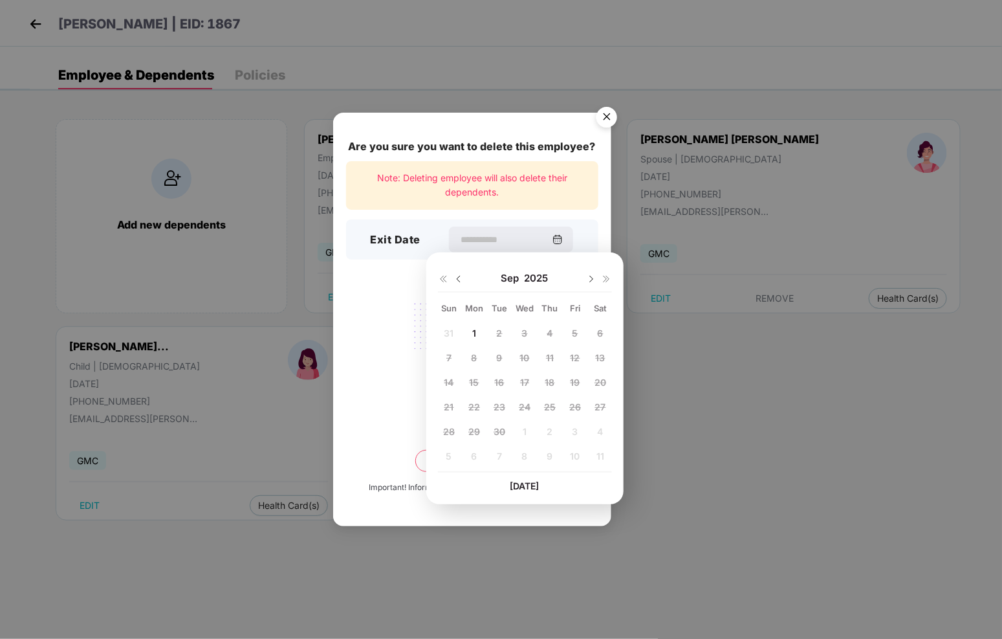
click at [458, 276] on img at bounding box center [459, 279] width 10 height 10
click at [495, 358] on div "5" at bounding box center [499, 357] width 19 height 19
type input "**********"
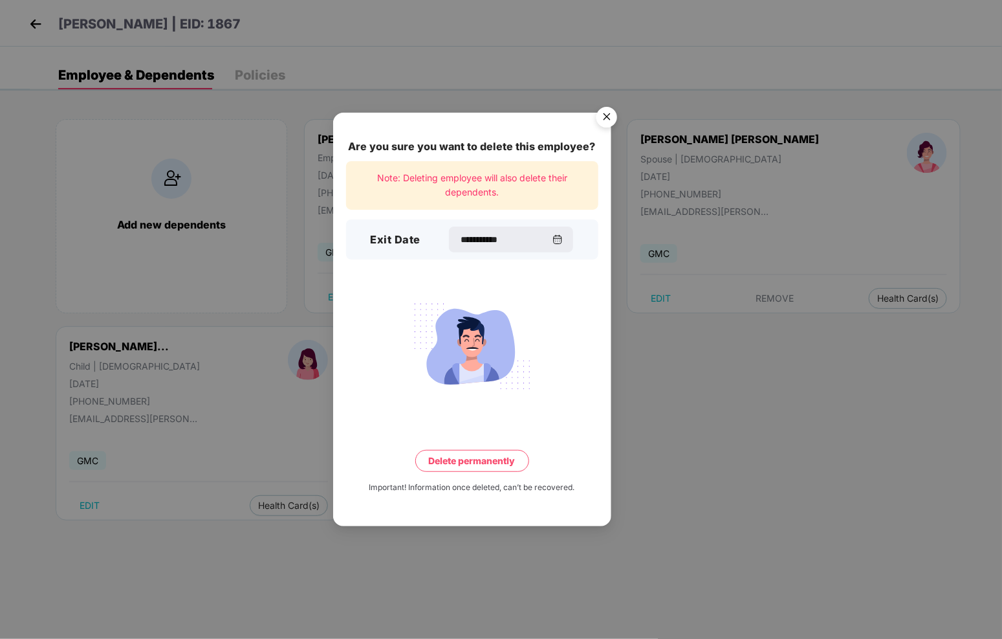
click at [465, 465] on button "Delete permanently" at bounding box center [472, 461] width 114 height 22
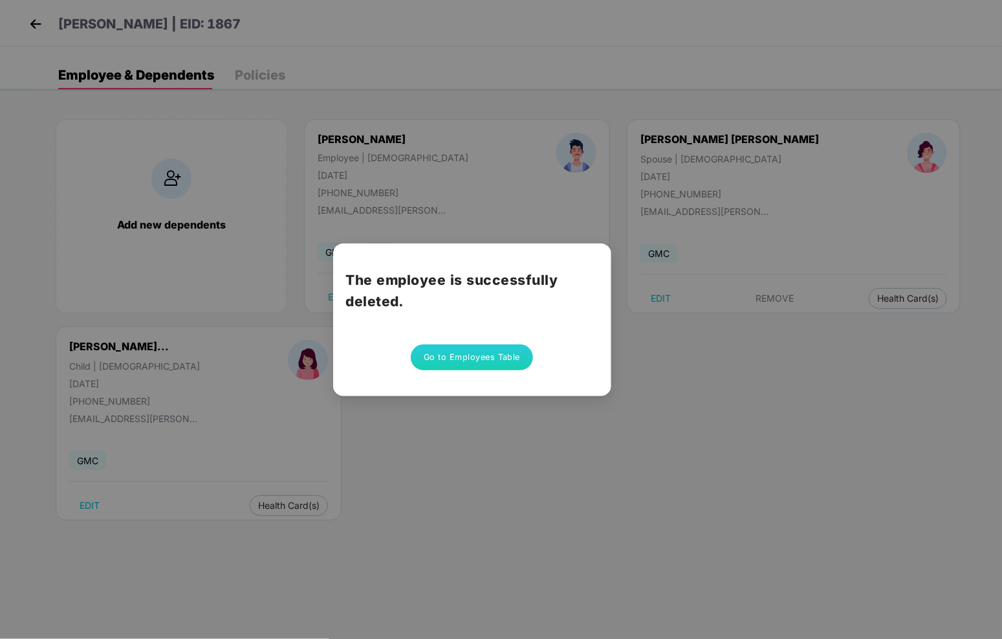
click at [497, 369] on button "Go to Employees Table" at bounding box center [472, 357] width 123 height 26
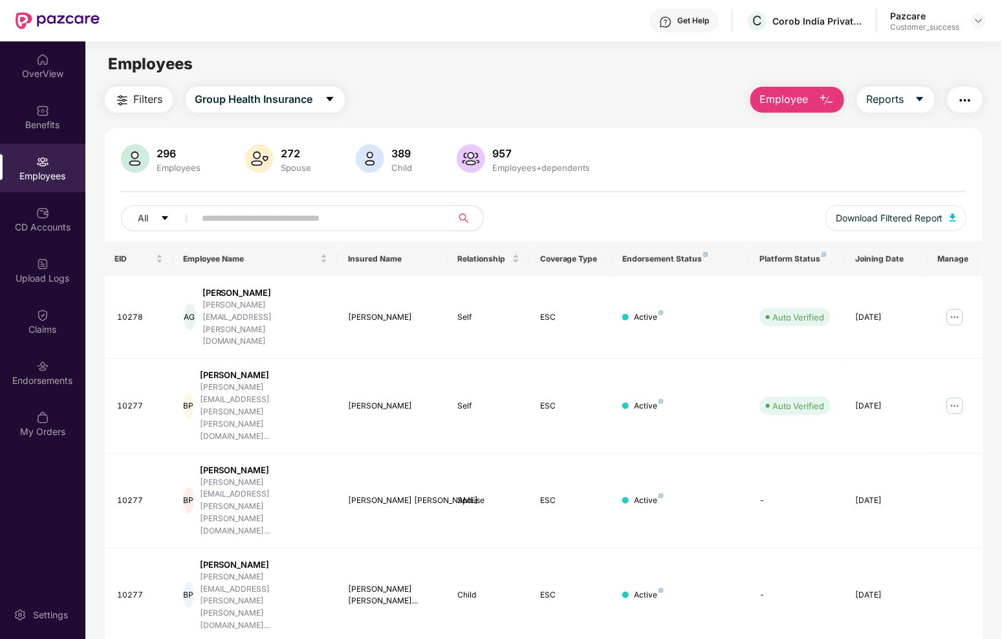
click at [232, 218] on input "text" at bounding box center [319, 217] width 232 height 19
paste input "**********"
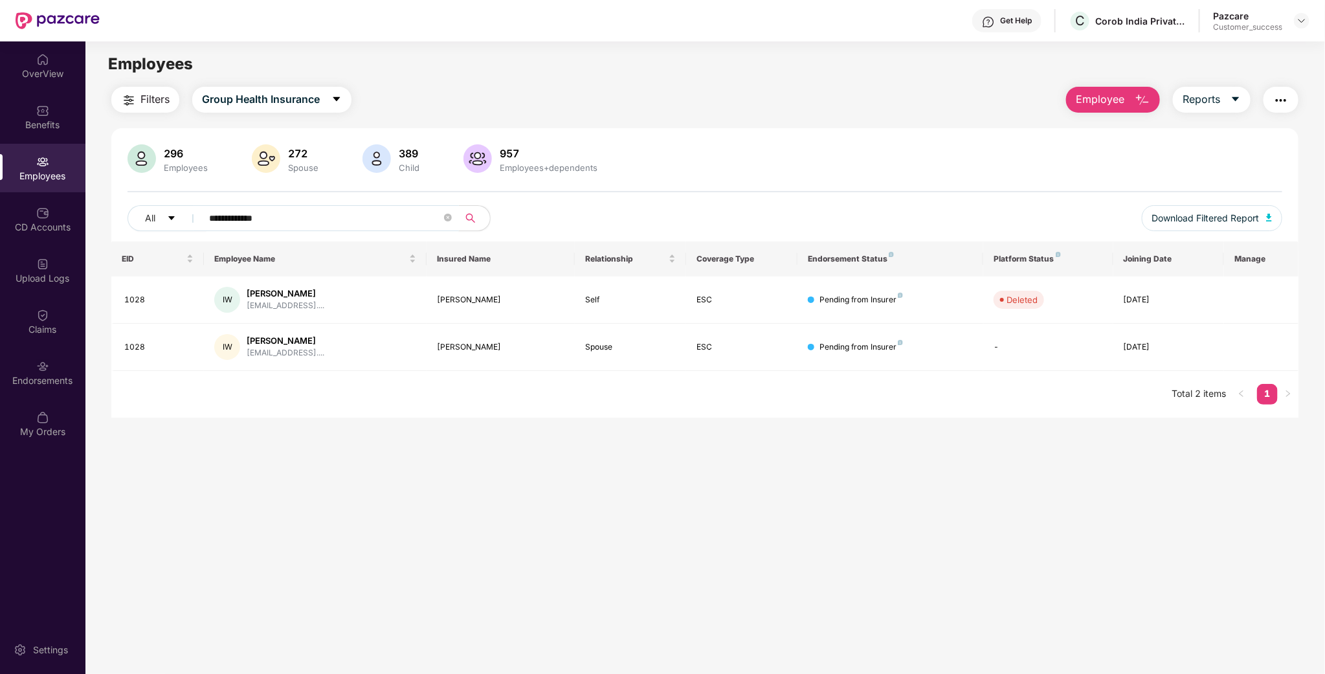
type input "**********"
click at [1293, 16] on div at bounding box center [1301, 21] width 16 height 16
click at [1258, 49] on div "Switch to partner view" at bounding box center [1241, 50] width 168 height 25
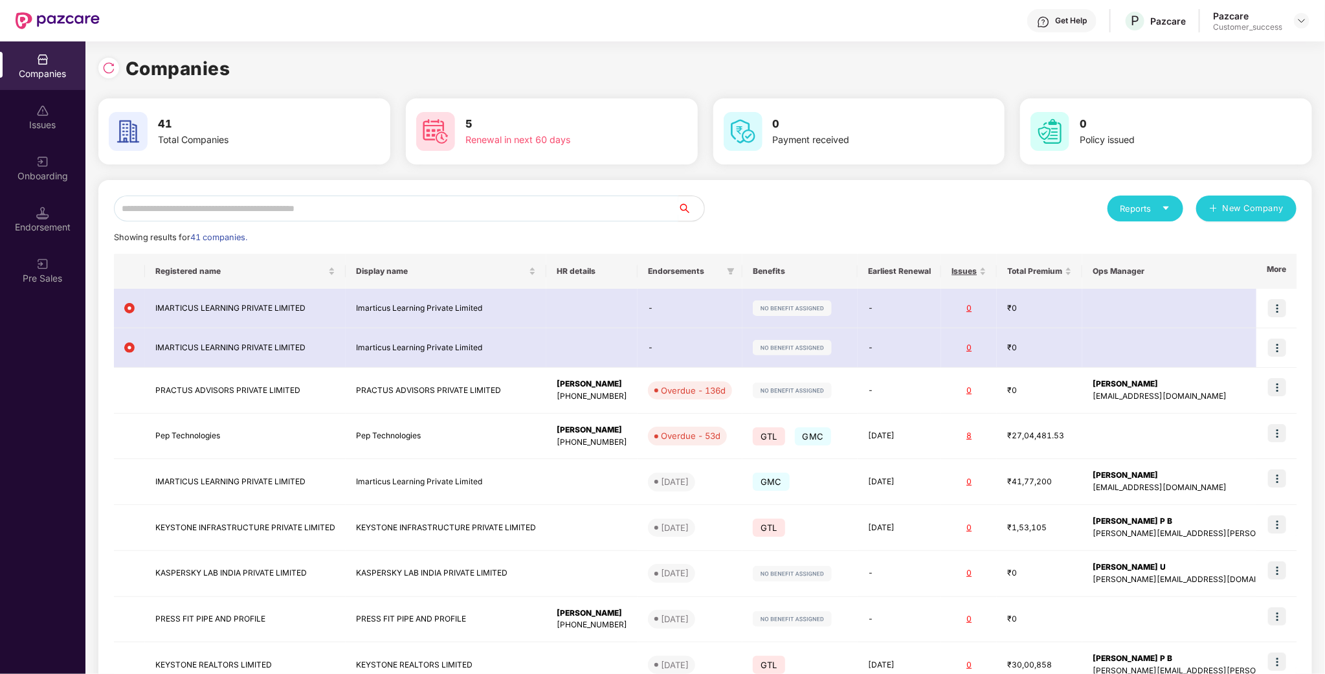
click at [446, 198] on input "text" at bounding box center [396, 208] width 564 height 26
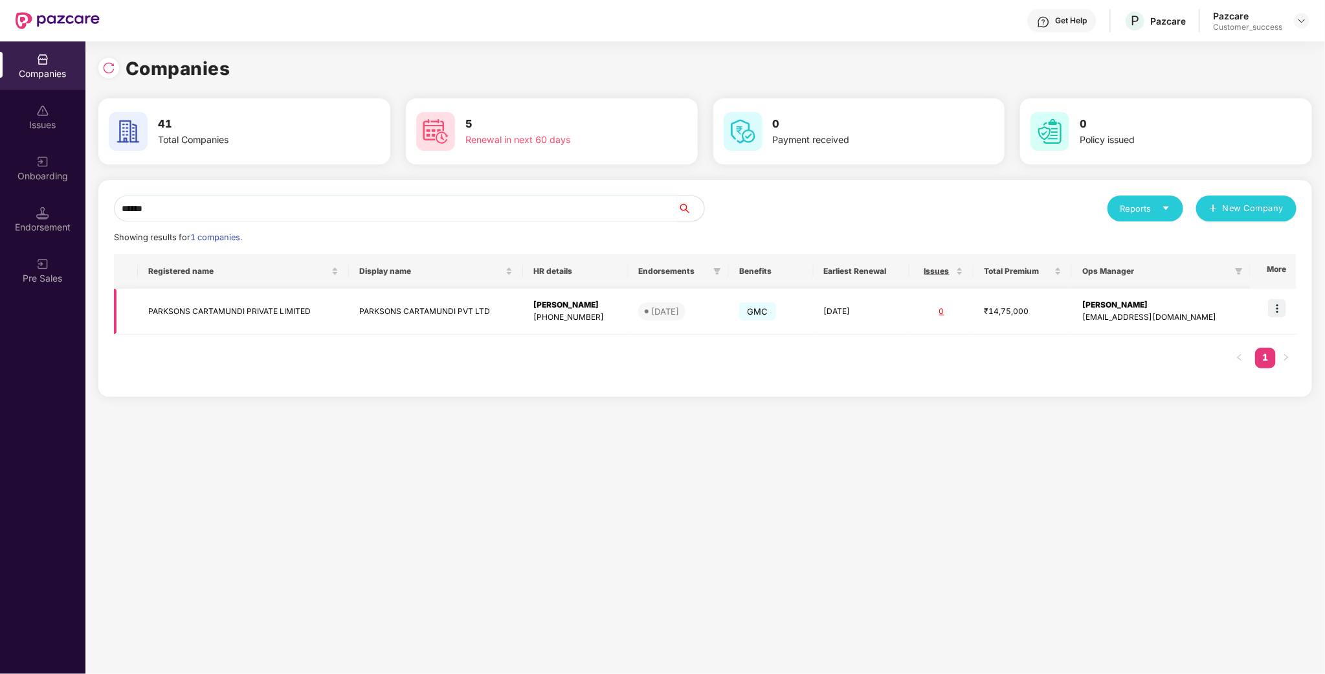
type input "******"
click at [1276, 307] on img at bounding box center [1277, 308] width 18 height 18
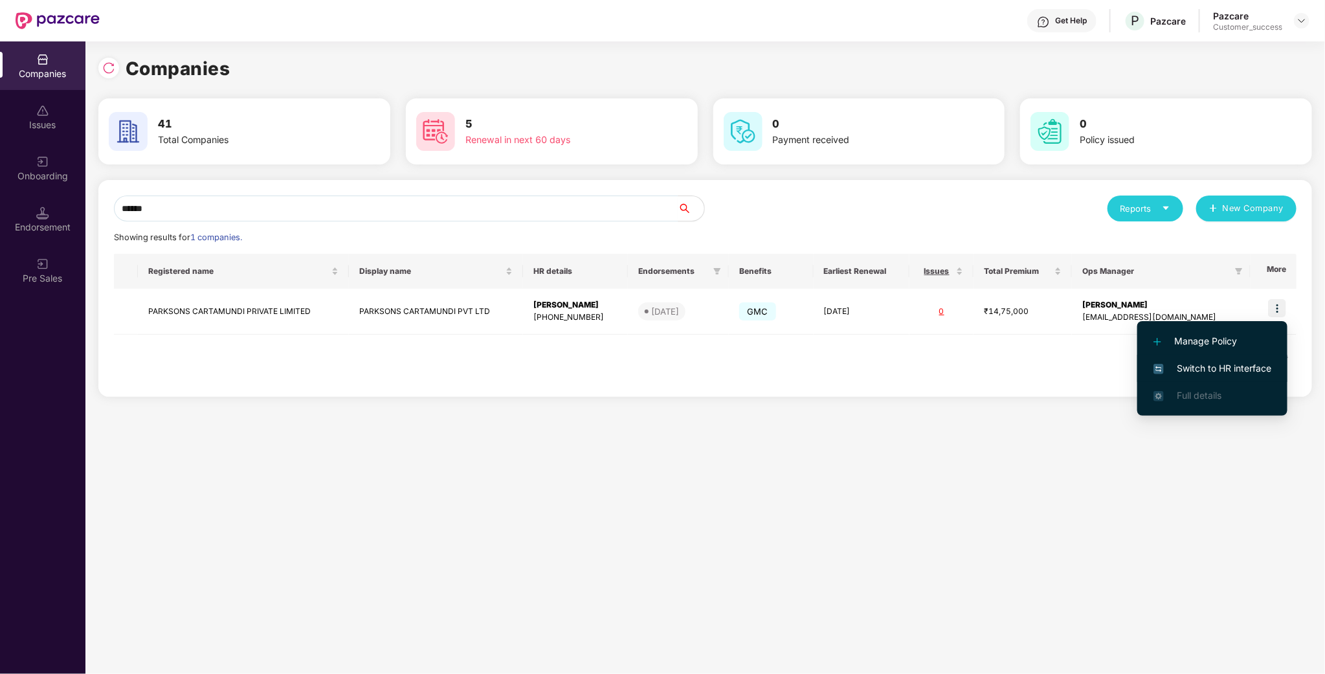
click at [1242, 371] on span "Switch to HR interface" at bounding box center [1212, 368] width 118 height 14
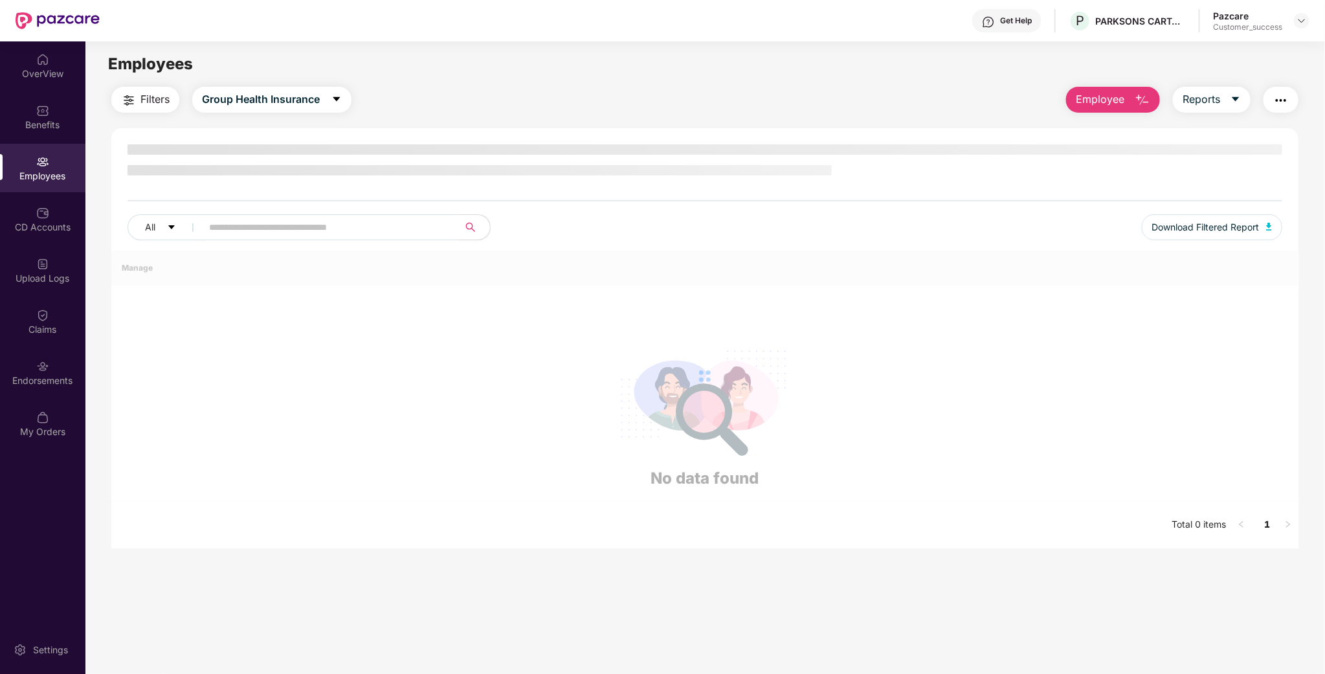
click at [1064, 113] on div "Filters Group Health Insurance Employee Reports All Download Filtered Report Ma…" at bounding box center [704, 317] width 1187 height 461
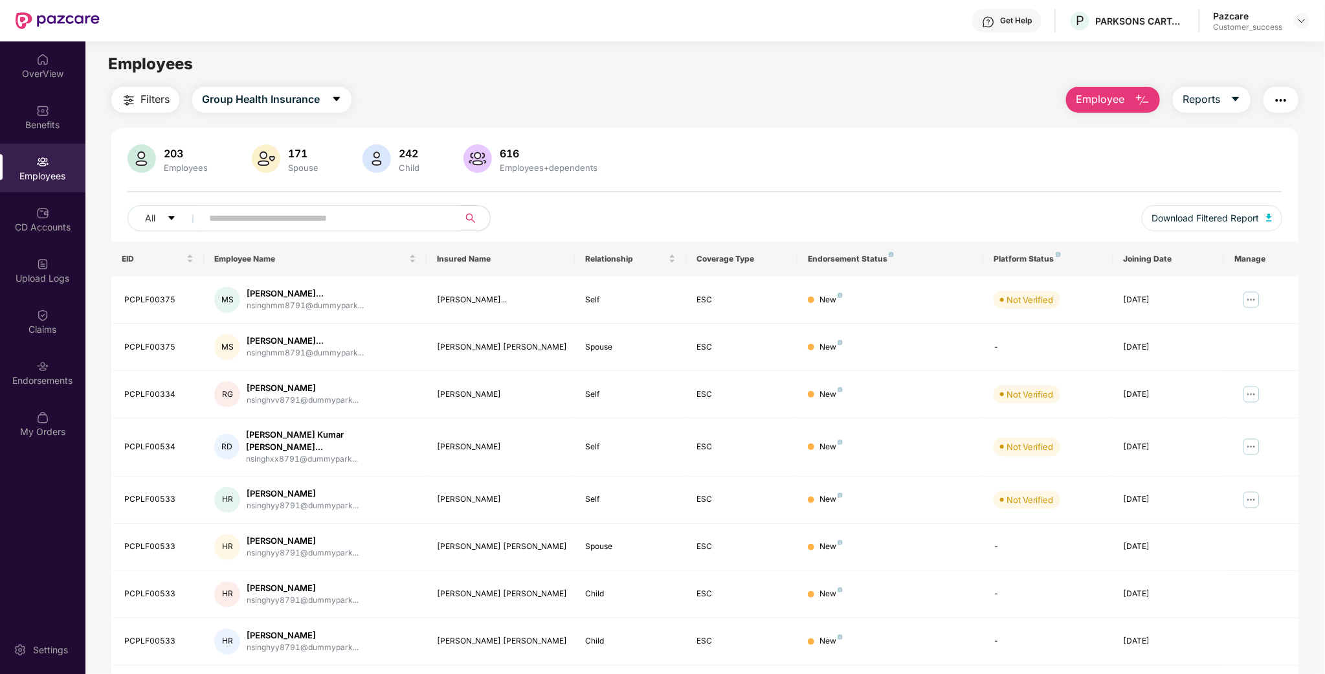
click at [1074, 107] on button "Employee" at bounding box center [1113, 100] width 94 height 26
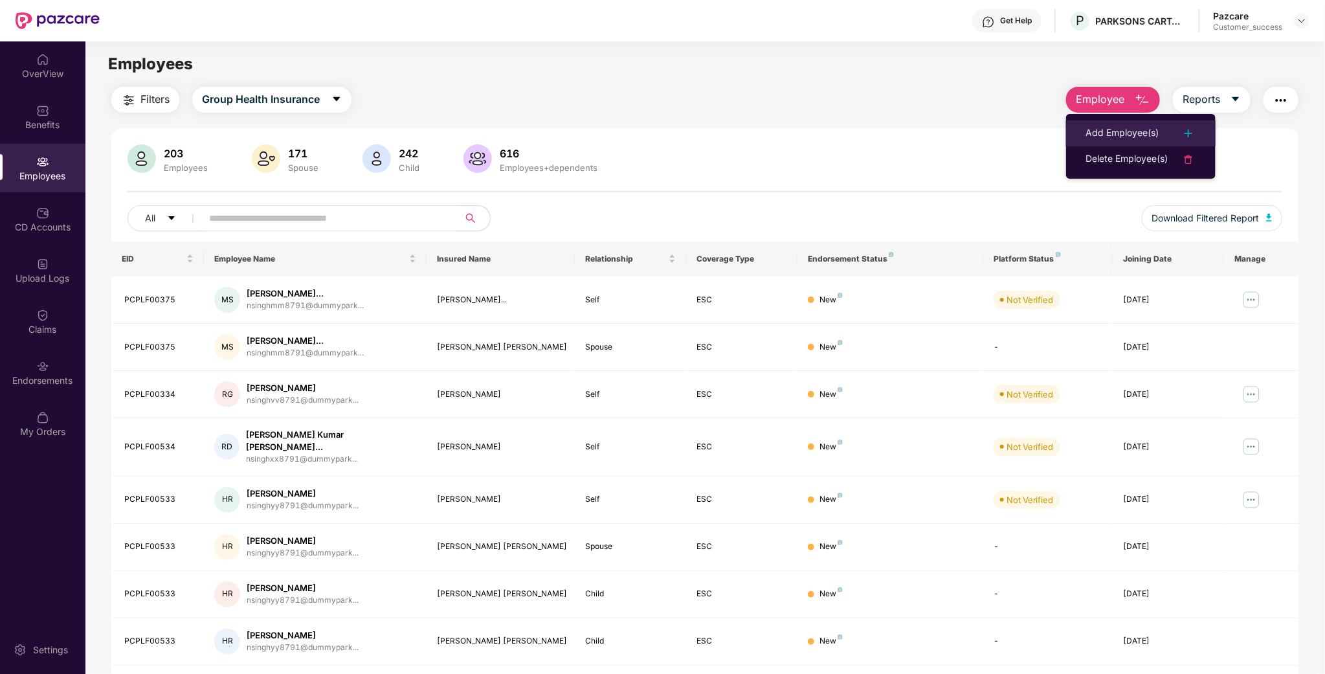
click at [1101, 138] on div "Add Employee(s)" at bounding box center [1121, 134] width 73 height 16
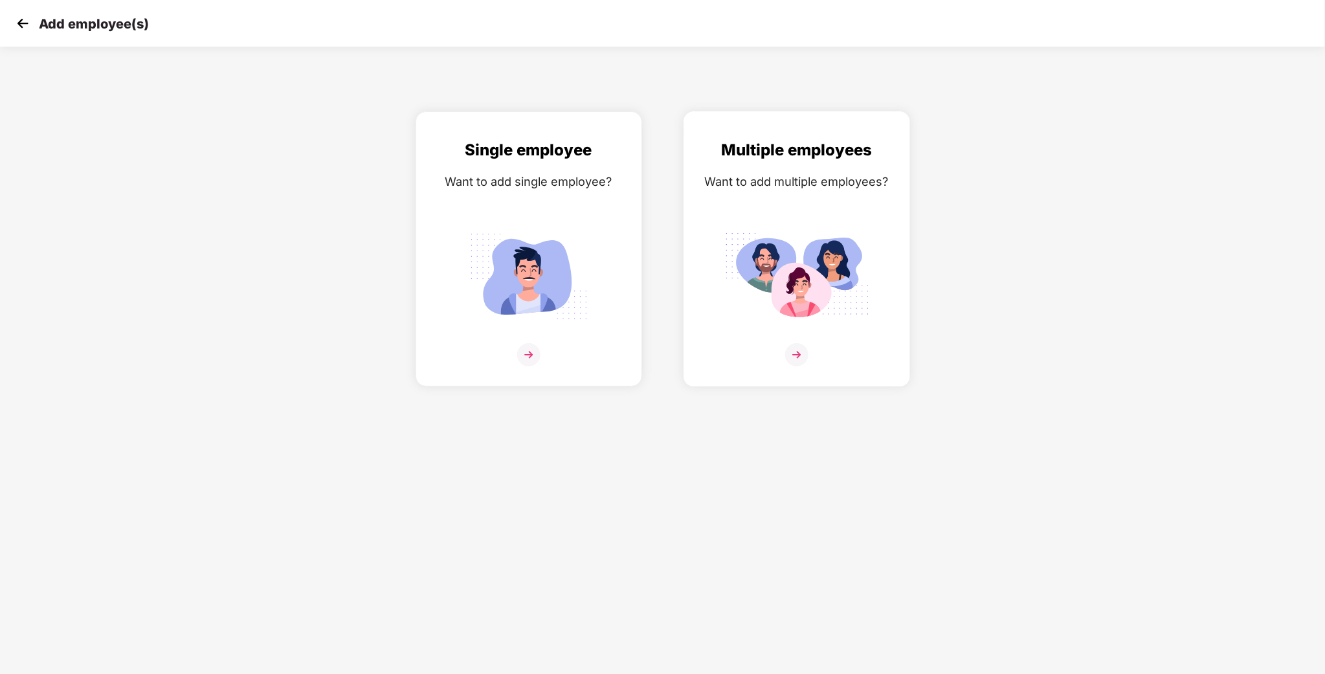
click at [826, 231] on img at bounding box center [796, 276] width 145 height 101
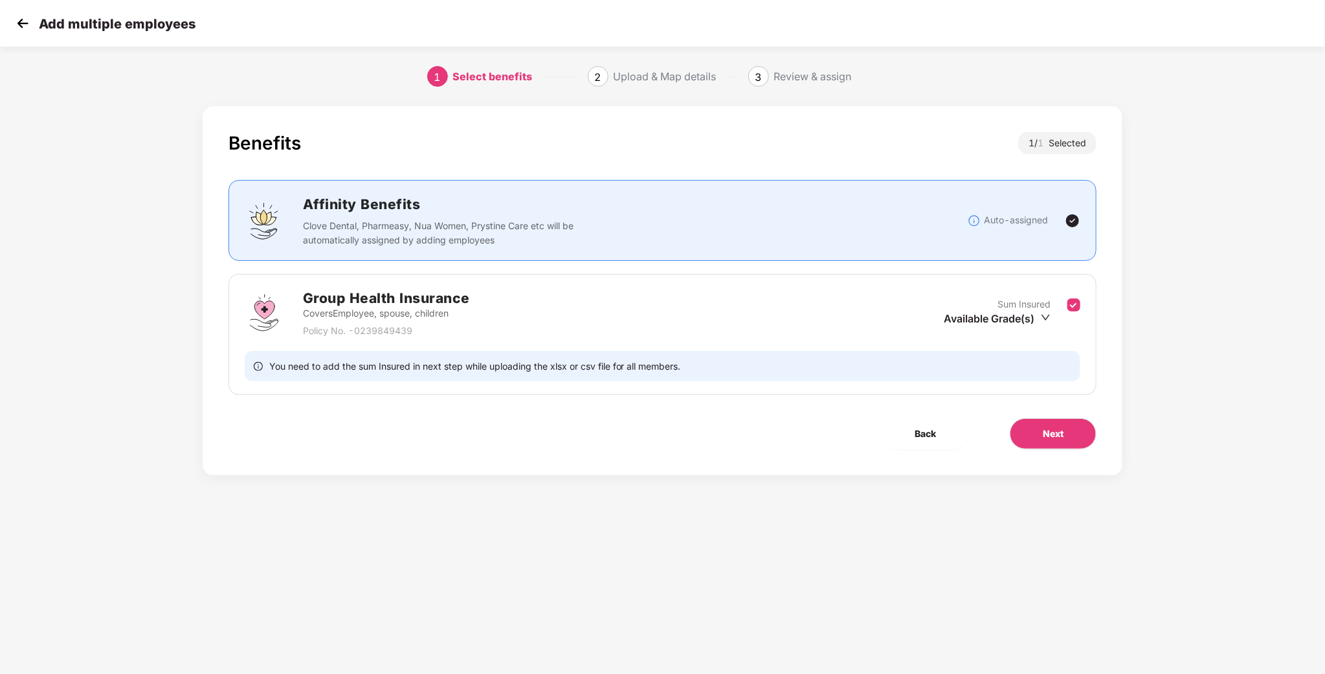
click at [1047, 452] on div "Benefits 1 / 1 Selected Affinity Benefits Clove Dental, Pharmeasy, Nua Women, P…" at bounding box center [663, 290] width 920 height 369
click at [1051, 443] on button "Next" at bounding box center [1052, 433] width 87 height 31
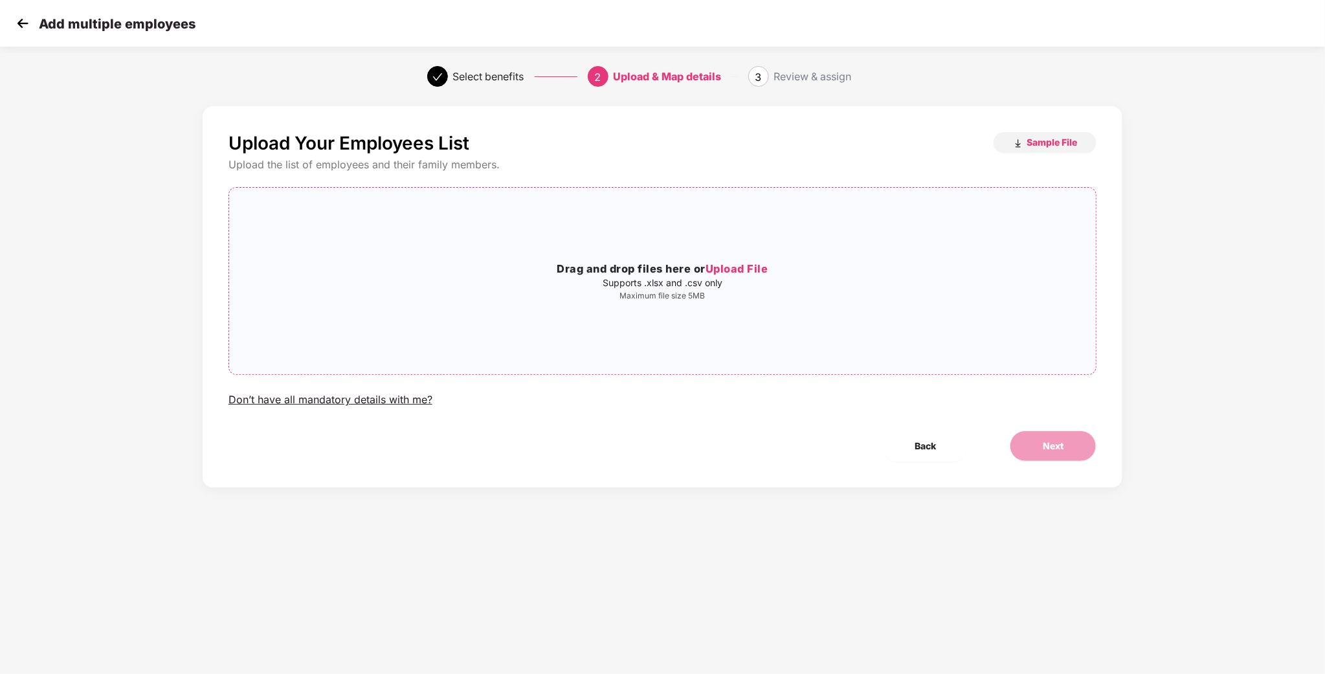
click at [643, 294] on p "Maximum file size 5MB" at bounding box center [662, 296] width 867 height 10
click at [1056, 445] on span "Next" at bounding box center [1052, 446] width 21 height 14
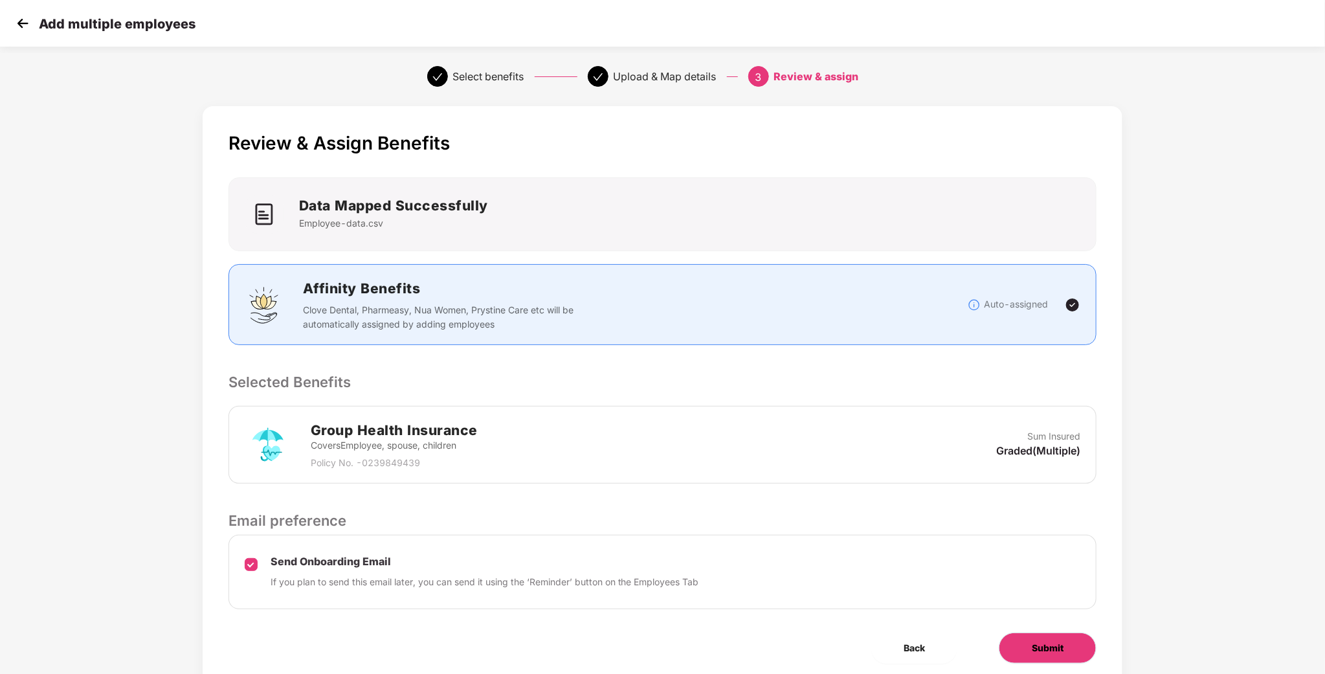
click at [1027, 635] on button "Submit" at bounding box center [1047, 647] width 98 height 31
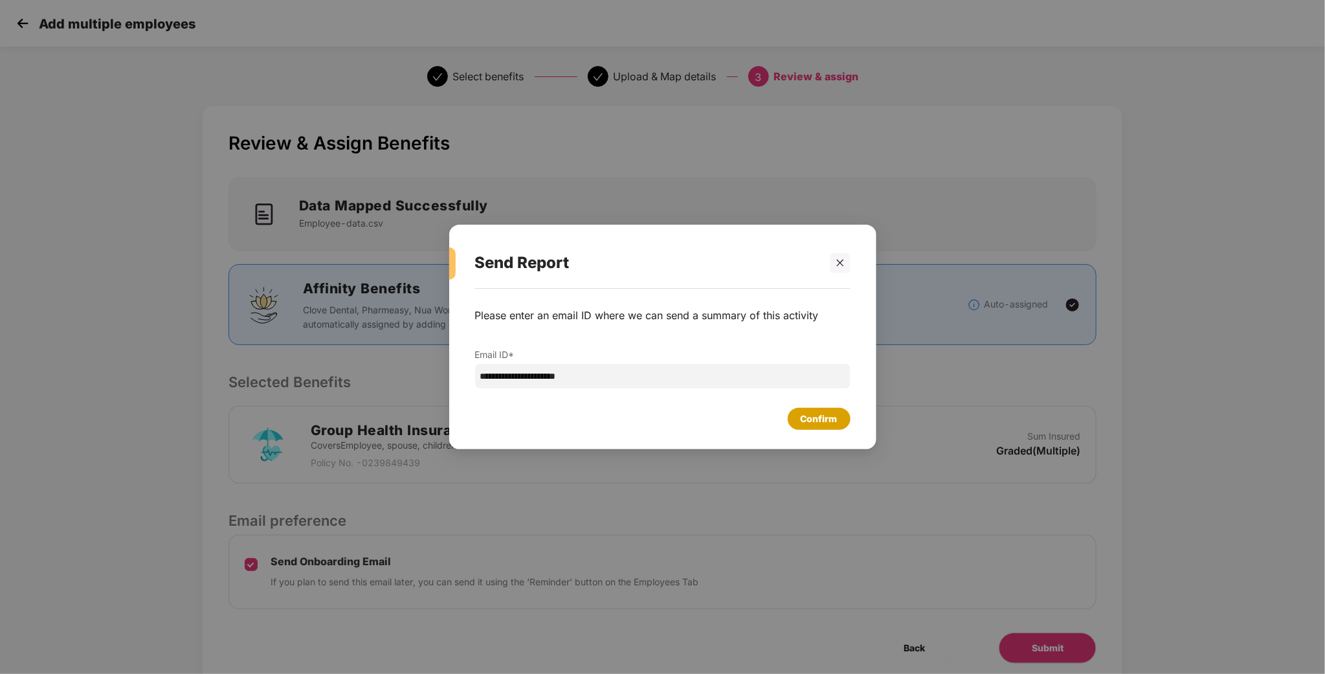
click at [811, 399] on div "**********" at bounding box center [662, 348] width 375 height 106
click at [814, 412] on div "Confirm" at bounding box center [818, 419] width 37 height 14
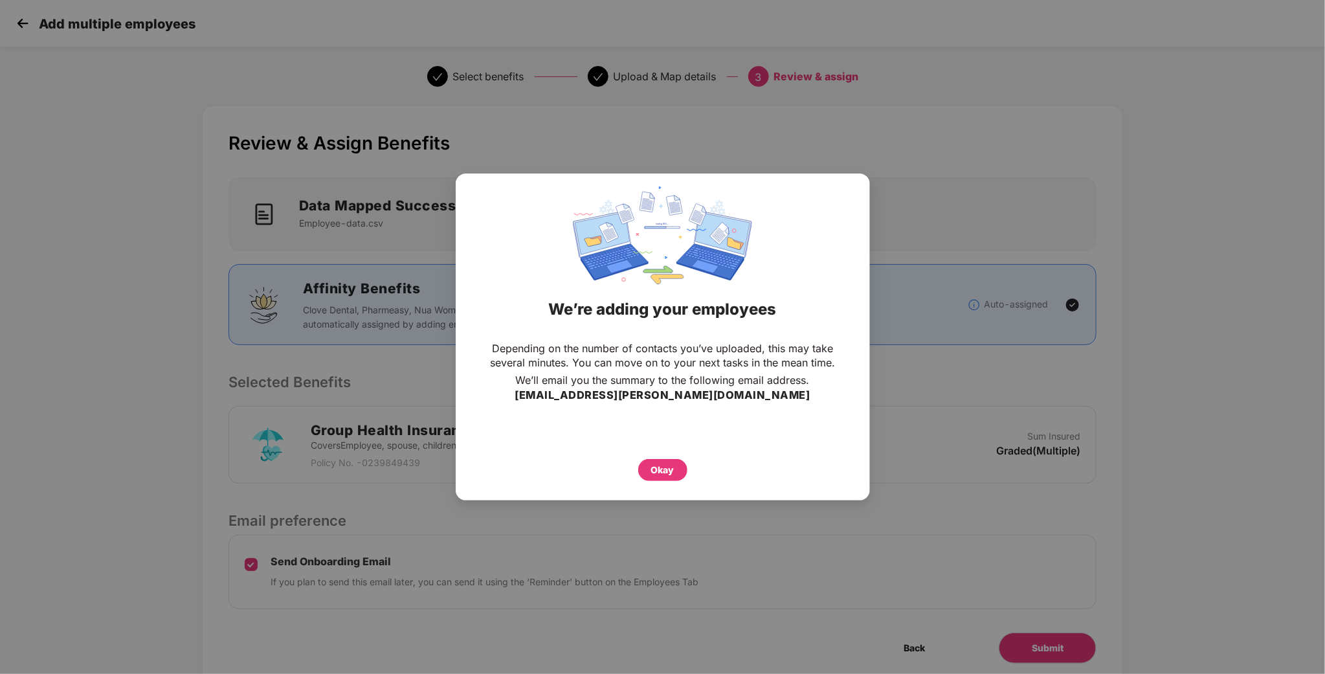
click at [686, 470] on div "Okay" at bounding box center [662, 470] width 49 height 22
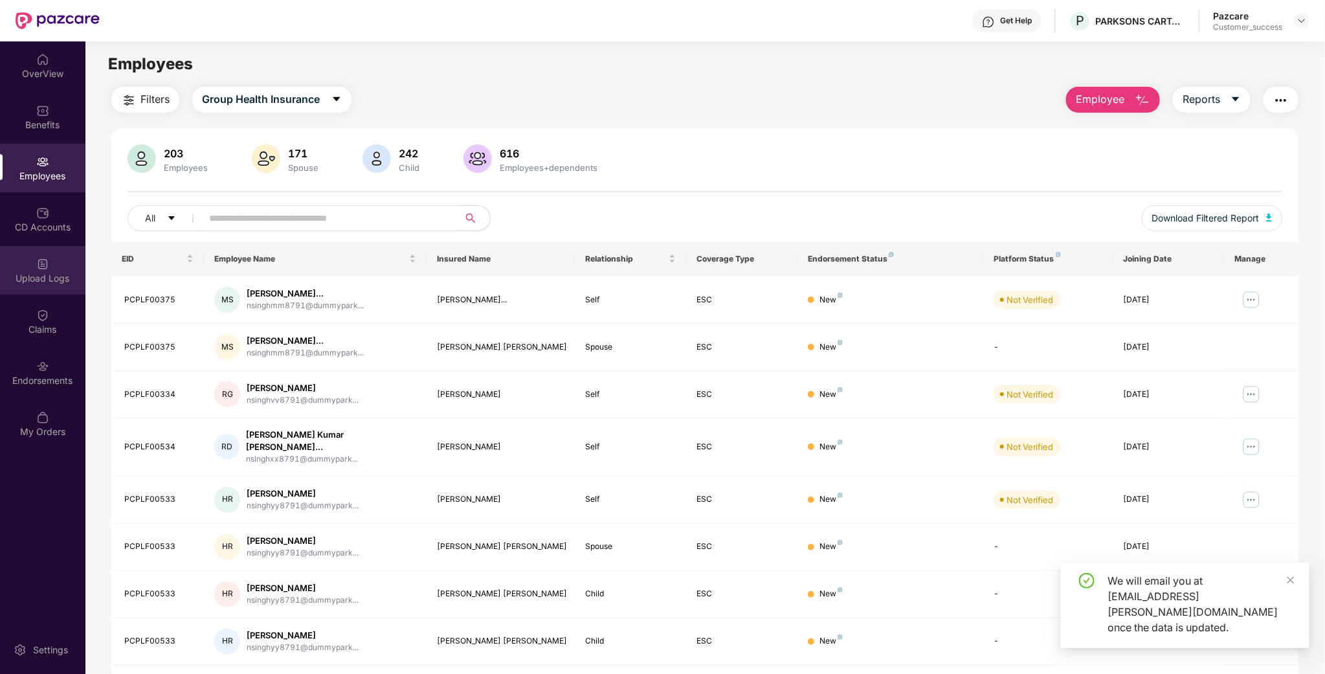
click at [43, 276] on div "Upload Logs" at bounding box center [42, 278] width 85 height 13
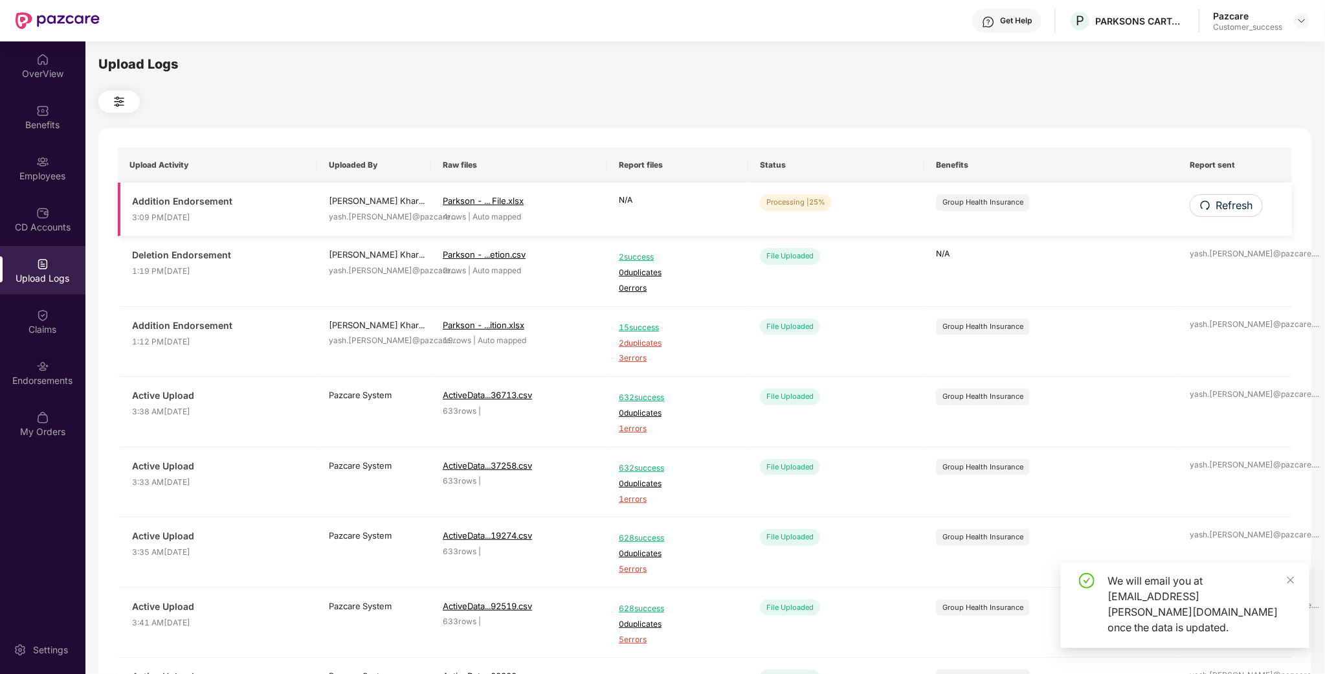
click at [1231, 192] on td "Refresh" at bounding box center [1235, 209] width 114 height 54
click at [1229, 206] on span "Refresh" at bounding box center [1233, 205] width 37 height 16
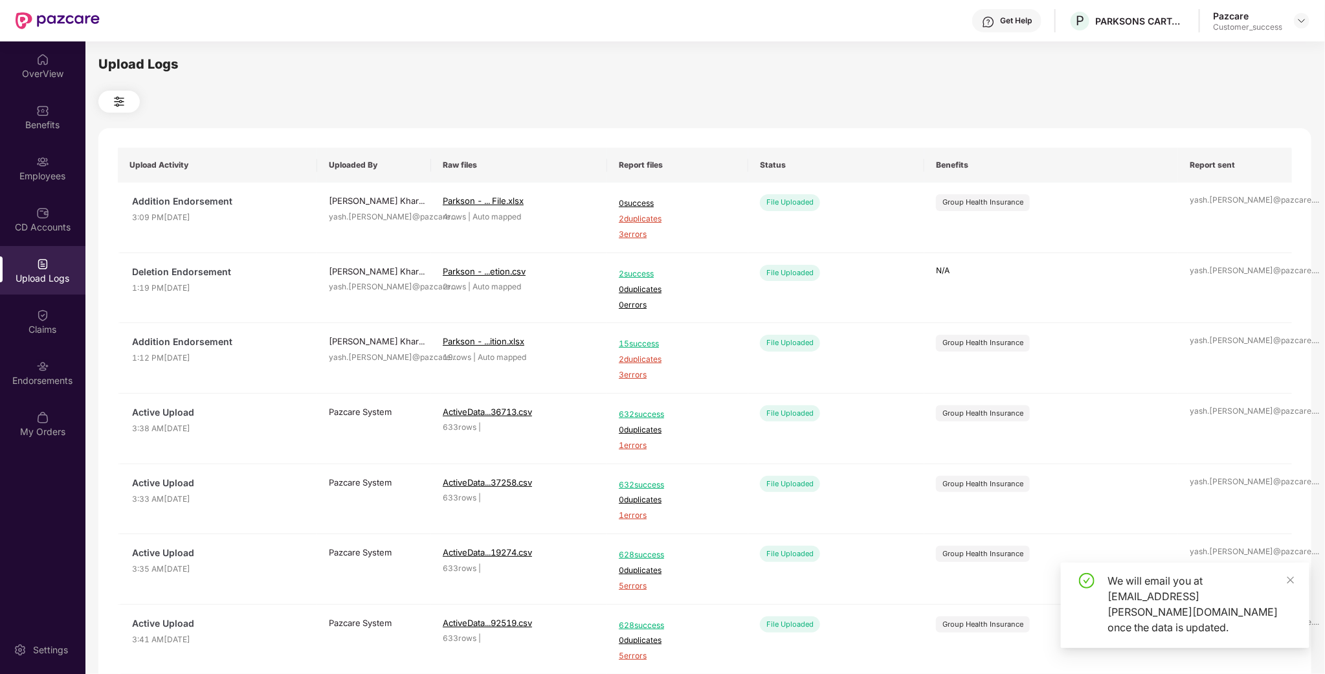
click at [1229, 206] on td "yash.[PERSON_NAME]@pazcare. ..." at bounding box center [1235, 217] width 114 height 71
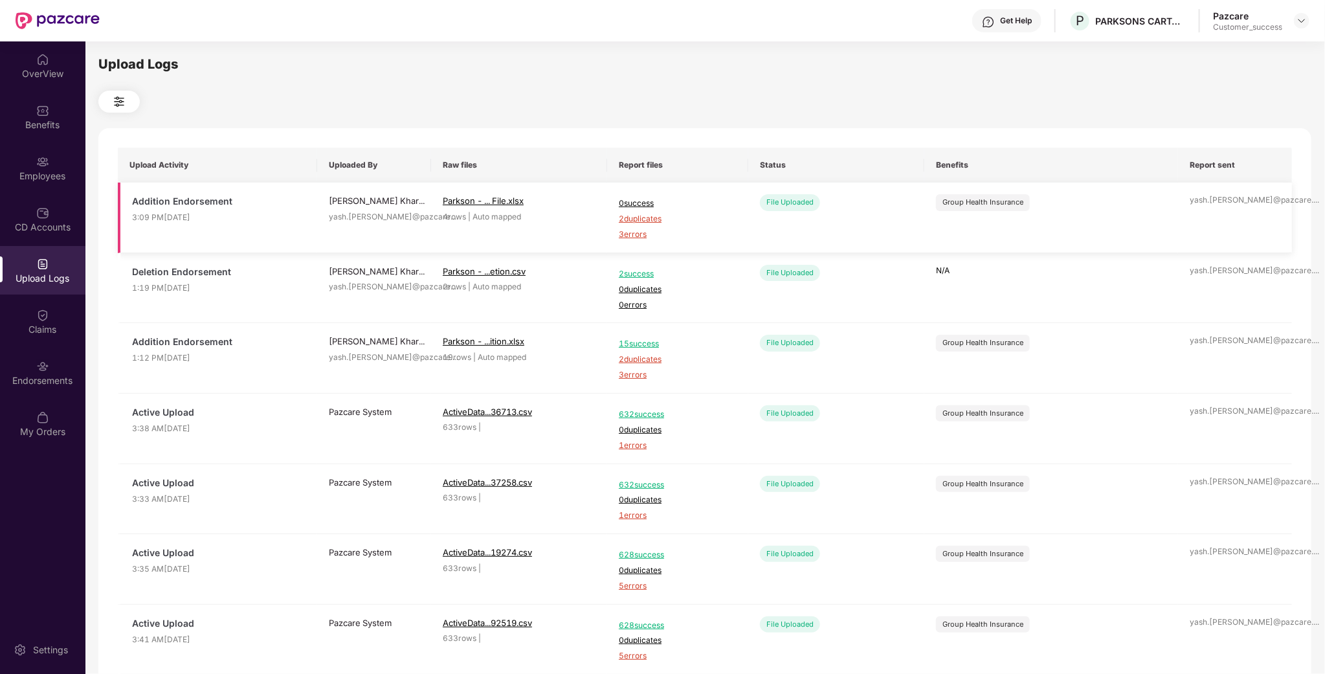
click at [639, 221] on span "2 duplicates" at bounding box center [678, 219] width 118 height 12
